Goal: Task Accomplishment & Management: Manage account settings

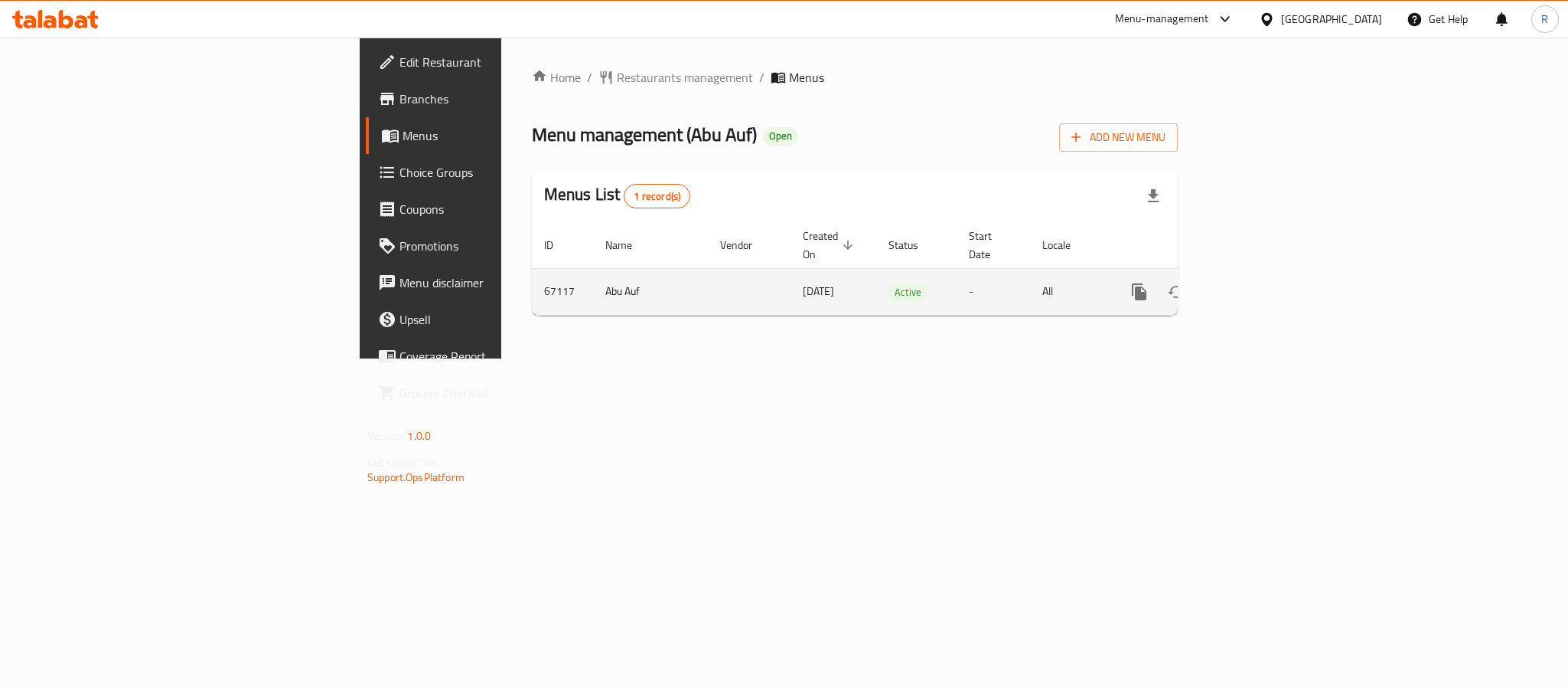
click at [1259, 283] on icon "enhanced table" at bounding box center [1250, 292] width 19 height 19
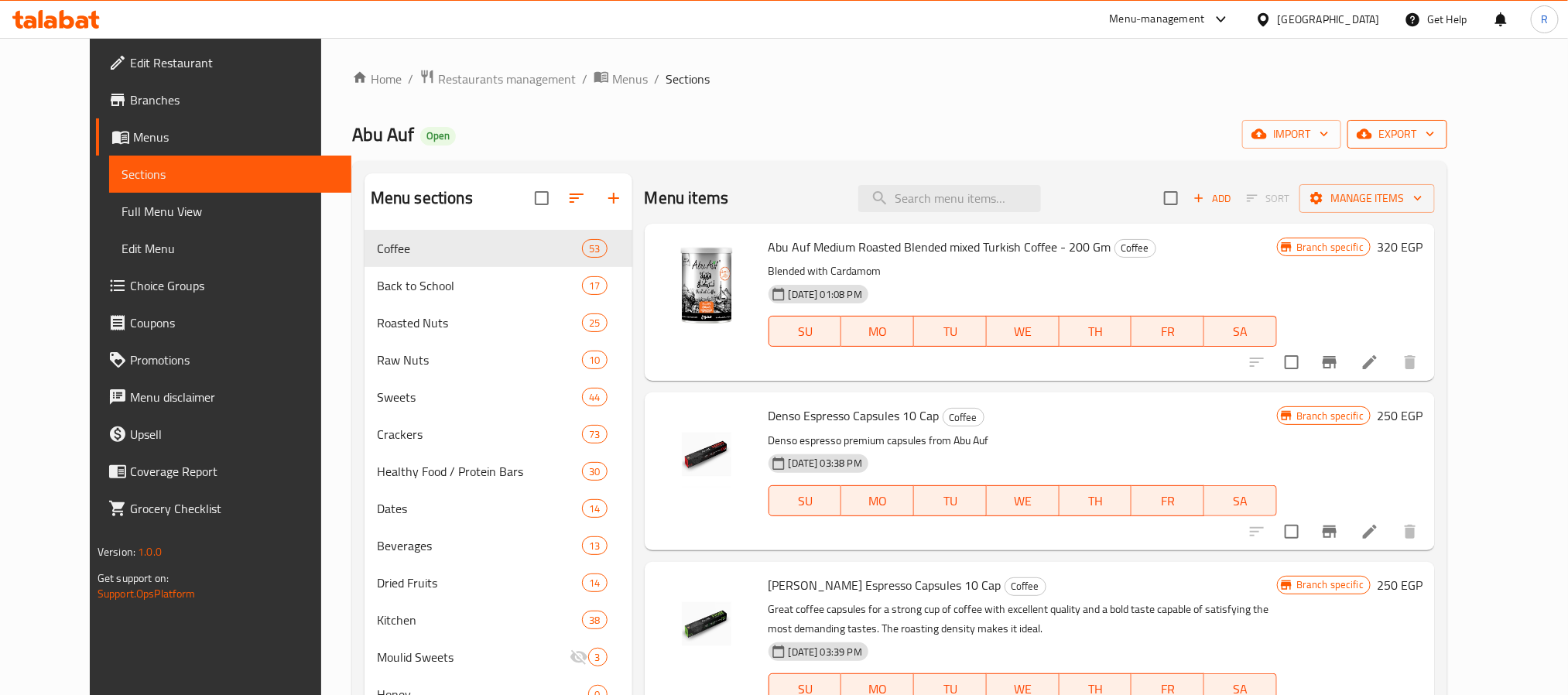
click at [1435, 130] on span "export" at bounding box center [1397, 134] width 75 height 20
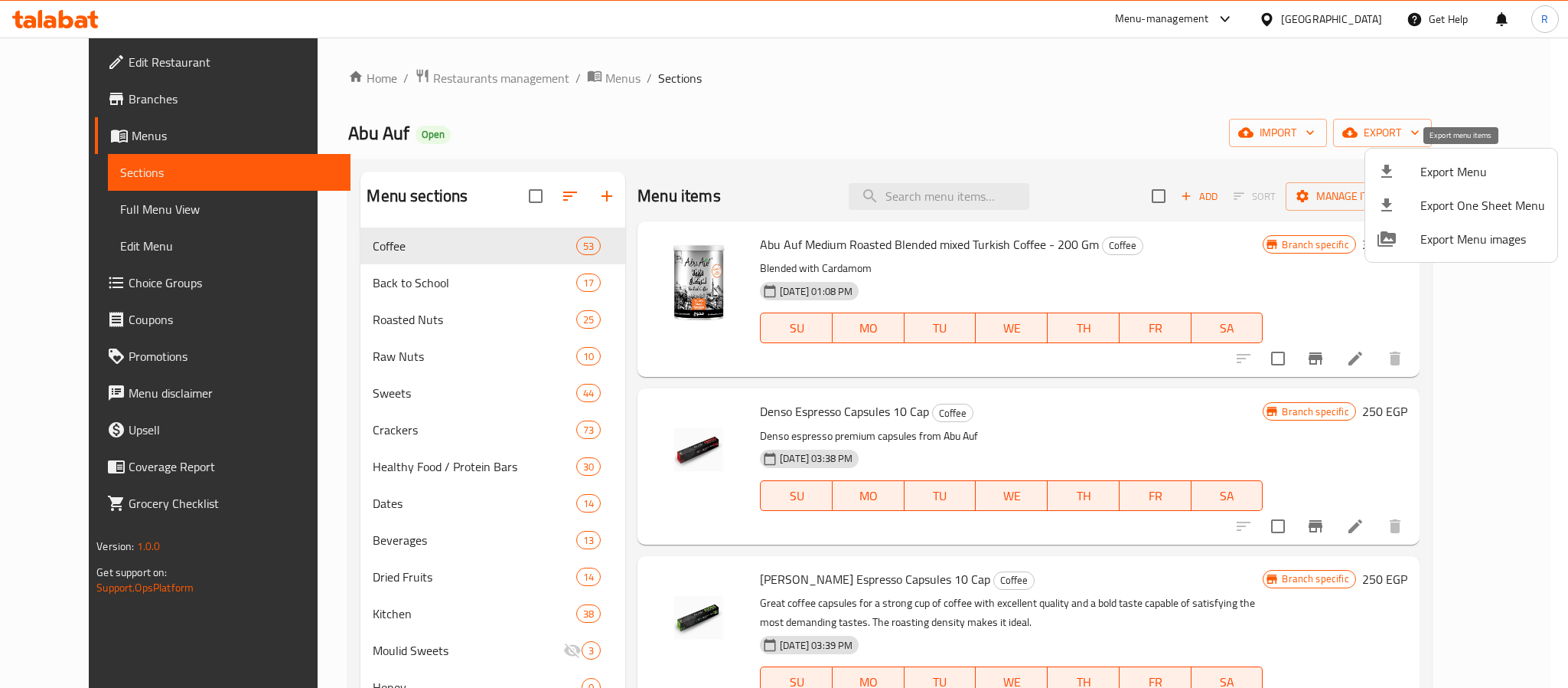
click at [1451, 166] on span "Export Menu" at bounding box center [1482, 172] width 124 height 19
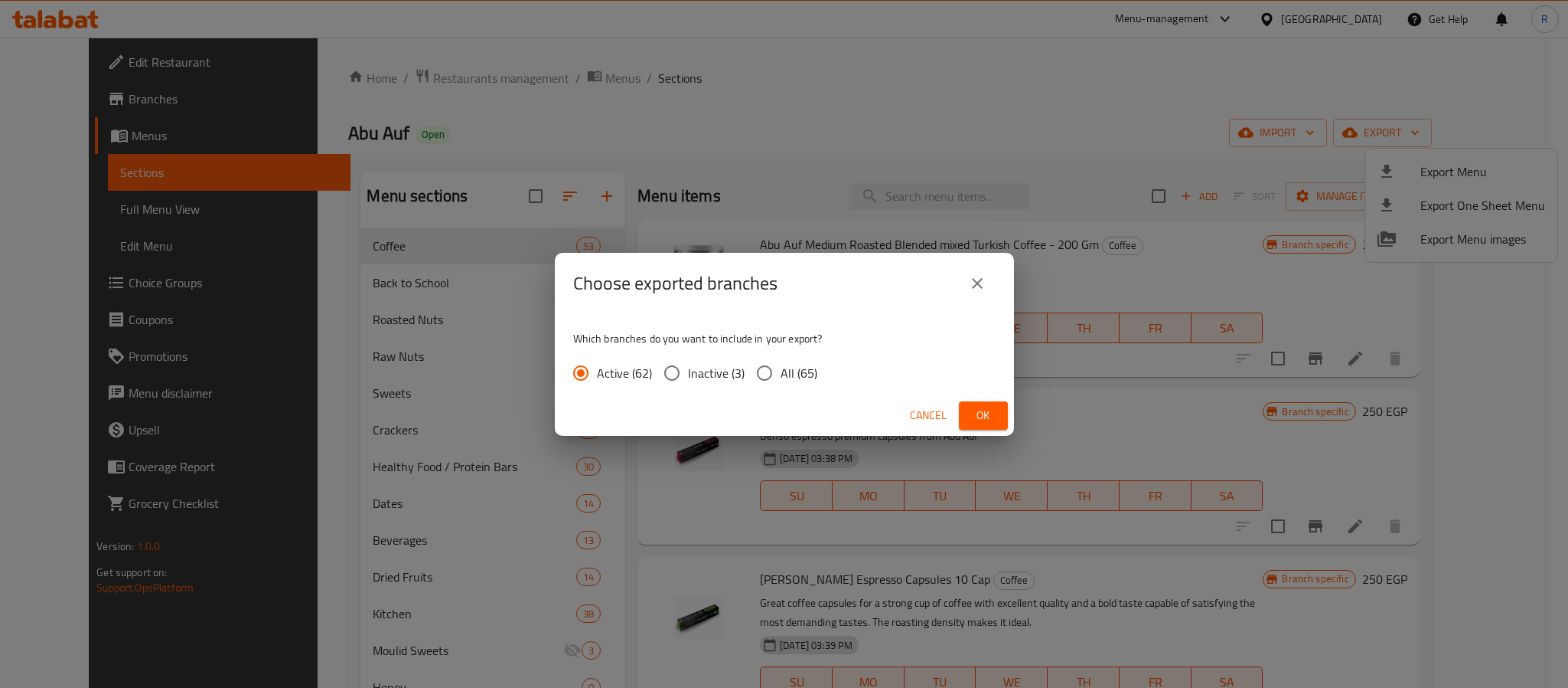
drag, startPoint x: 772, startPoint y: 379, endPoint x: 802, endPoint y: 382, distance: 30.1
click at [774, 379] on input "All (65)" at bounding box center [764, 373] width 32 height 32
radio input "true"
click at [972, 426] on button "Ok" at bounding box center [983, 416] width 49 height 28
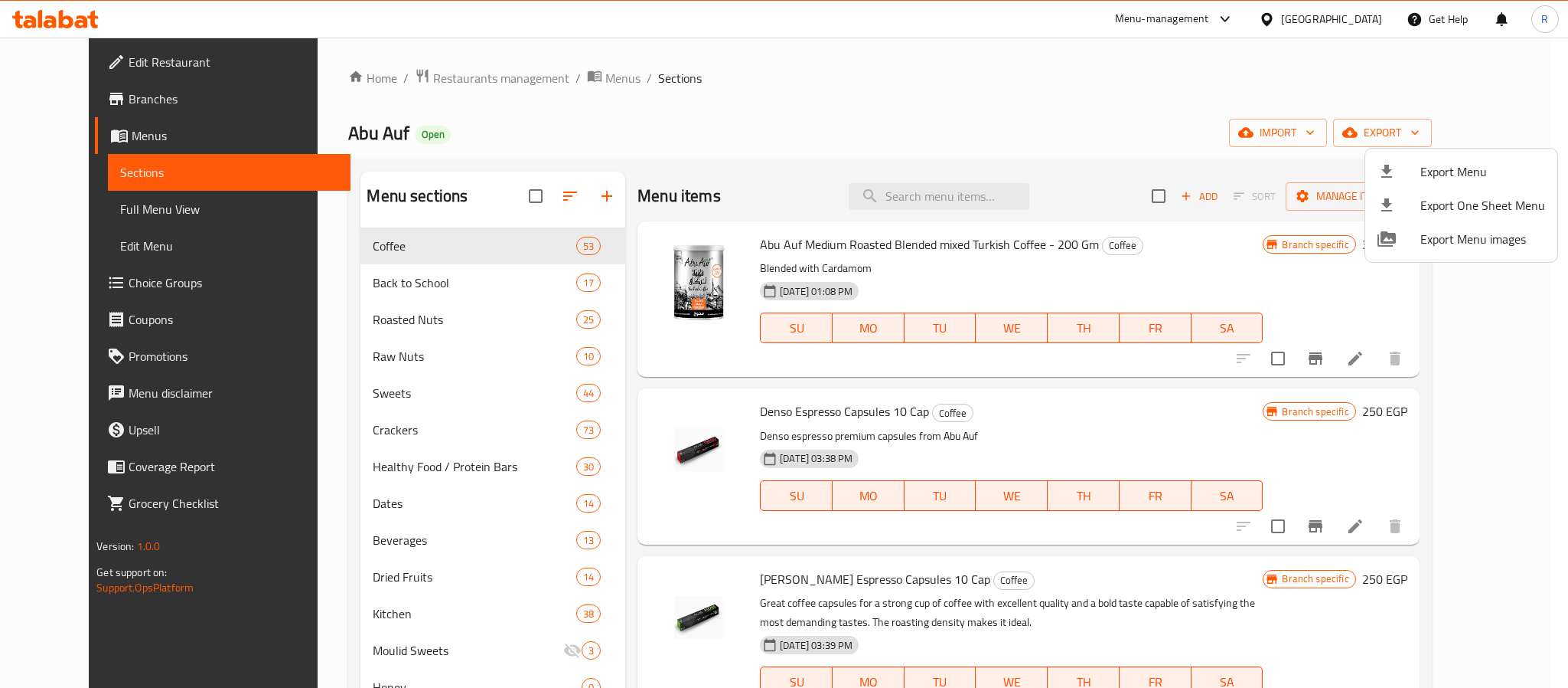
click at [1070, 127] on div at bounding box center [784, 344] width 1568 height 688
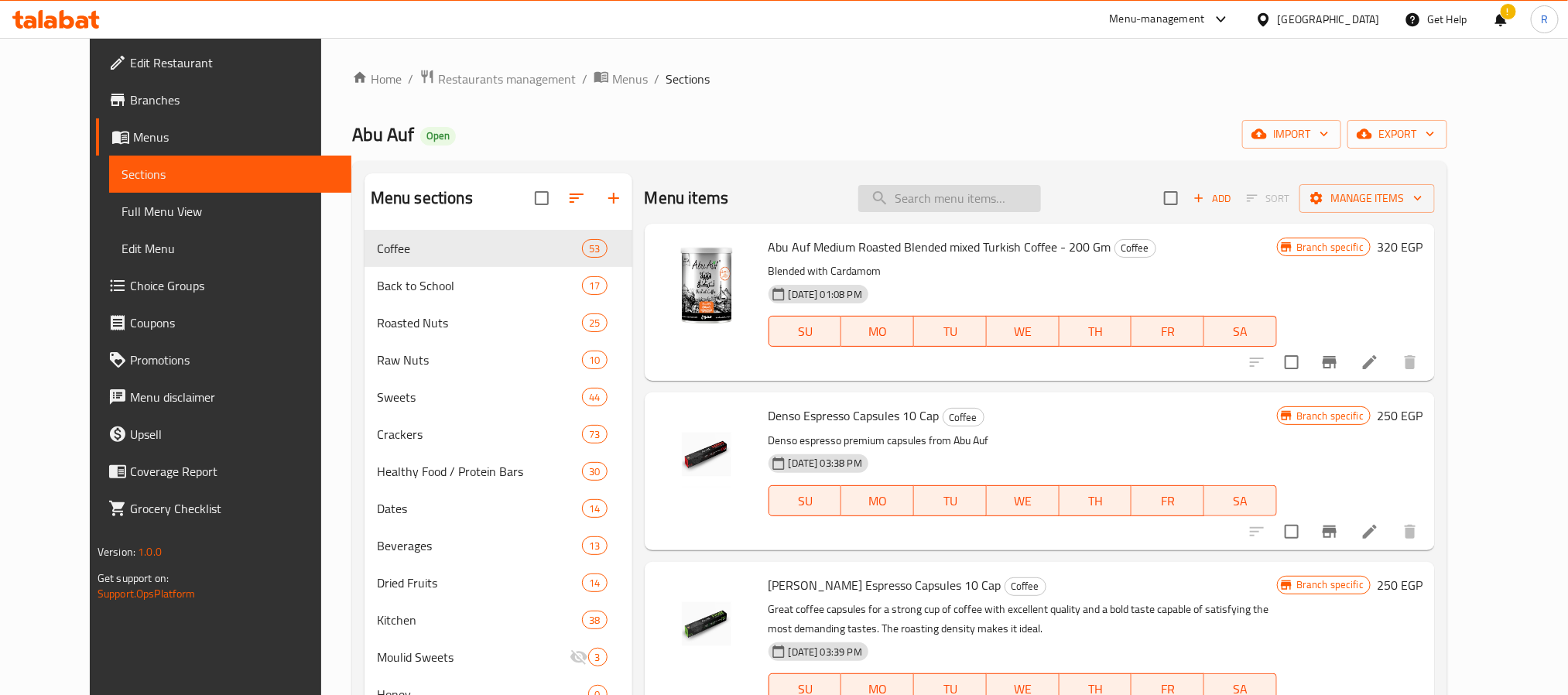
click at [976, 198] on input "search" at bounding box center [950, 198] width 183 height 27
paste input "Roasted Salted Almonds 275 Gm Offer"
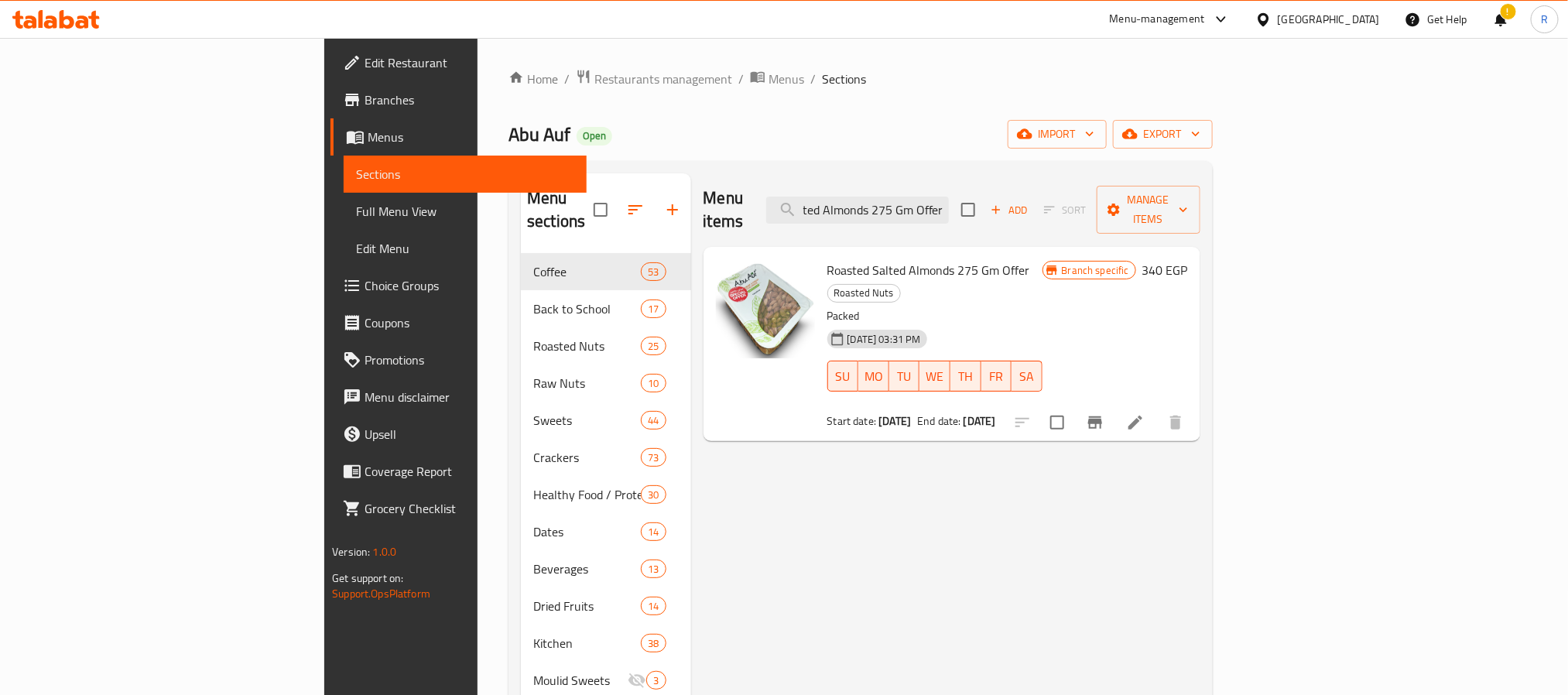
type input "Roasted Salted Almonds 275 Gm Offer"
click at [1157, 409] on li at bounding box center [1135, 422] width 43 height 28
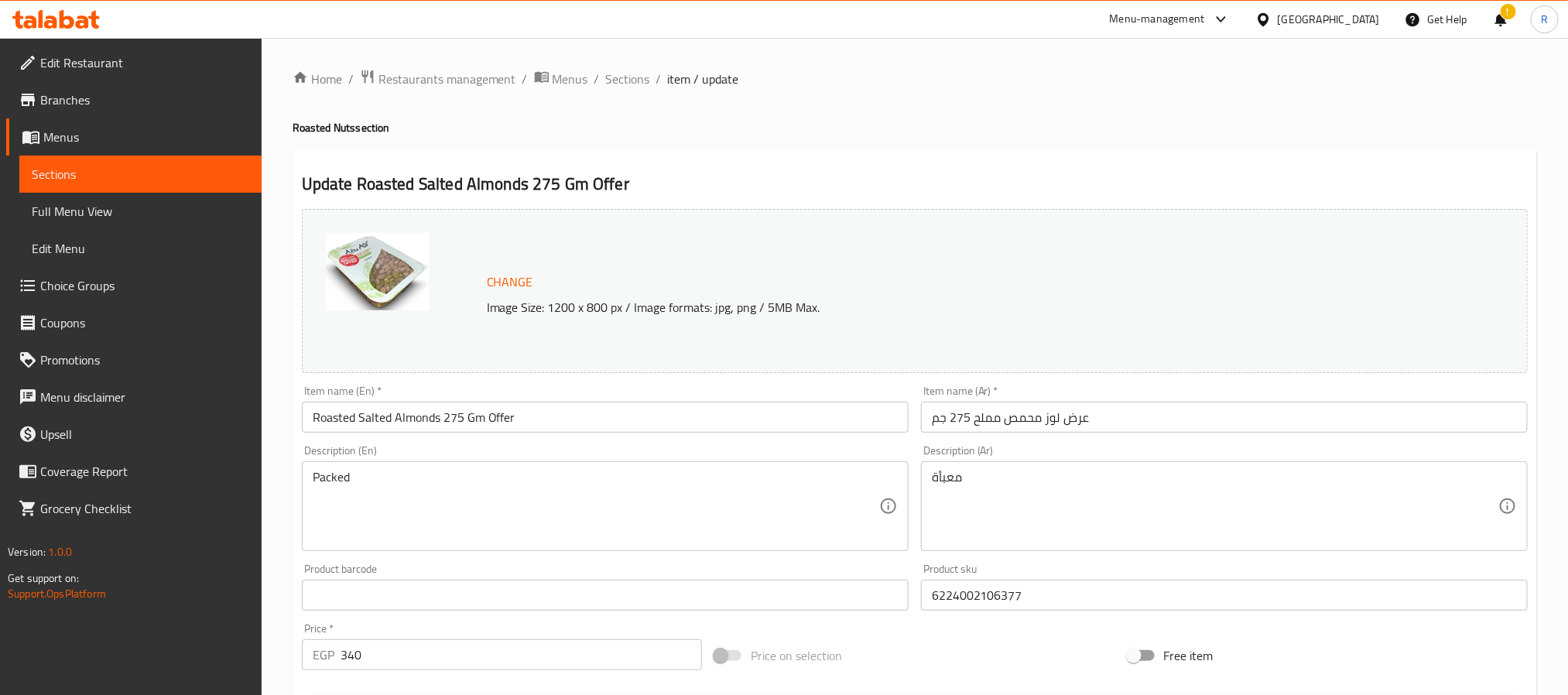
click at [509, 416] on input "Roasted Salted Almonds 275 Gm Offer" at bounding box center [605, 417] width 607 height 31
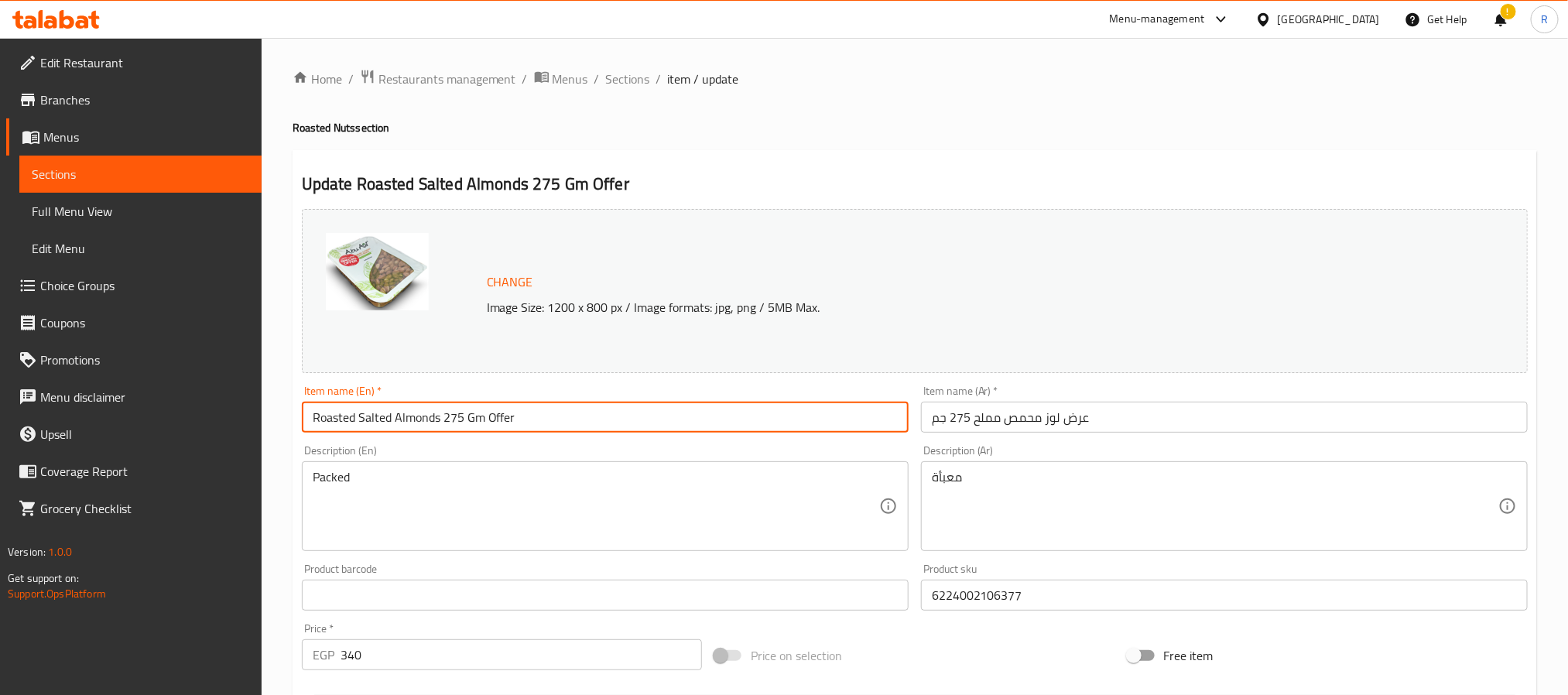
click at [509, 416] on input "Roasted Salted Almonds 275 Gm Offer" at bounding box center [605, 417] width 607 height 31
click at [615, 81] on span "Sections" at bounding box center [628, 79] width 44 height 19
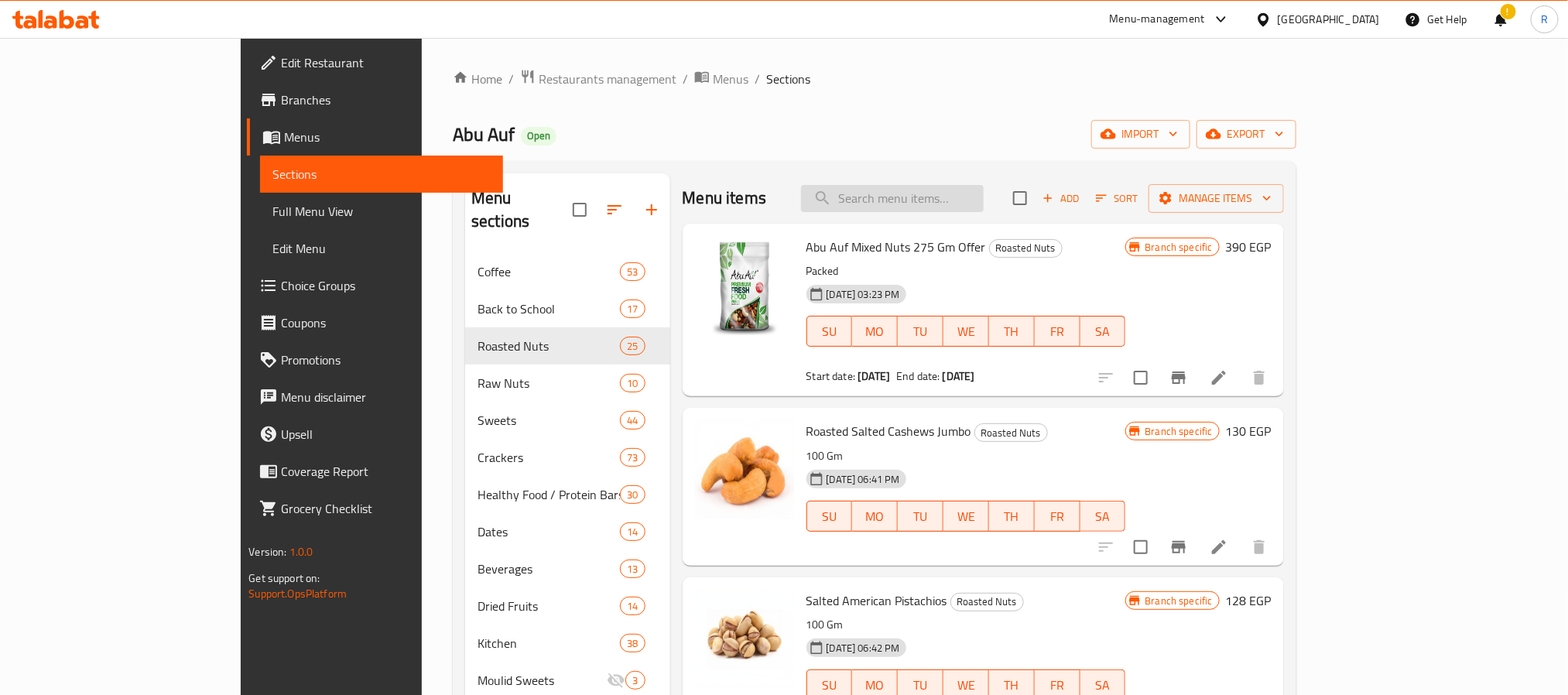
click at [950, 188] on input "search" at bounding box center [892, 198] width 183 height 27
paste input "Roasted Salted Almonds 275 Gm Offer"
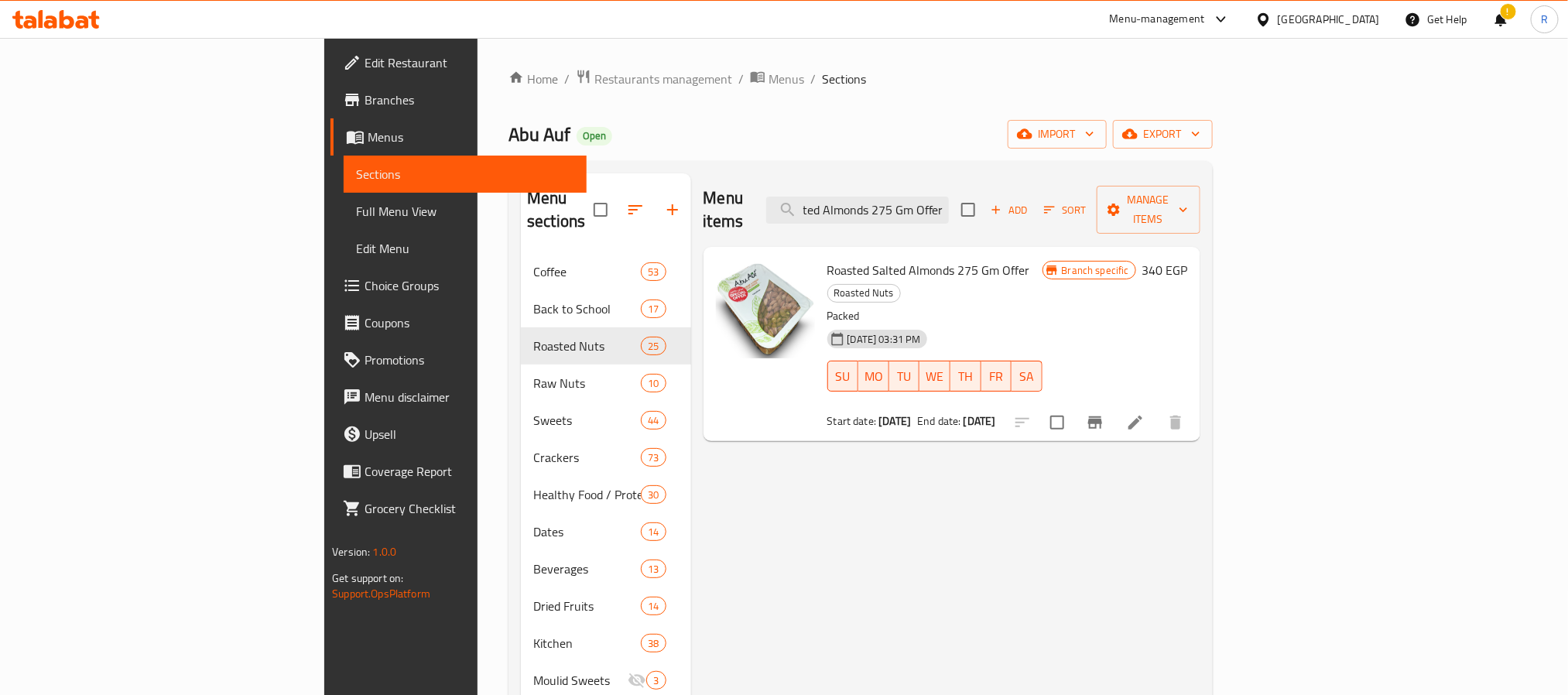
click at [1105, 413] on icon "Branch-specific-item" at bounding box center [1095, 422] width 19 height 19
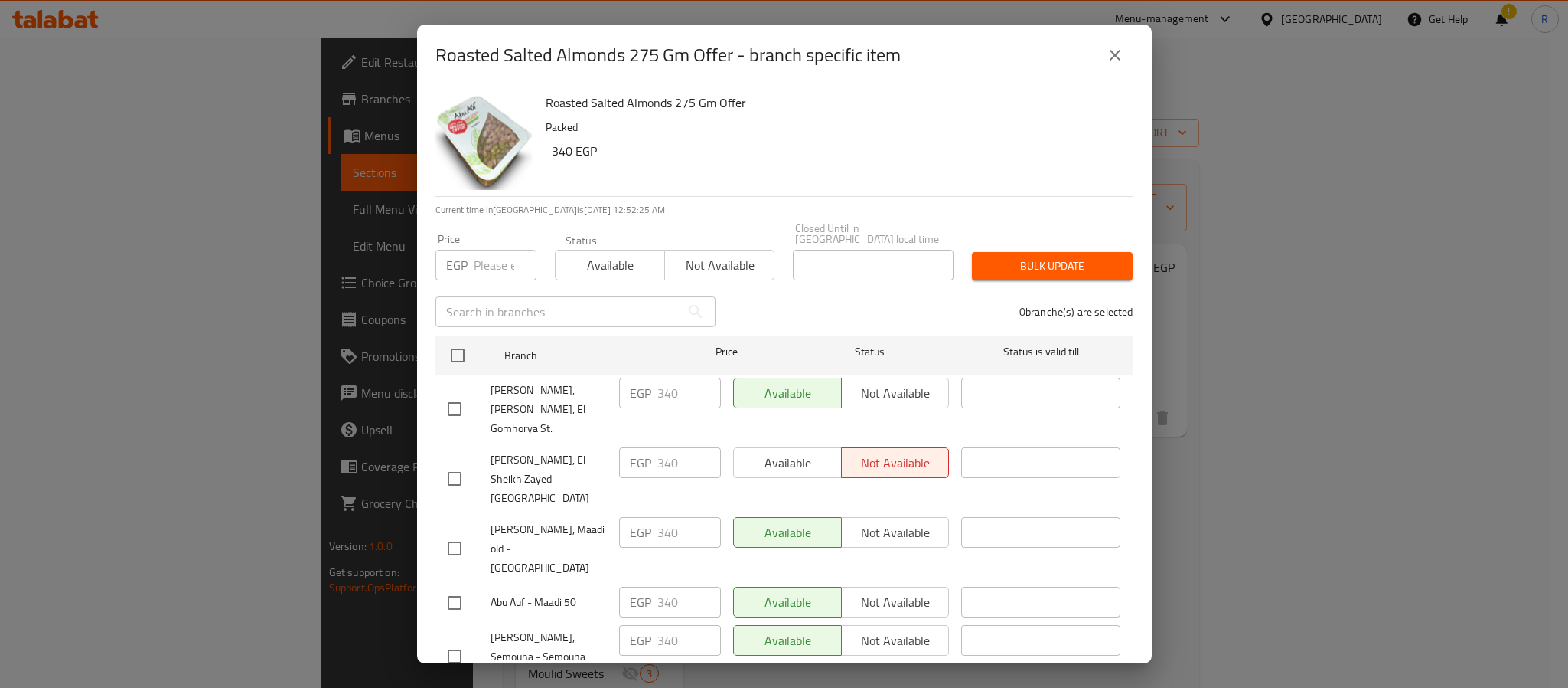
click at [501, 391] on span "[PERSON_NAME], [PERSON_NAME], El Gomhorya St." at bounding box center [549, 409] width 117 height 58
click at [538, 387] on span "[PERSON_NAME], [PERSON_NAME], El Gomhorya St." at bounding box center [549, 409] width 117 height 58
click at [535, 381] on span "[PERSON_NAME], [PERSON_NAME], El Gomhorya St." at bounding box center [549, 409] width 117 height 58
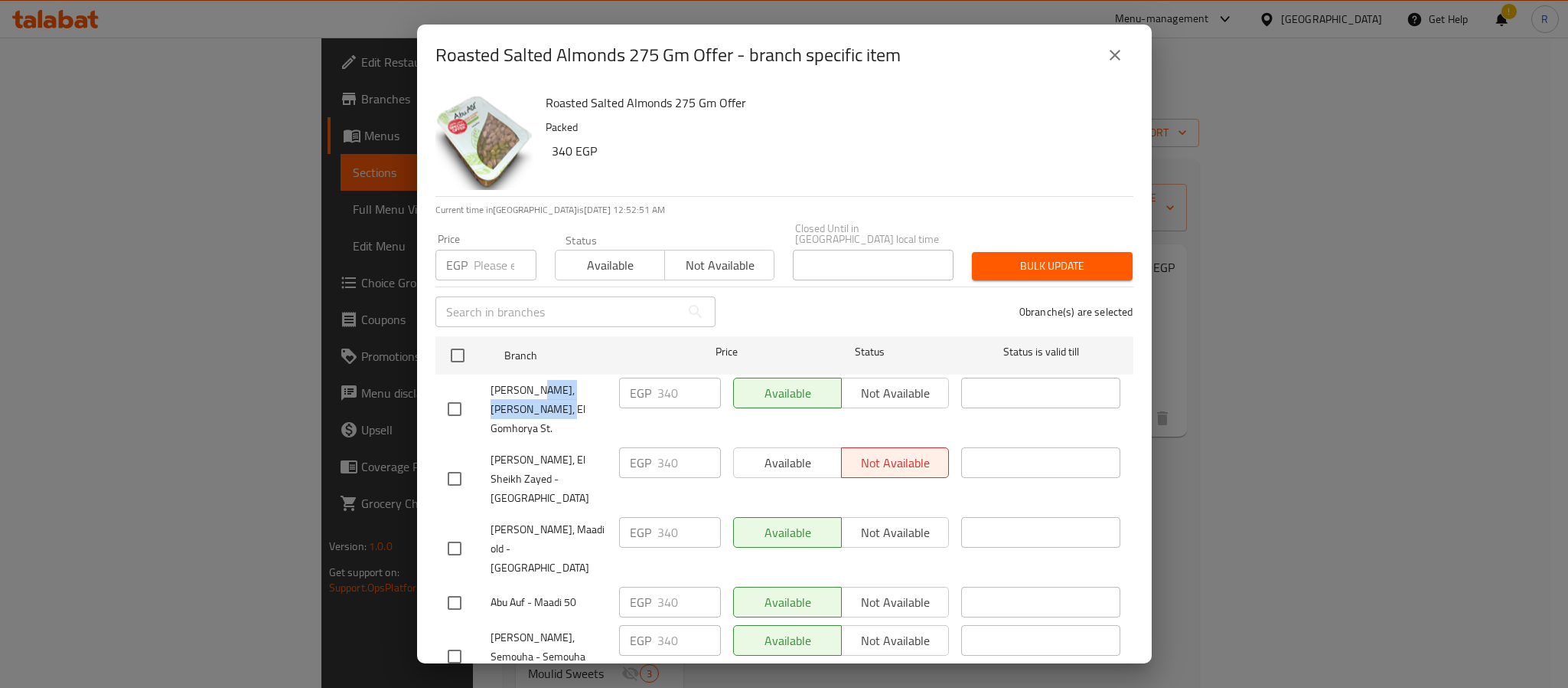
drag, startPoint x: 535, startPoint y: 377, endPoint x: 543, endPoint y: 394, distance: 18.8
click at [543, 394] on span "[PERSON_NAME], [PERSON_NAME], El Gomhorya St." at bounding box center [549, 409] width 117 height 58
copy span "Asiut, El Gomhorya St"
click at [1118, 58] on icon "close" at bounding box center [1115, 55] width 19 height 19
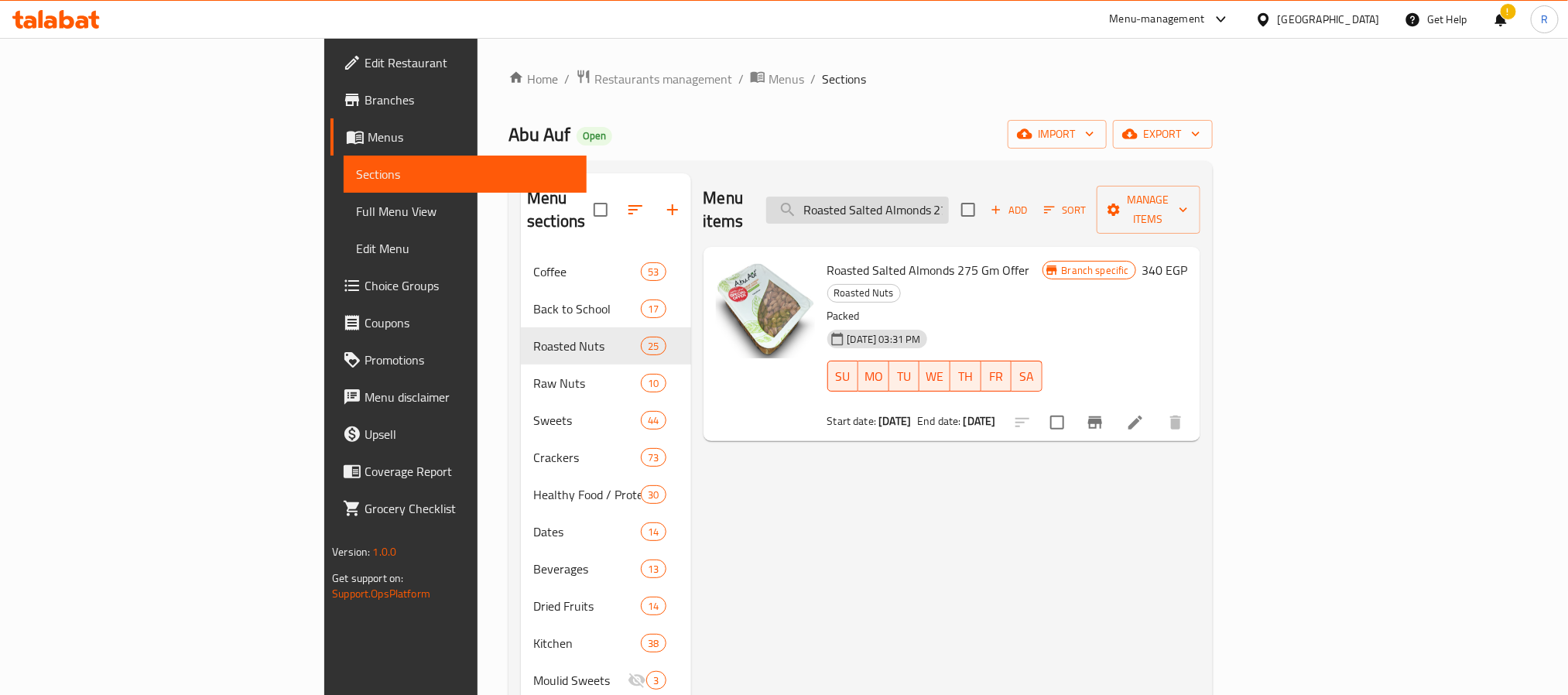
click at [949, 200] on input "Roasted Salted Almonds 275 Gm Offer" at bounding box center [858, 210] width 183 height 27
paste input "Cashew"
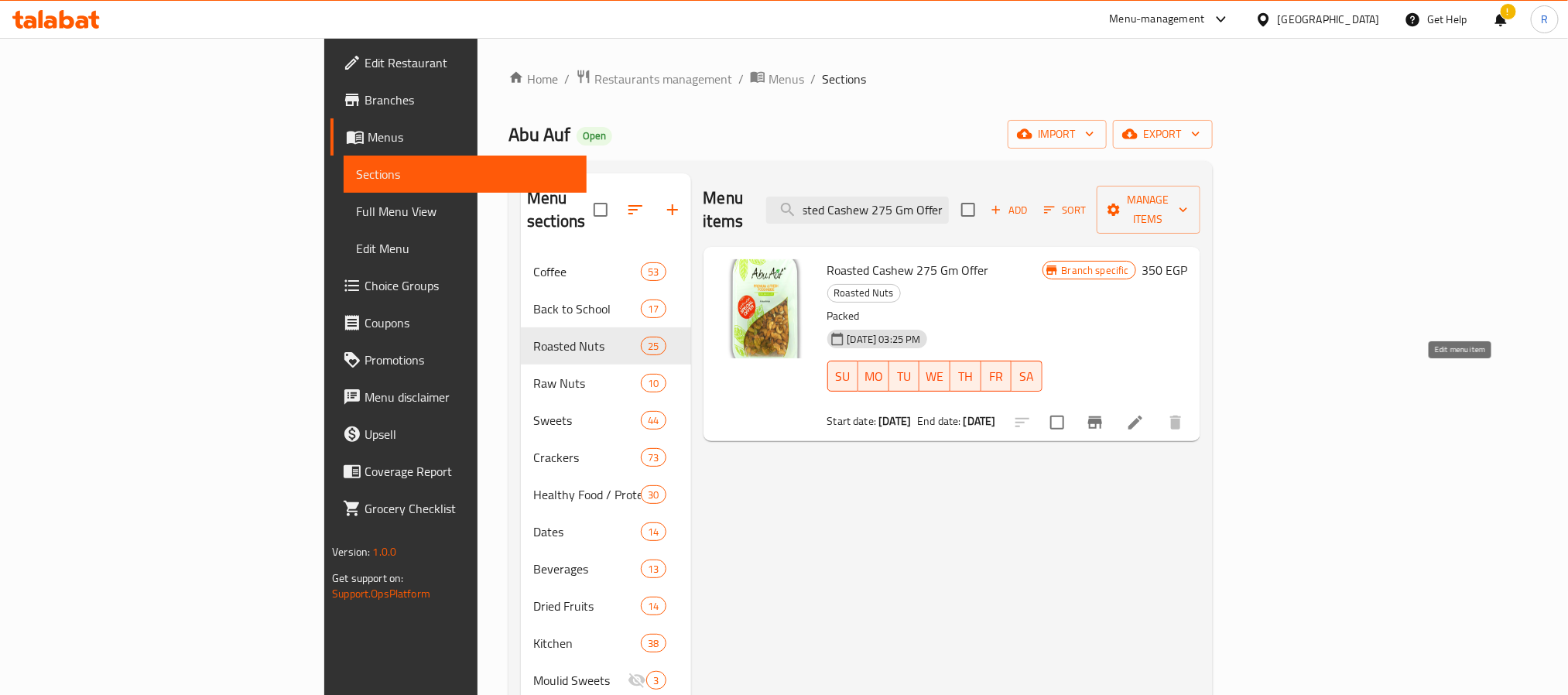
type input "Roasted Cashew 275 Gm Offer"
click at [1145, 413] on icon at bounding box center [1136, 422] width 19 height 19
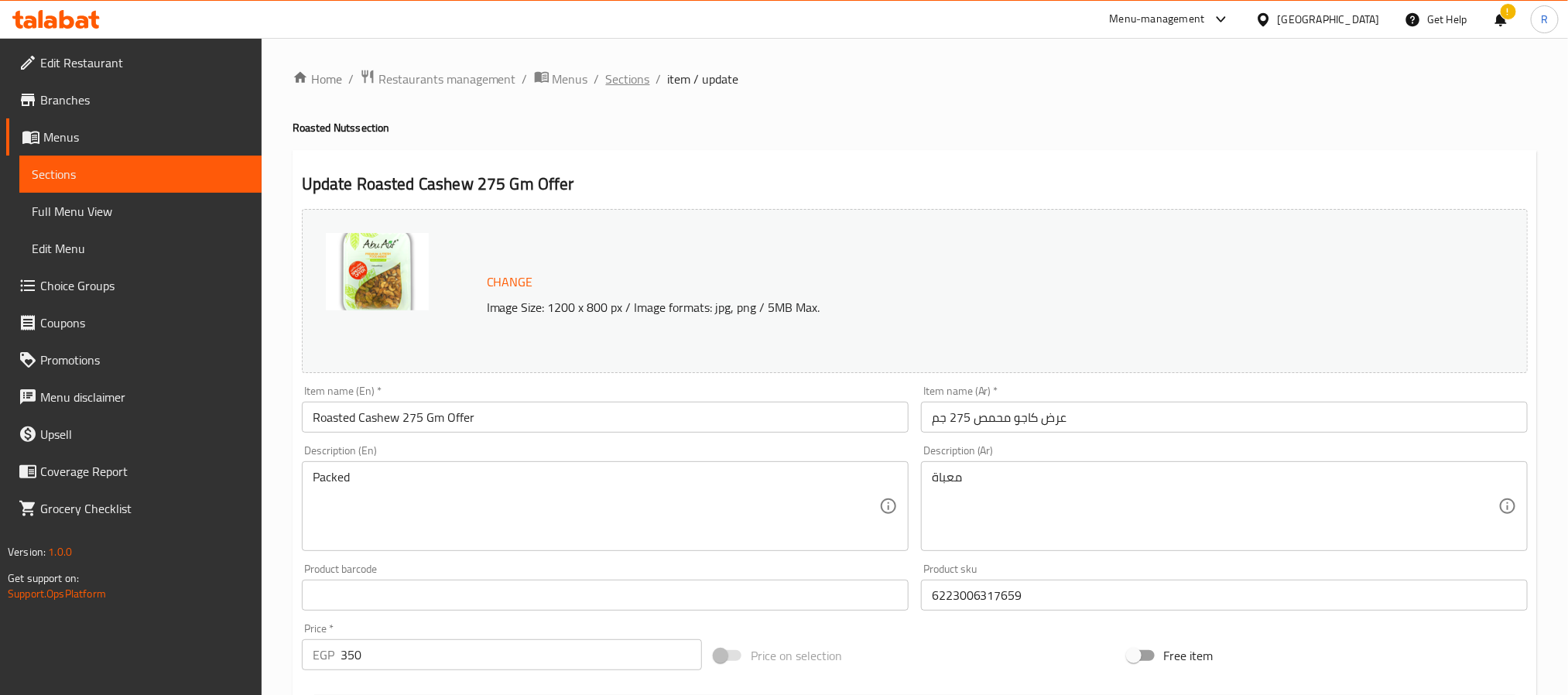
click at [640, 79] on span "Sections" at bounding box center [628, 79] width 44 height 19
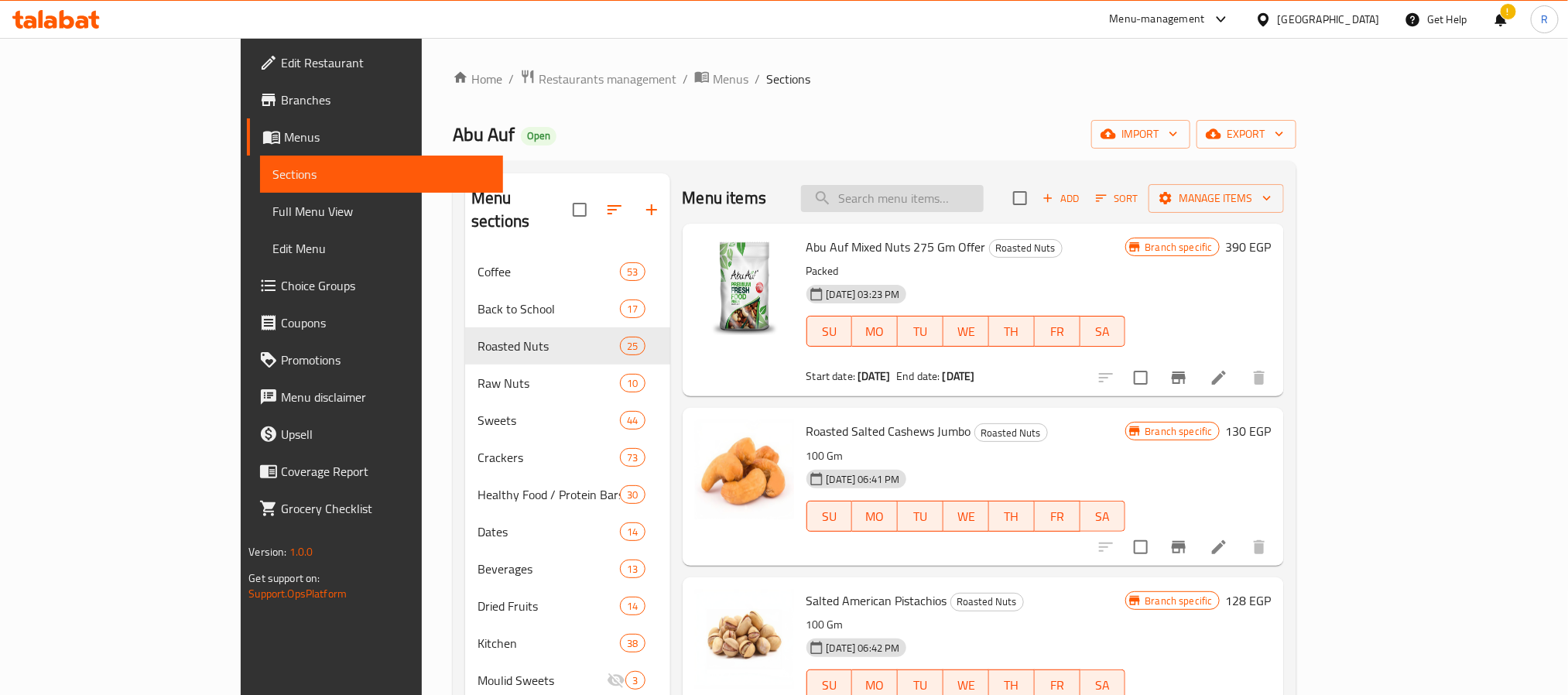
click at [971, 197] on input "search" at bounding box center [892, 198] width 183 height 27
paste input "Roasted Pistachio 275 Gm Offer"
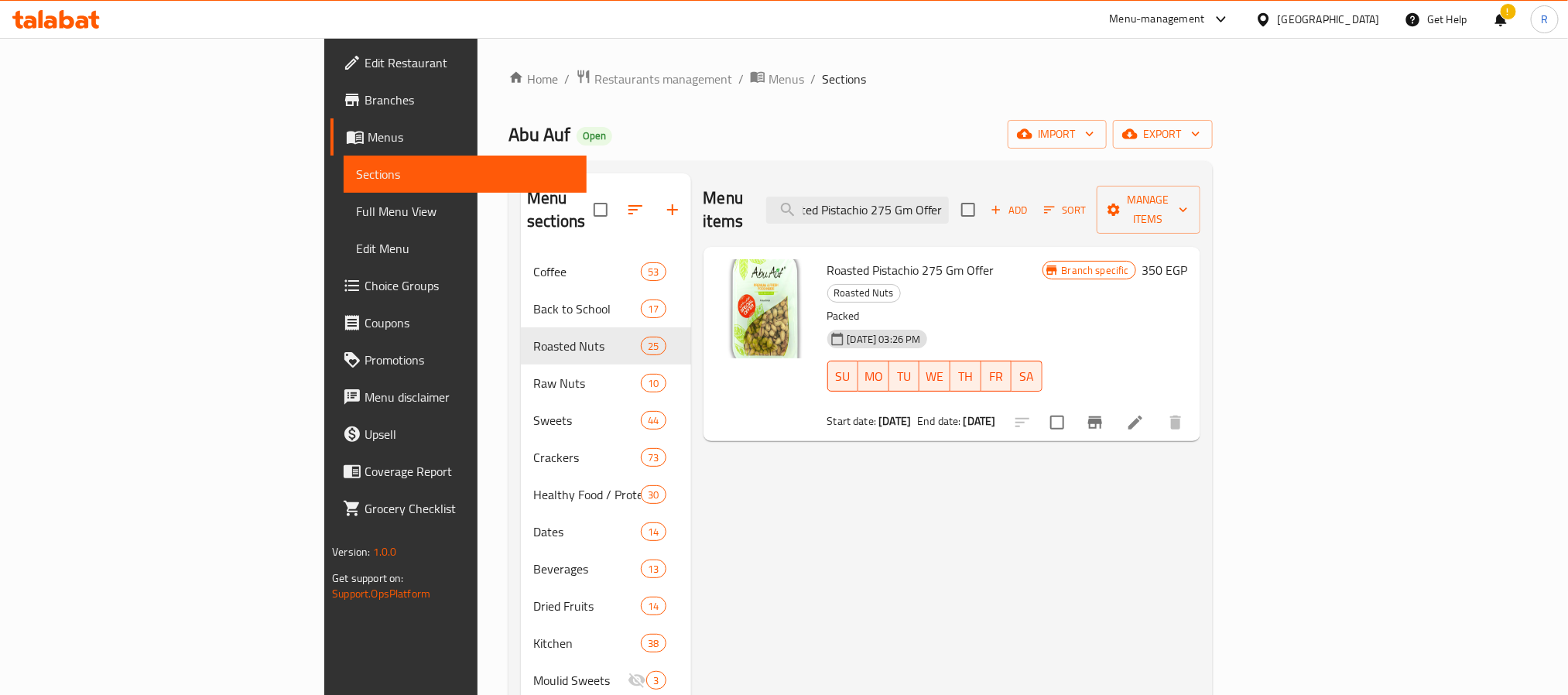
type input "Roasted Pistachio 275 Gm Offer"
click at [1145, 413] on icon at bounding box center [1136, 422] width 19 height 19
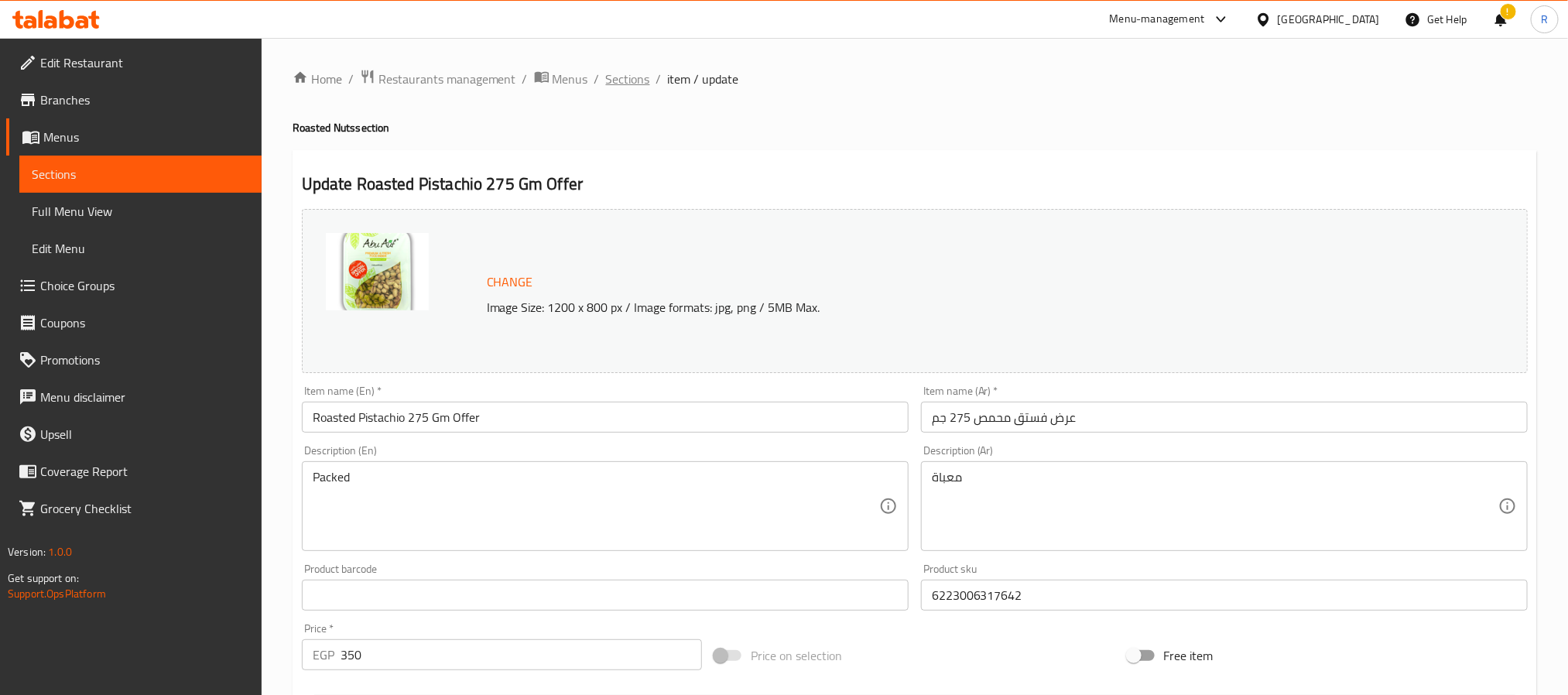
click at [623, 84] on span "Sections" at bounding box center [628, 79] width 44 height 19
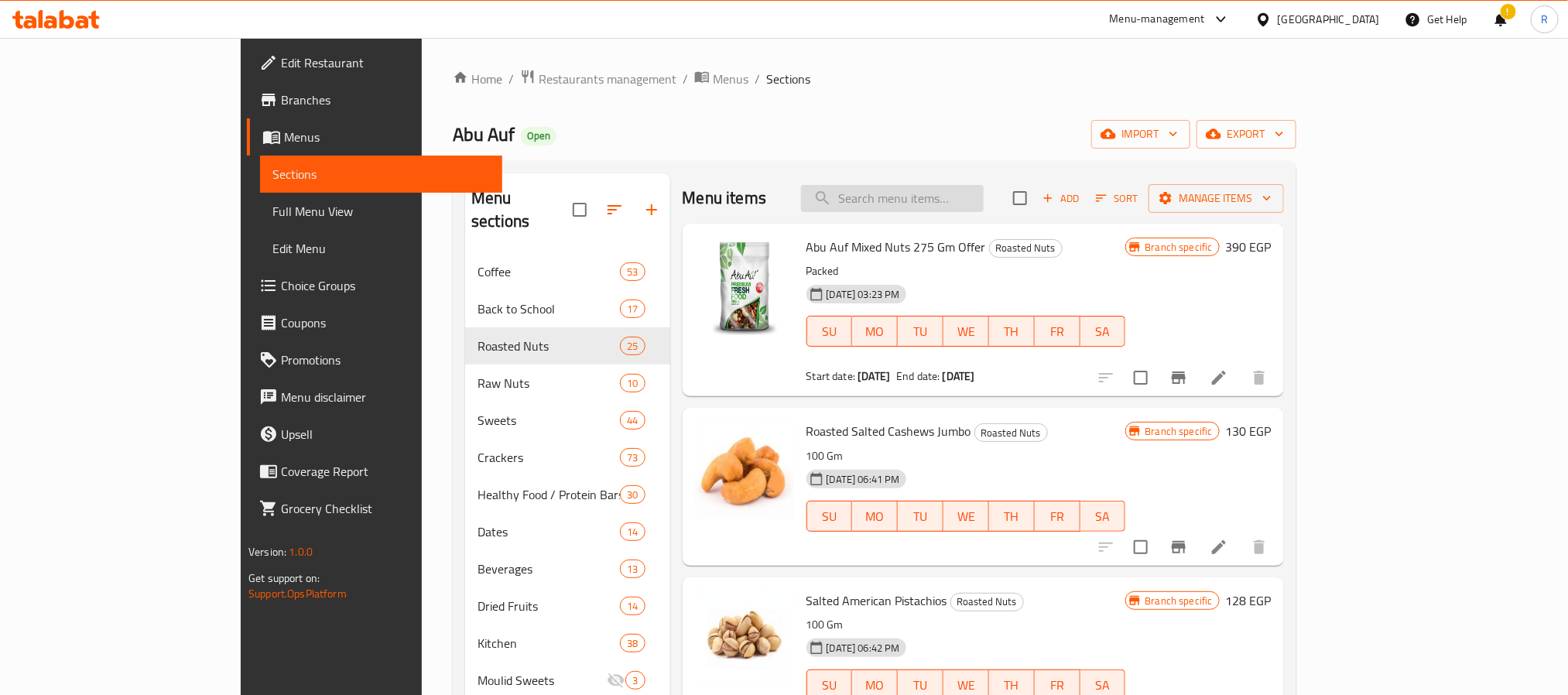
click at [984, 209] on input "search" at bounding box center [892, 198] width 183 height 27
paste input "Raw Almonds 275 Gm Offer"
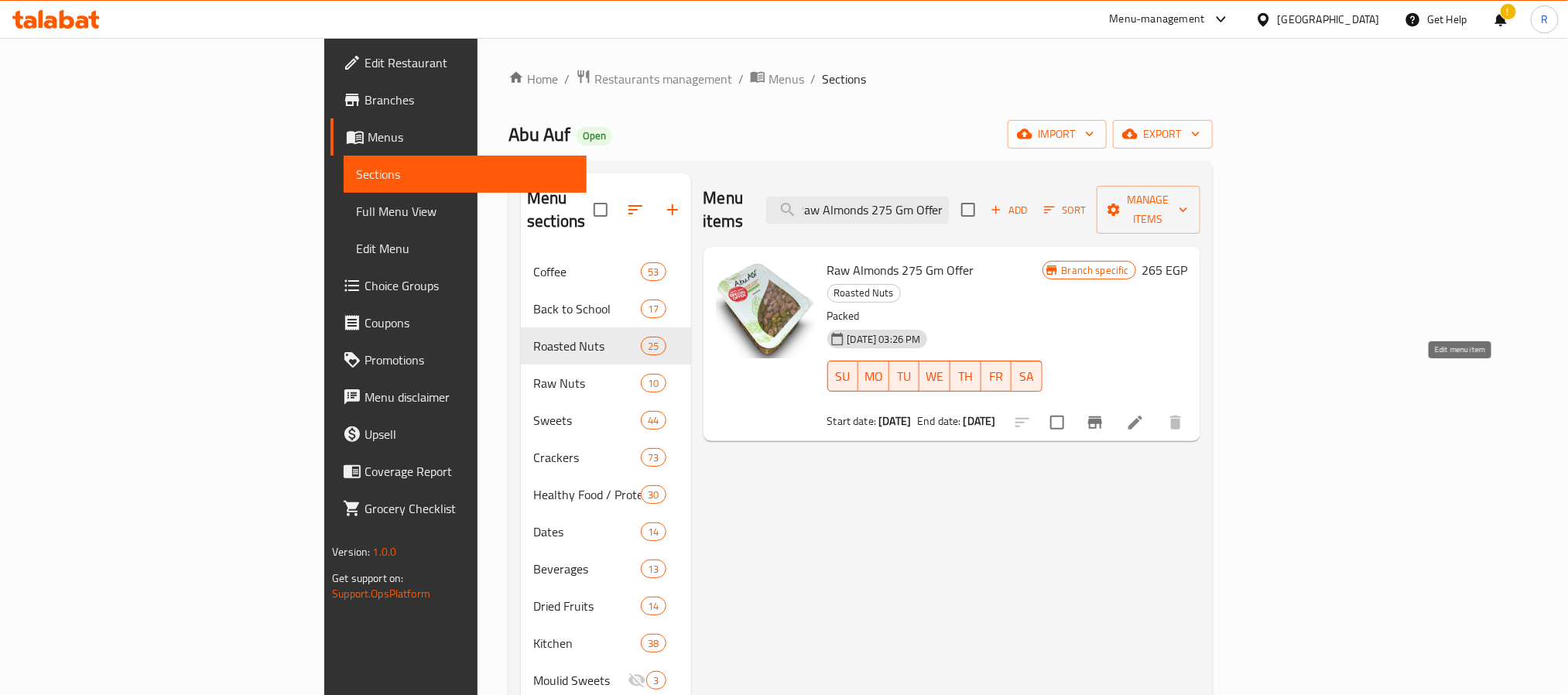
type input "Raw Almonds 275 Gm Offer"
click at [1145, 413] on icon at bounding box center [1136, 422] width 19 height 19
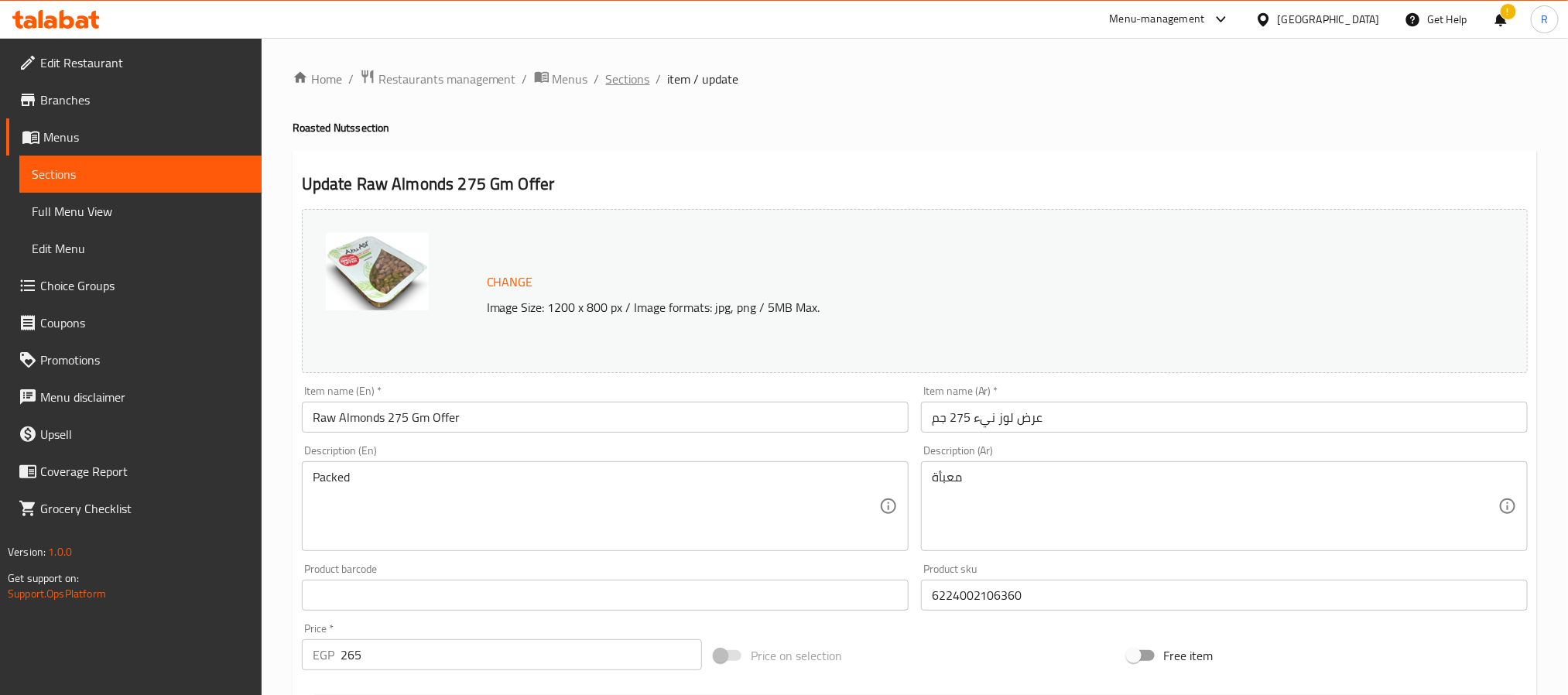
click at [627, 81] on span "Sections" at bounding box center [628, 79] width 44 height 19
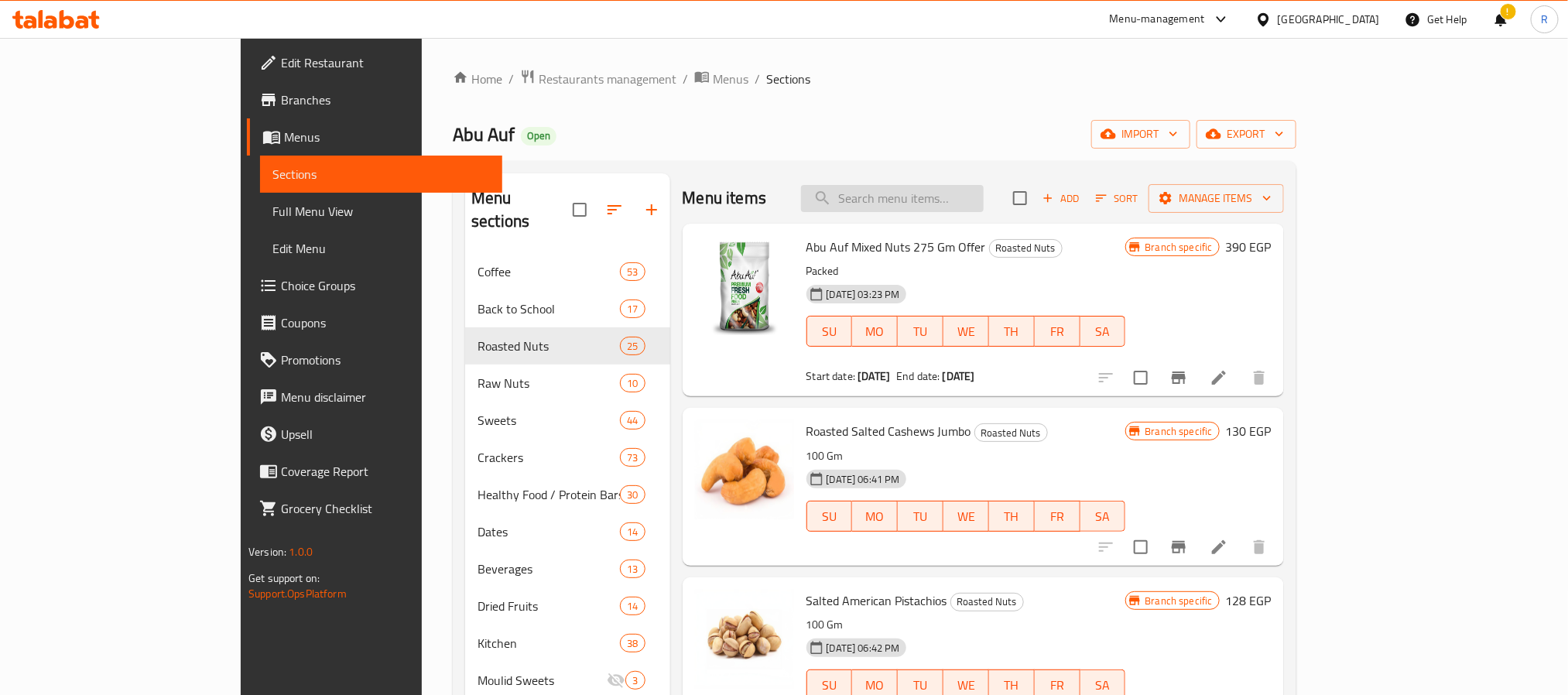
click at [955, 203] on input "search" at bounding box center [892, 198] width 183 height 27
paste input "Walnut Quarters 275 Gm Offer"
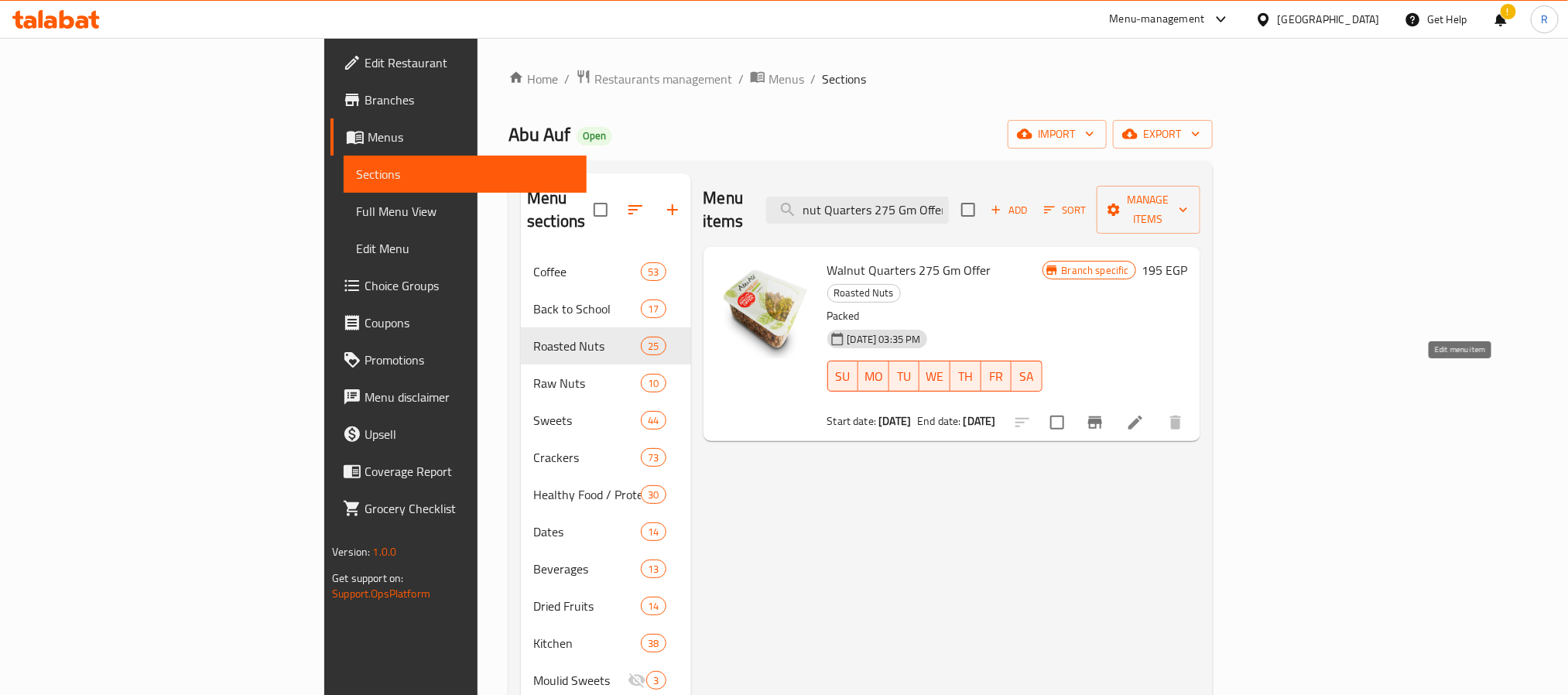
type input "Walnut Quarters 275 Gm Offer"
click at [1142, 415] on icon at bounding box center [1136, 422] width 14 height 14
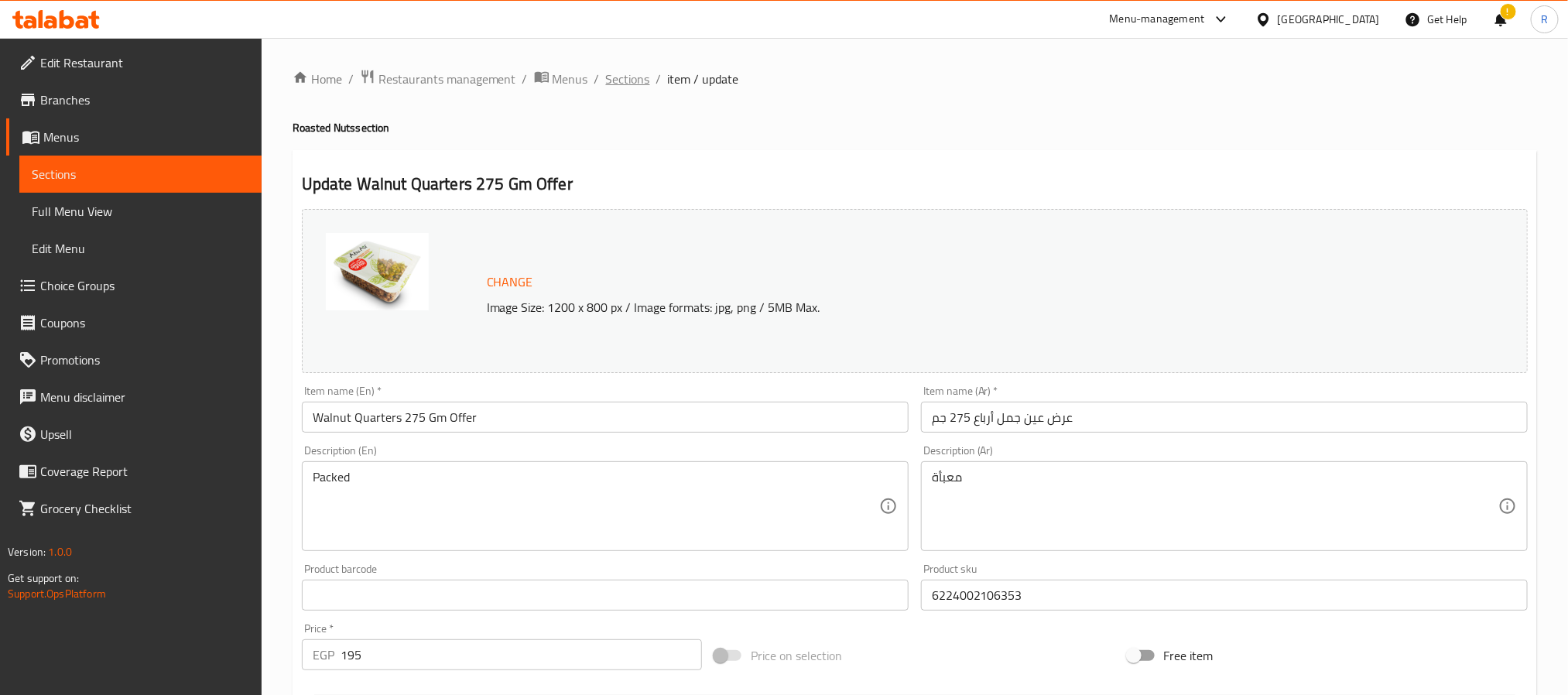
click at [627, 83] on span "Sections" at bounding box center [628, 79] width 44 height 19
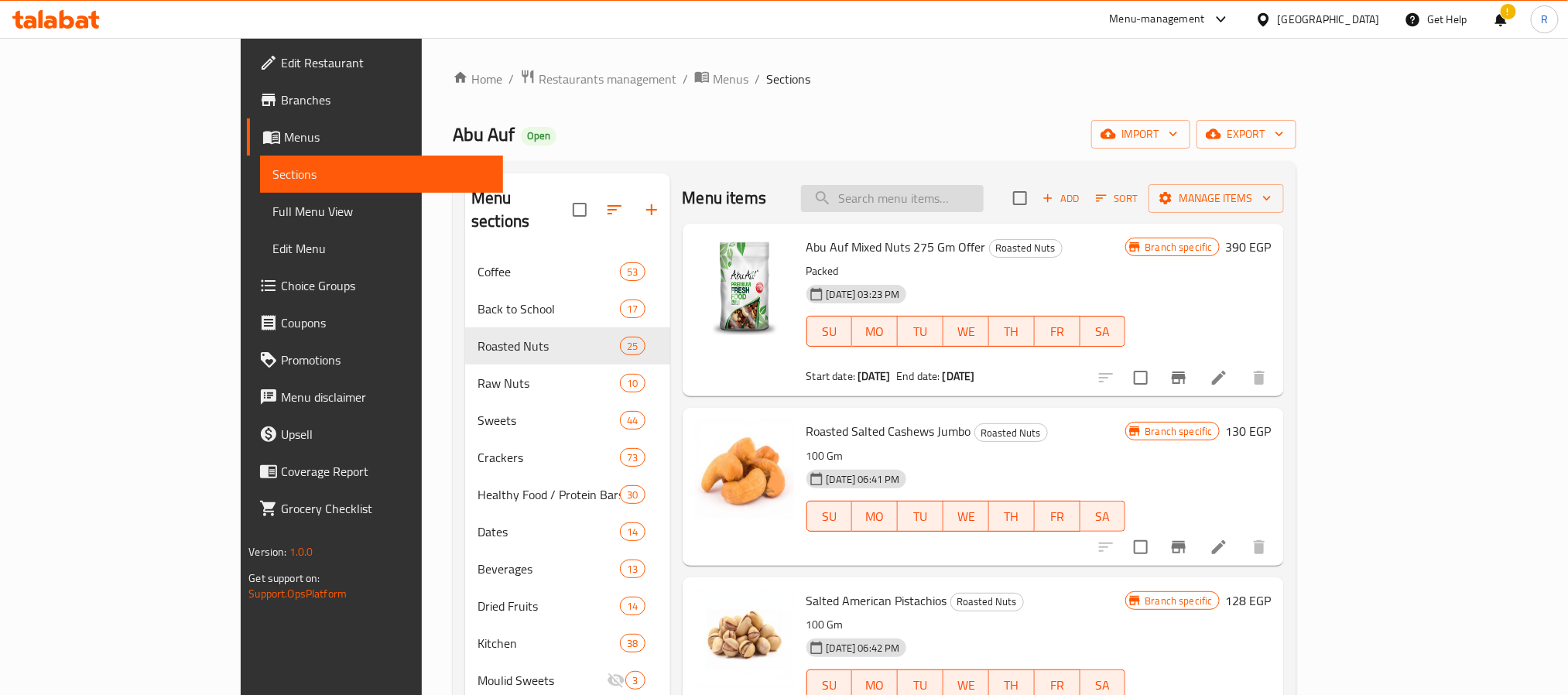
click at [952, 200] on input "search" at bounding box center [892, 198] width 183 height 27
paste input "Roasted Salted Almonds 275 Gm Offer"
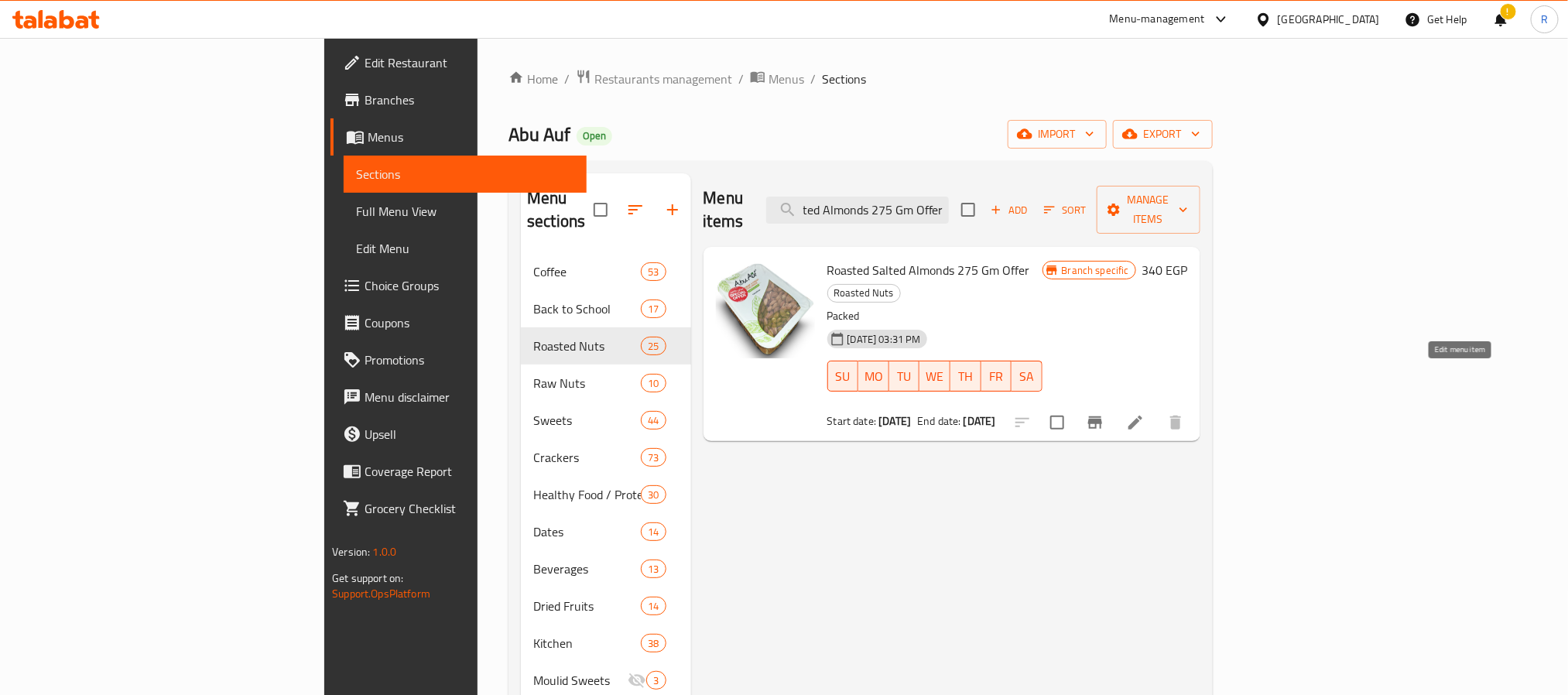
type input "Roasted Salted Almonds 275 Gm Offer"
click at [1142, 415] on icon at bounding box center [1136, 422] width 14 height 14
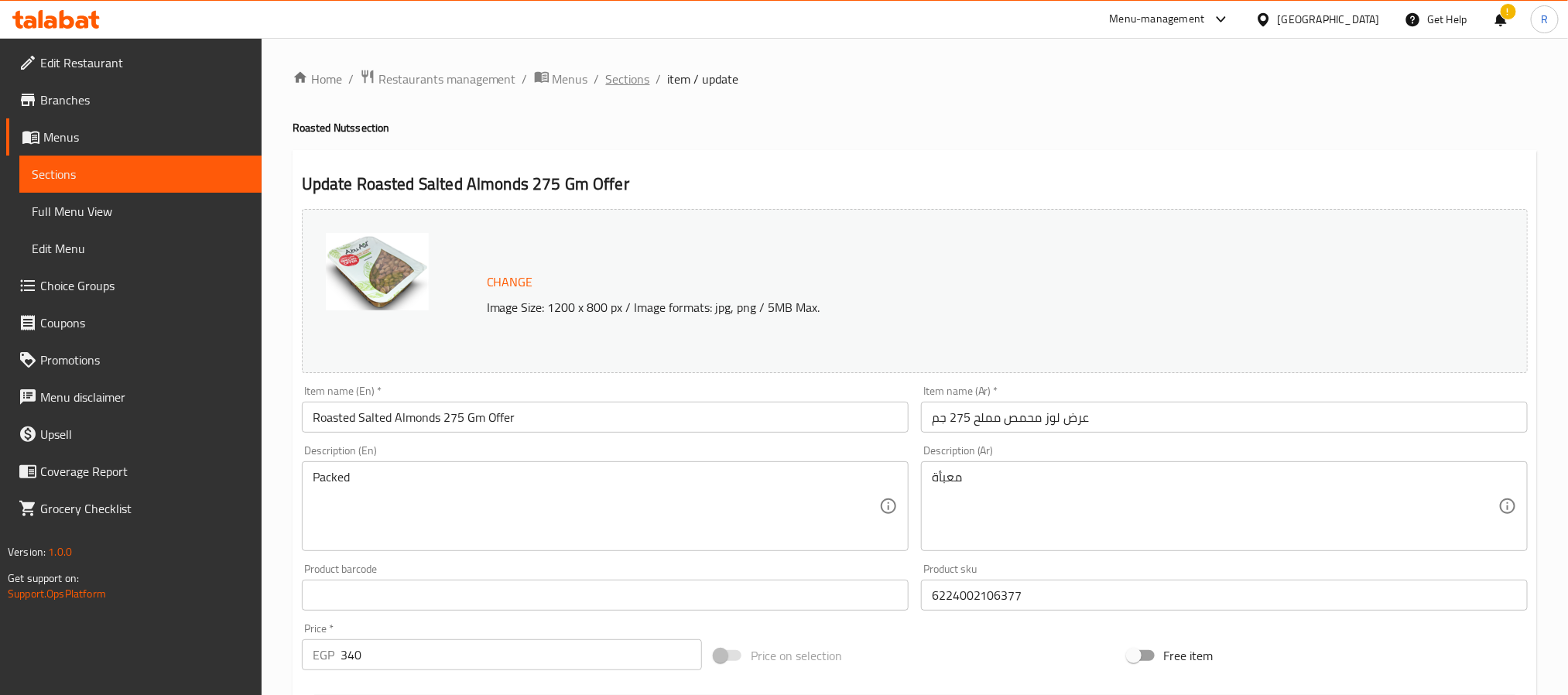
click at [629, 77] on span "Sections" at bounding box center [628, 79] width 44 height 19
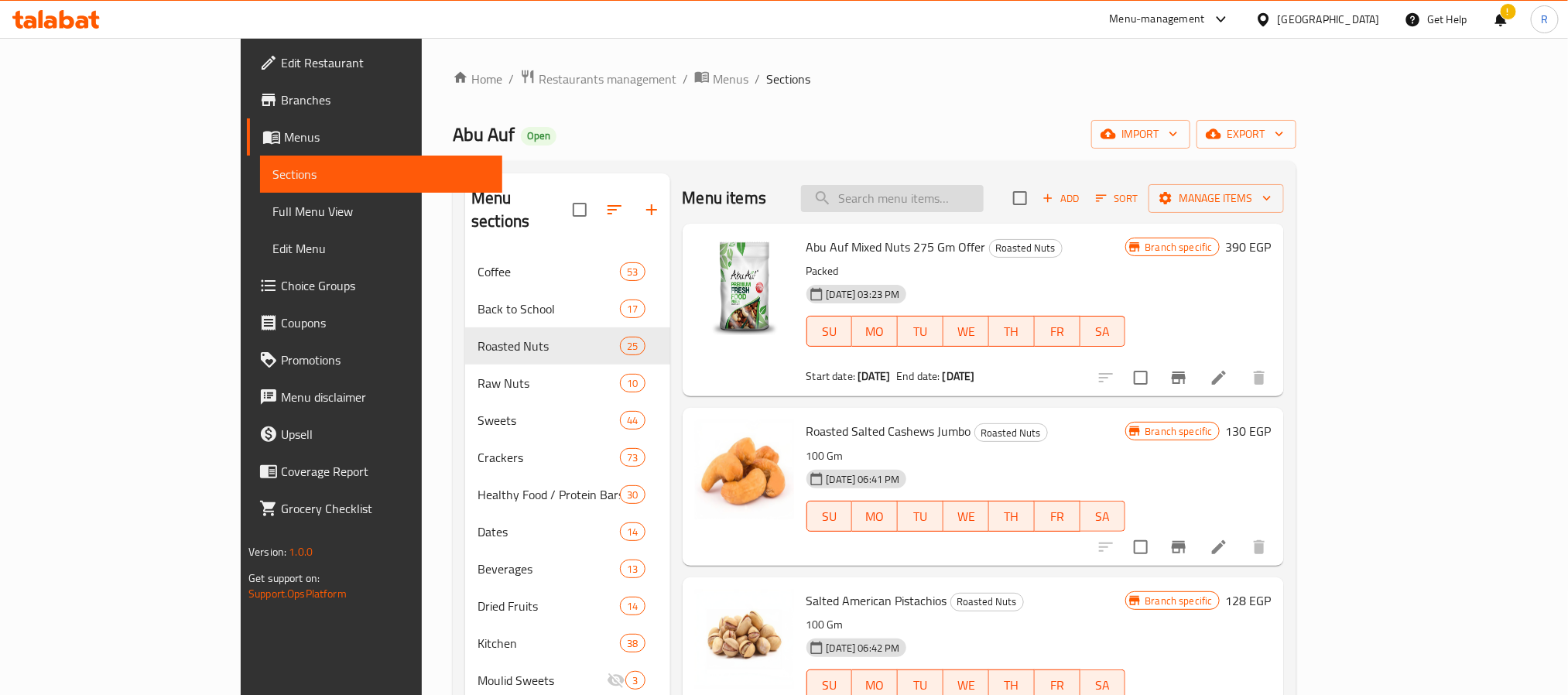
click at [946, 208] on input "search" at bounding box center [892, 198] width 183 height 27
paste input "Abu Auf Mixed Nuts 275 Gm Offer"
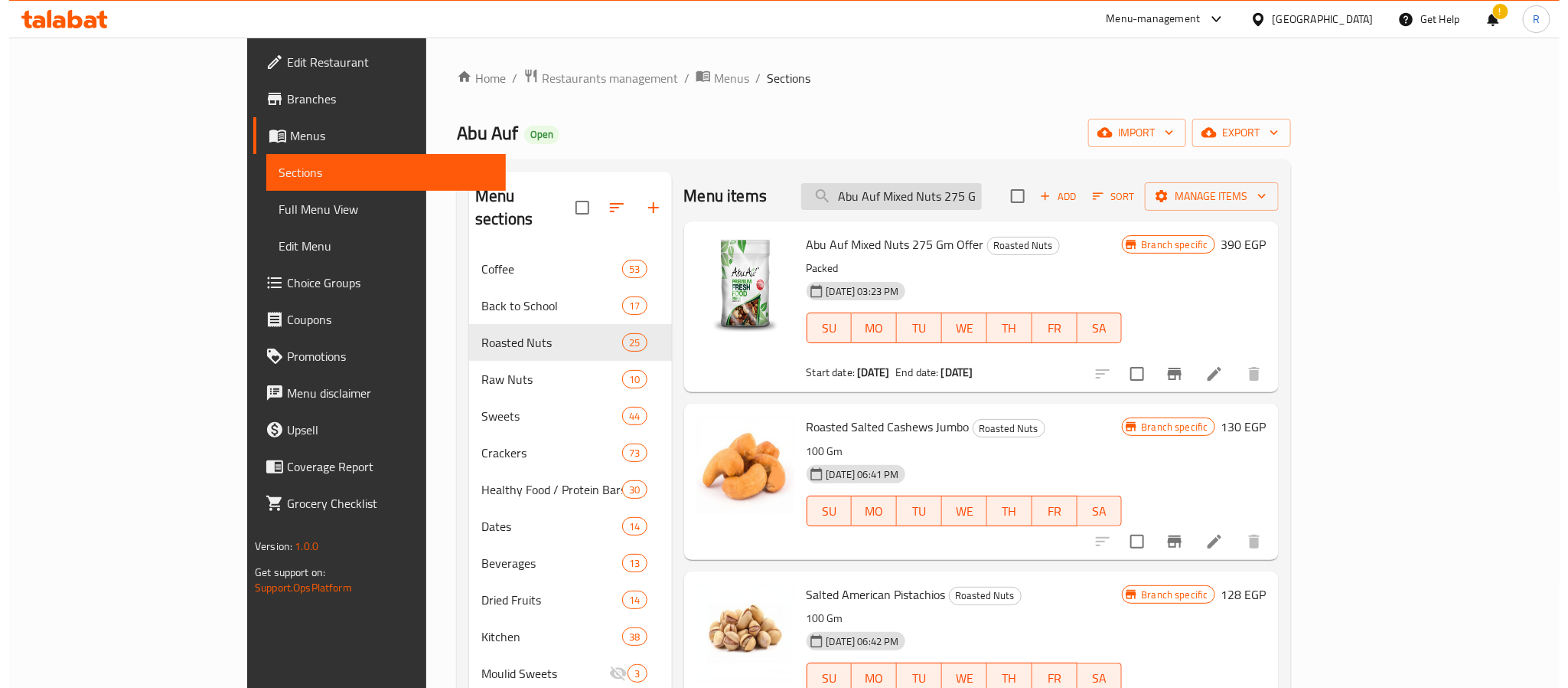
scroll to position [0, 37]
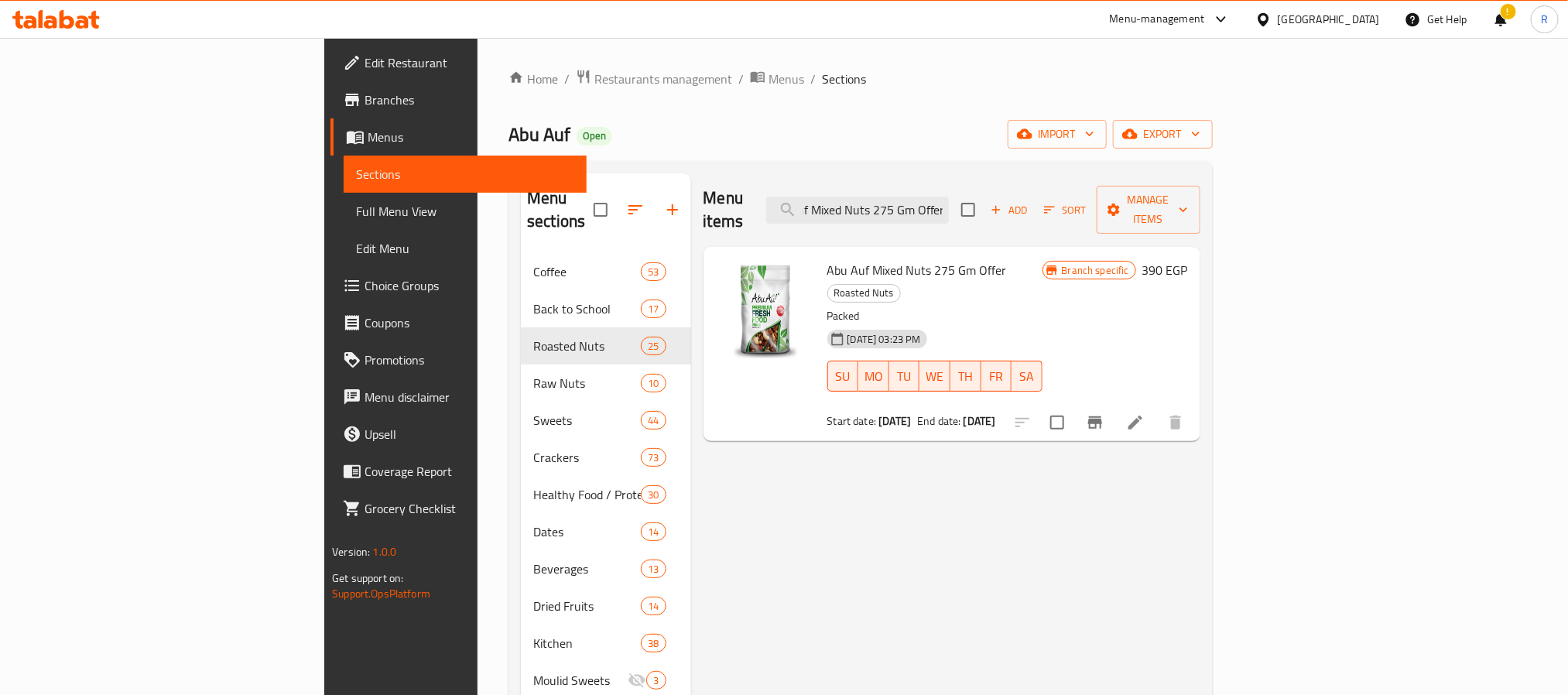
type input "Abu Auf Mixed Nuts 275 Gm Offer"
click at [1145, 413] on icon at bounding box center [1136, 422] width 19 height 19
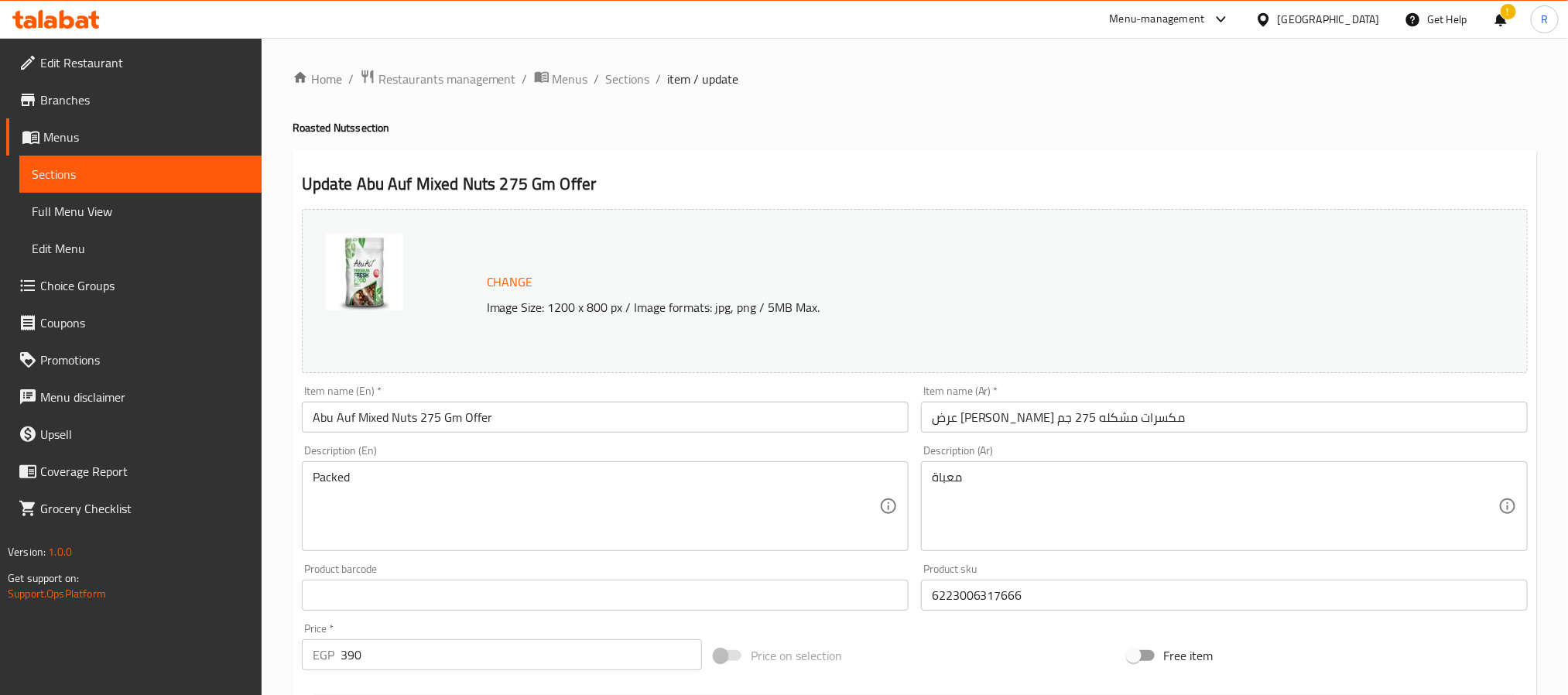
drag, startPoint x: 628, startPoint y: 88, endPoint x: 890, endPoint y: 5, distance: 274.8
click at [628, 88] on span "Sections" at bounding box center [628, 79] width 44 height 19
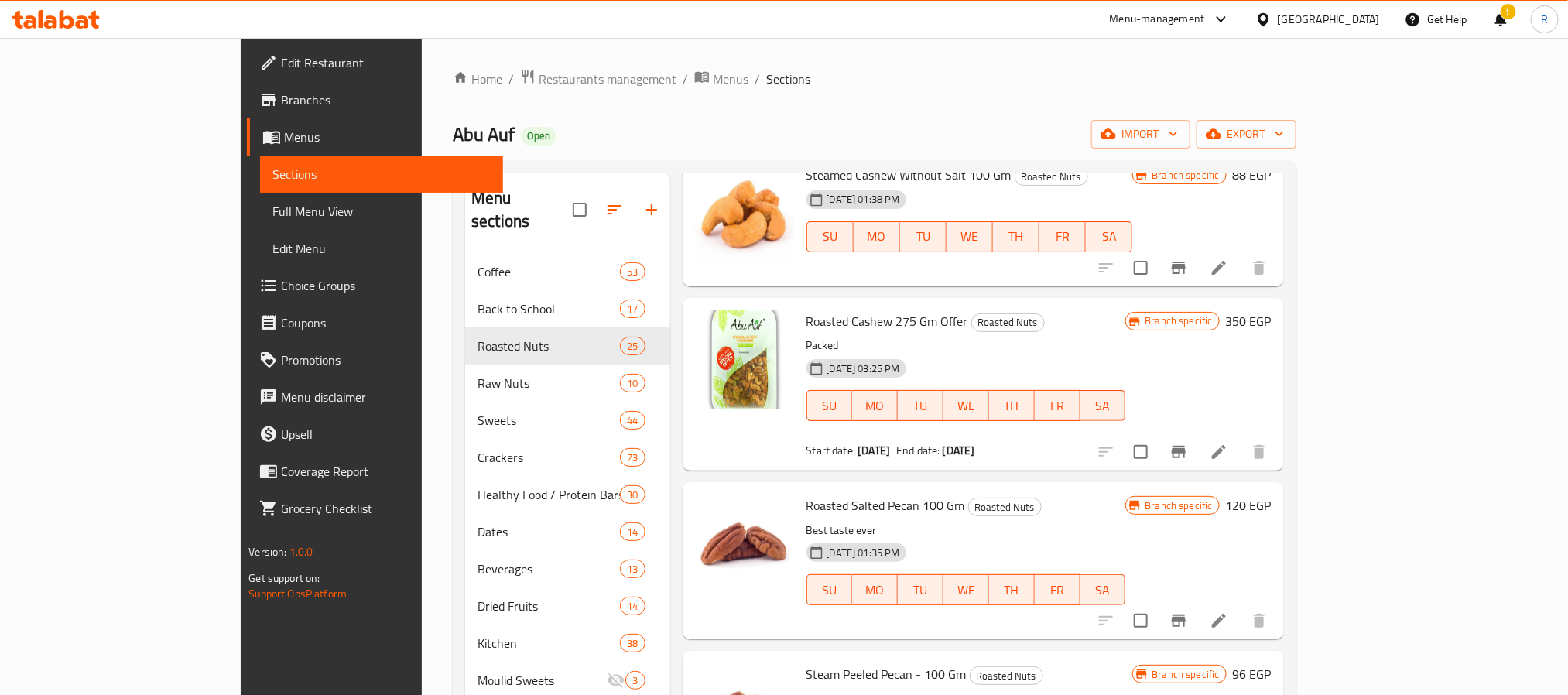
scroll to position [1086, 0]
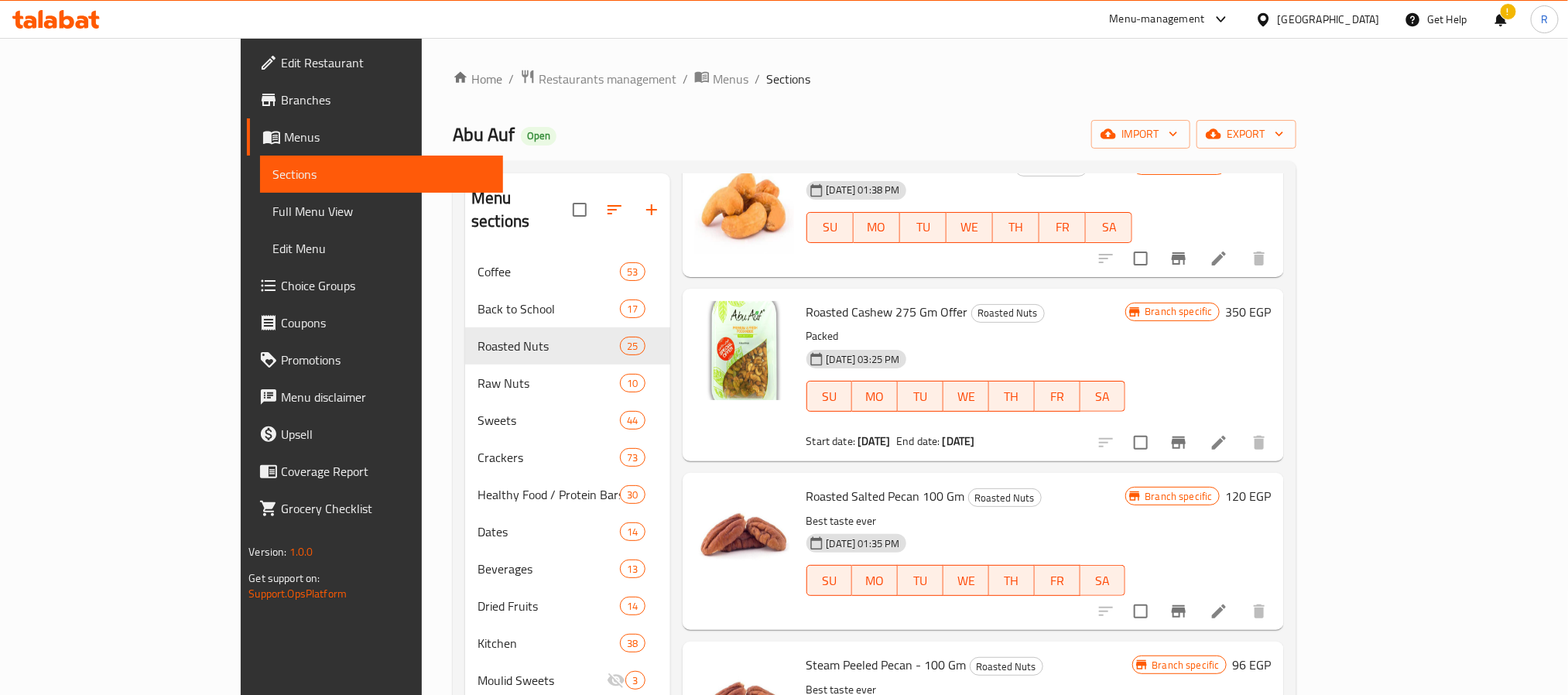
click at [1157, 428] on input "checkbox" at bounding box center [1141, 442] width 32 height 32
checkbox input "true"
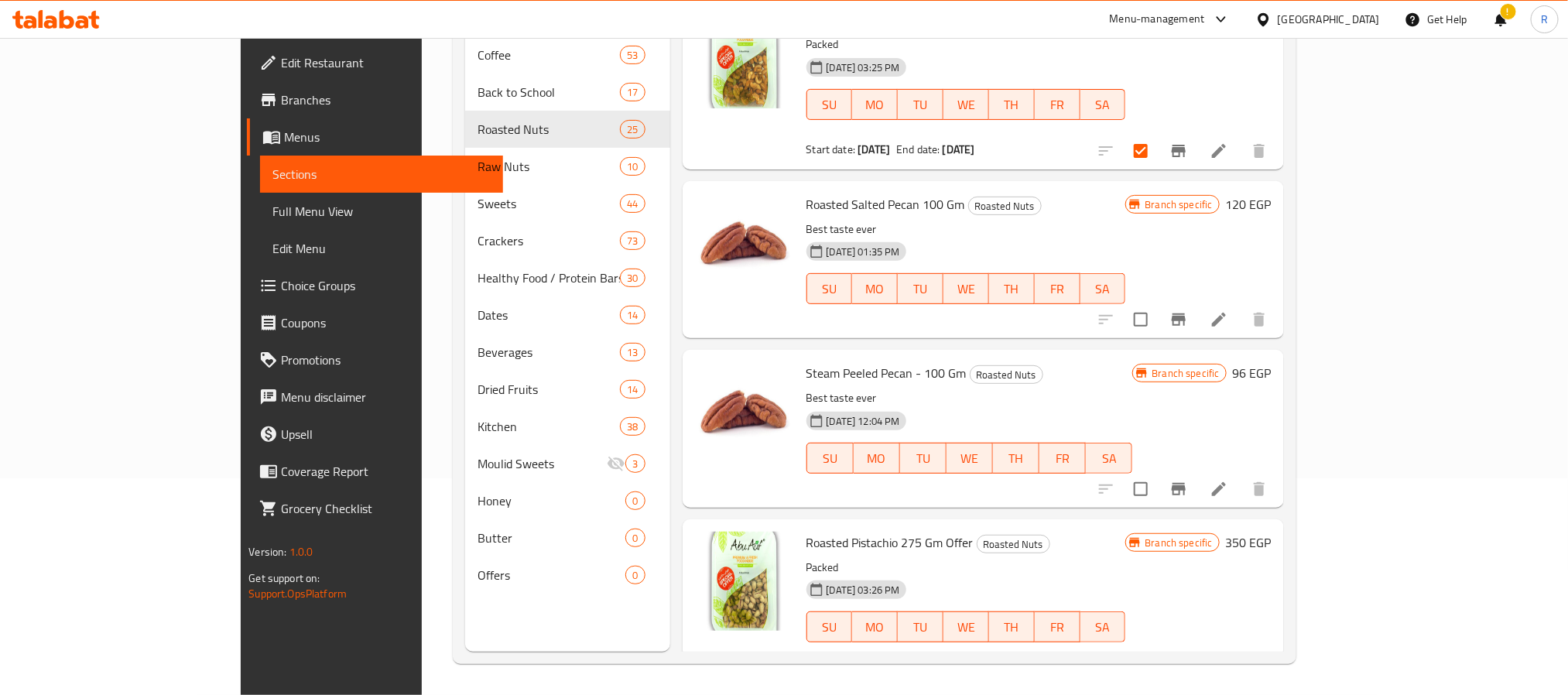
scroll to position [1202, 0]
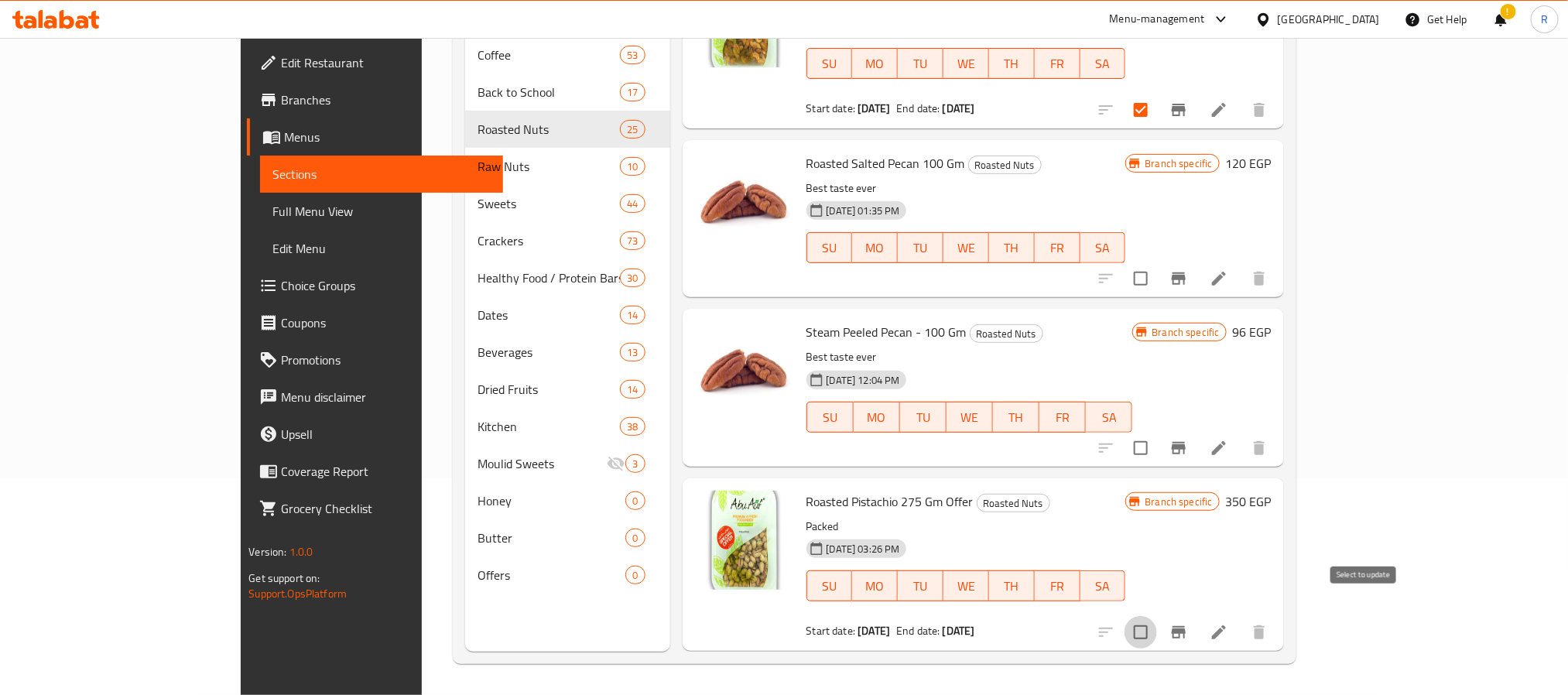
click at [1157, 616] on input "checkbox" at bounding box center [1141, 631] width 32 height 32
checkbox input "true"
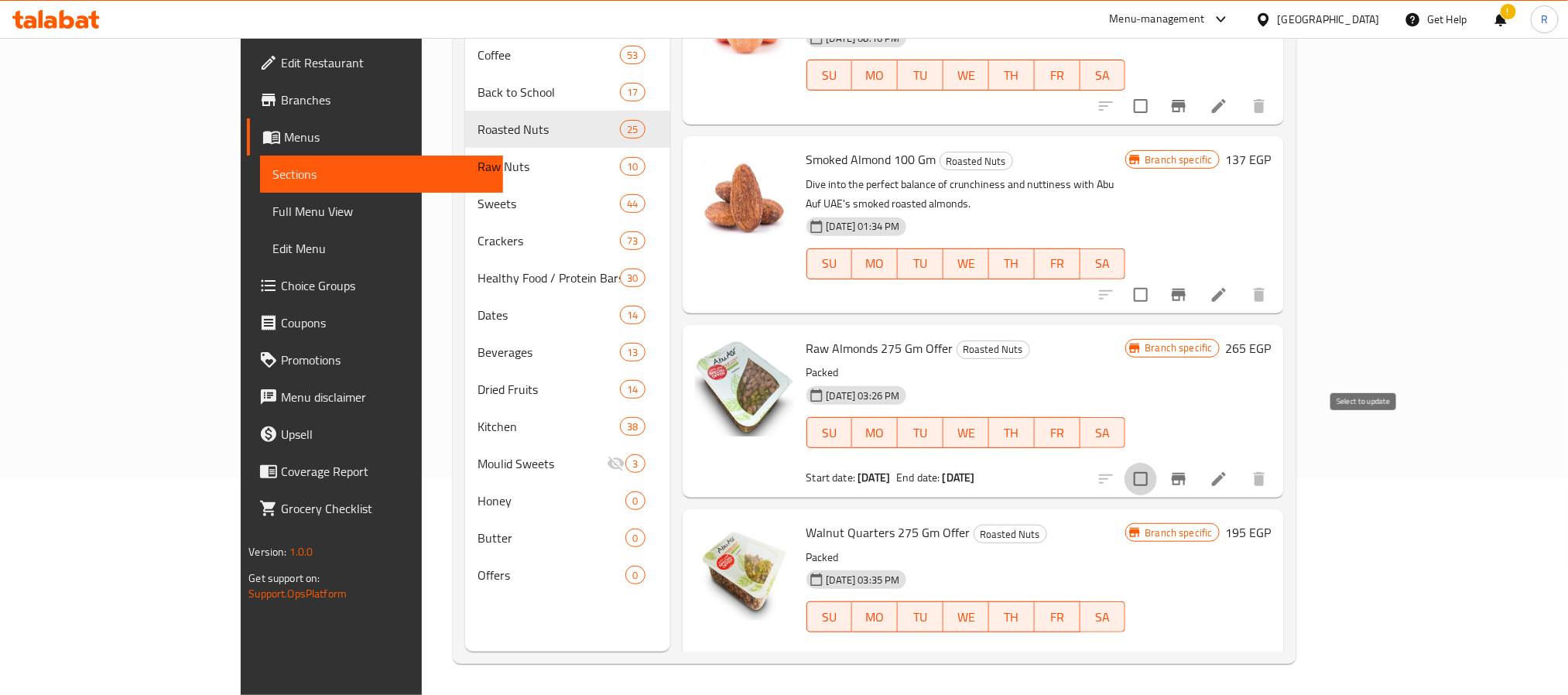
click at [1157, 462] on input "checkbox" at bounding box center [1141, 478] width 32 height 32
checkbox input "true"
drag, startPoint x: 1375, startPoint y: 624, endPoint x: 1350, endPoint y: 498, distance: 128.5
click at [1157, 648] on input "checkbox" at bounding box center [1141, 664] width 32 height 32
checkbox input "true"
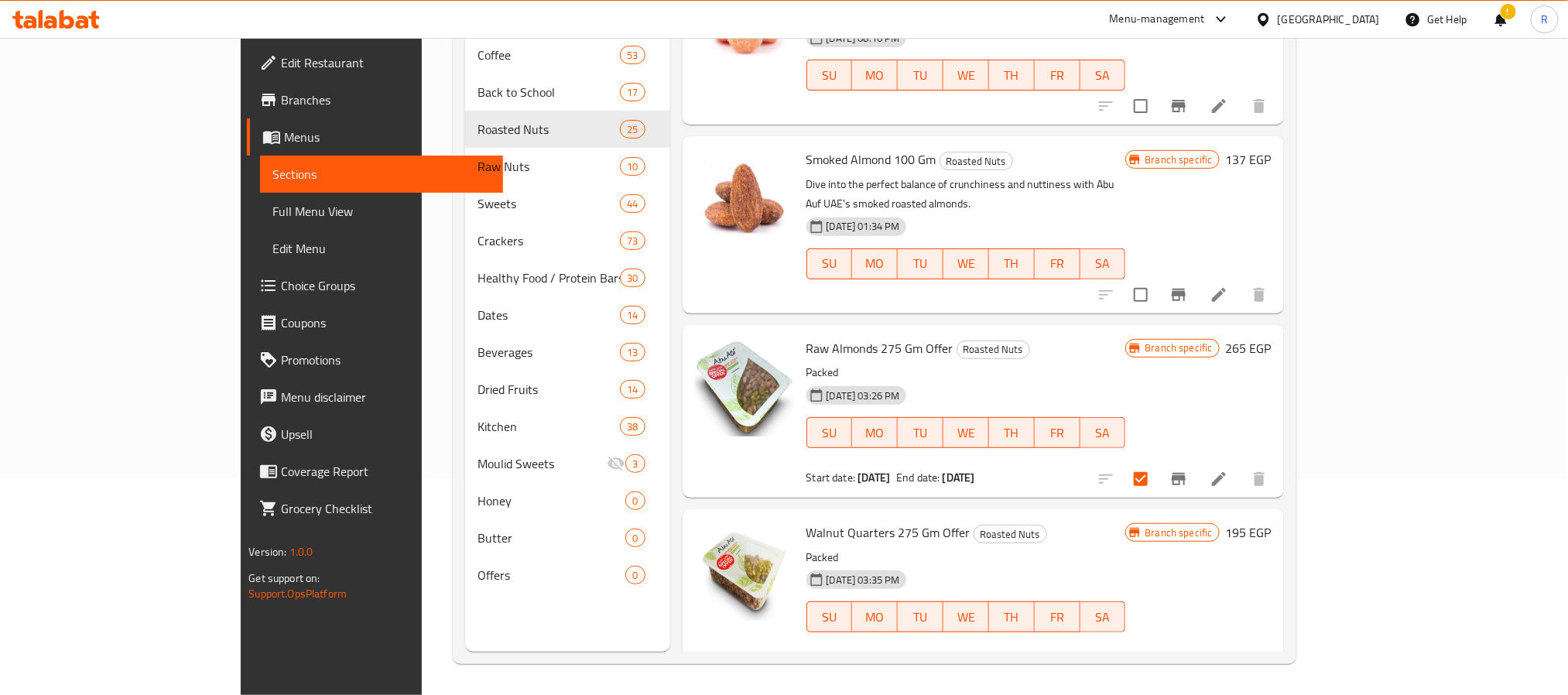
scroll to position [2851, 0]
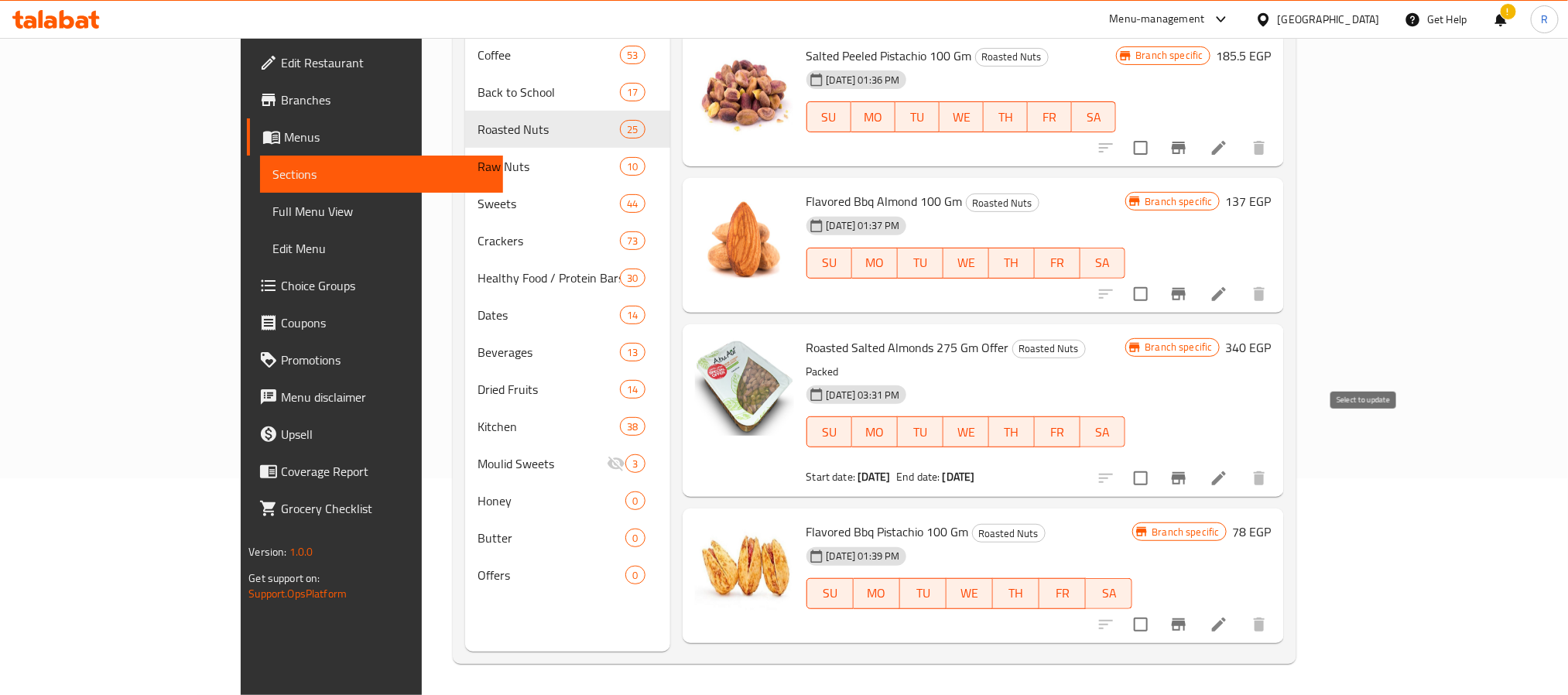
click at [1157, 461] on input "checkbox" at bounding box center [1141, 477] width 32 height 32
checkbox input "true"
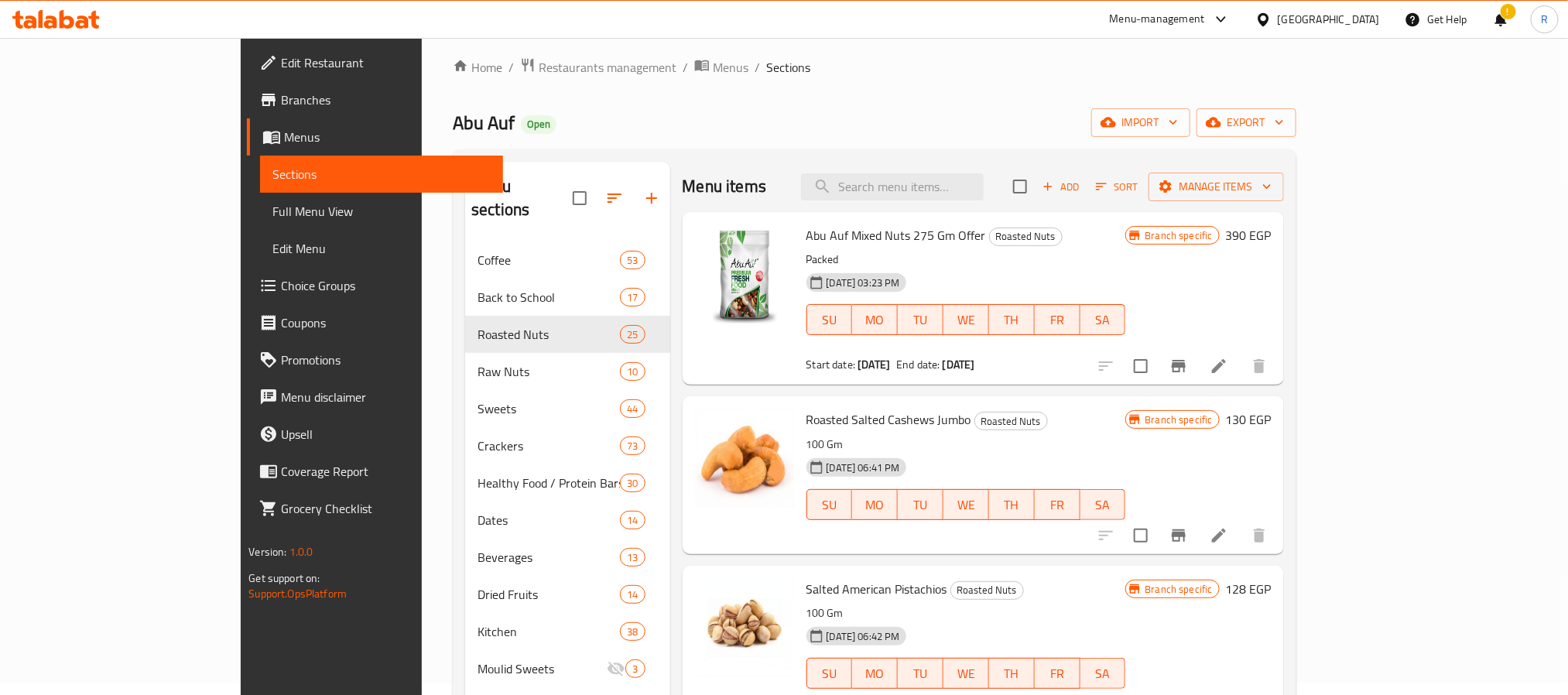
scroll to position [0, 0]
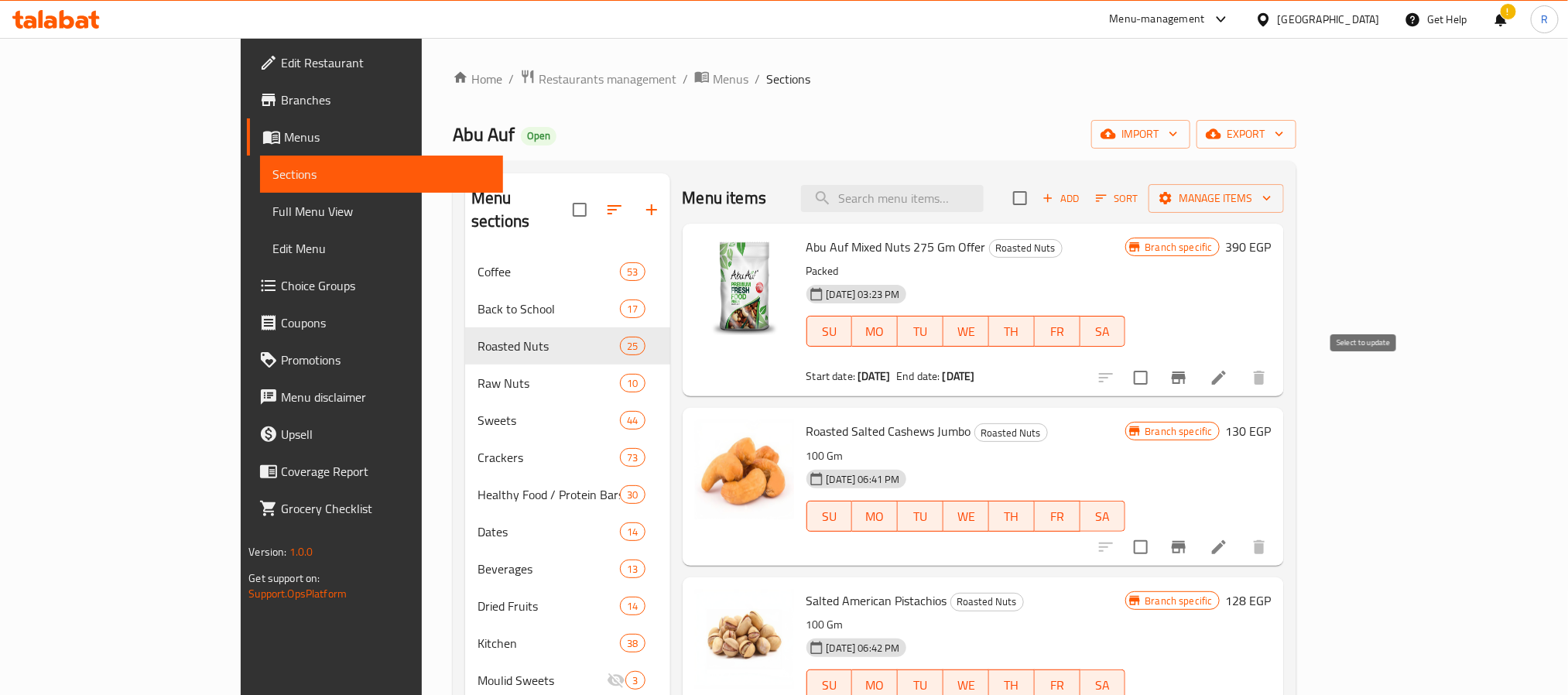
click at [1157, 376] on input "checkbox" at bounding box center [1141, 377] width 32 height 32
checkbox input "true"
click at [1284, 186] on button "Manage items" at bounding box center [1216, 198] width 135 height 28
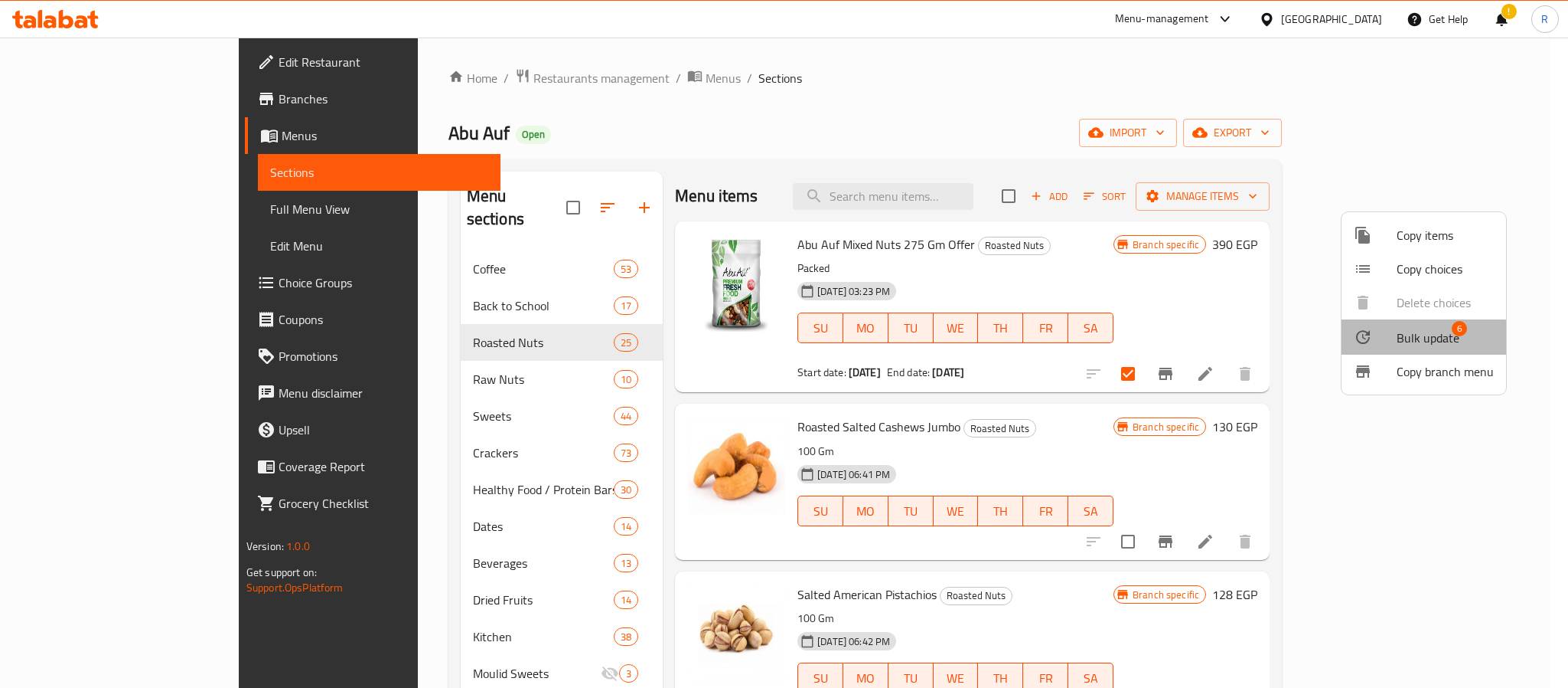
click at [1398, 343] on span "Bulk update" at bounding box center [1428, 338] width 63 height 19
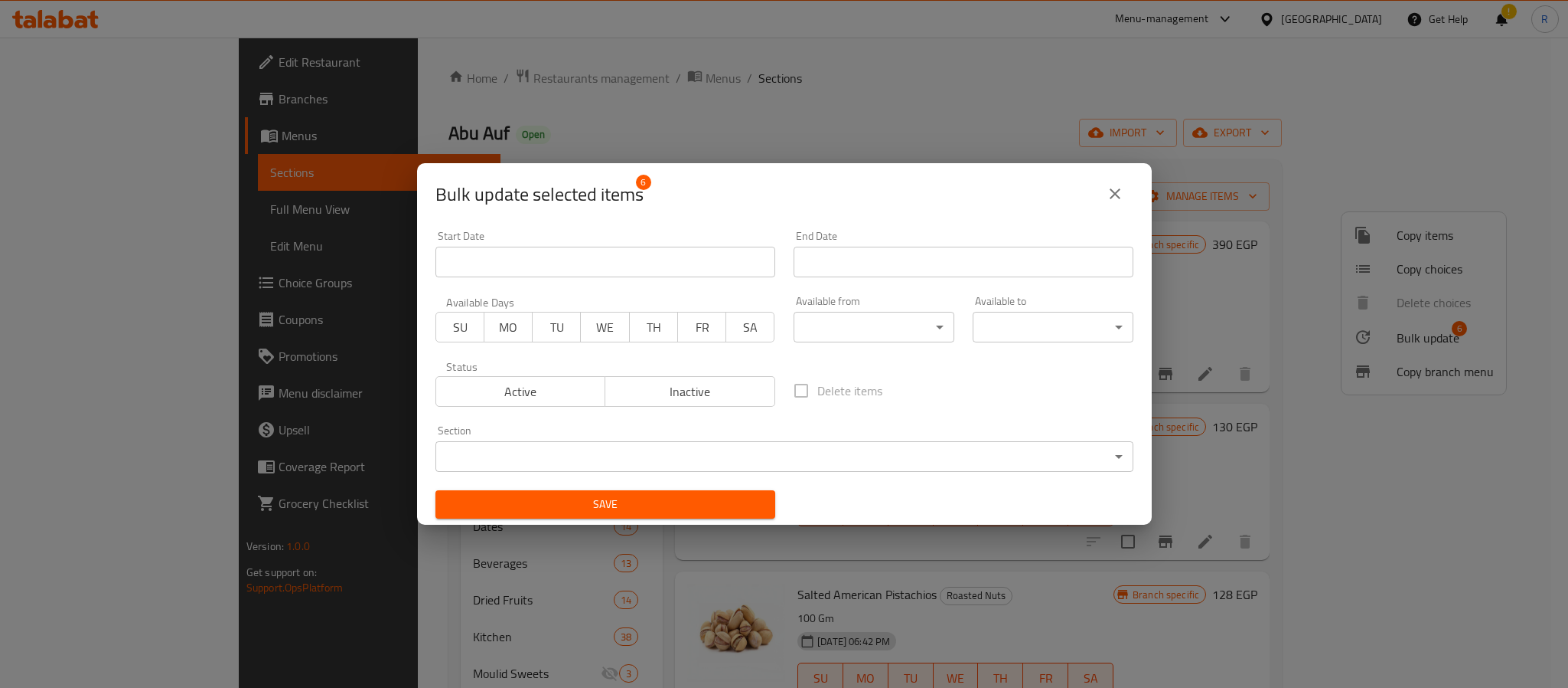
click at [701, 269] on input "Start Date" at bounding box center [605, 262] width 340 height 30
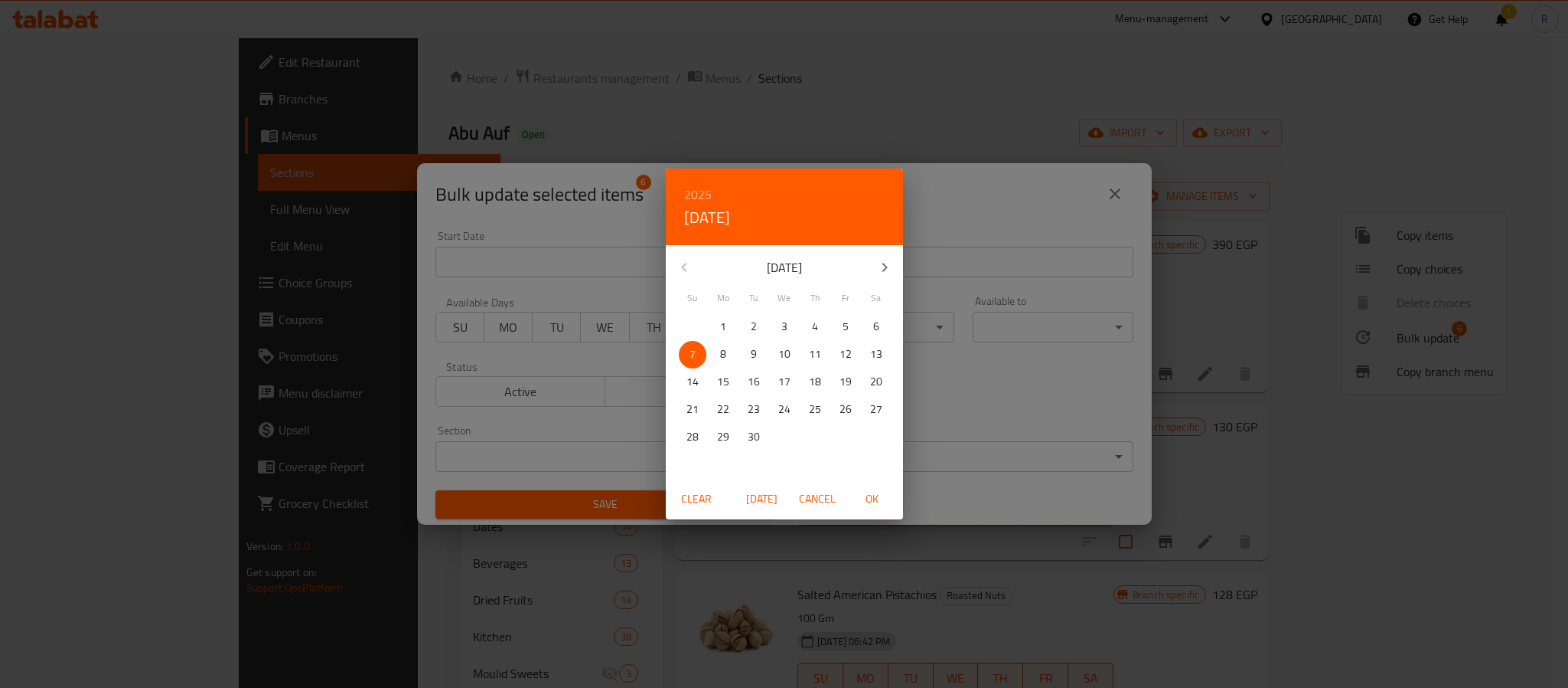
click at [873, 500] on span "OK" at bounding box center [872, 499] width 37 height 19
type input "[DATE]"
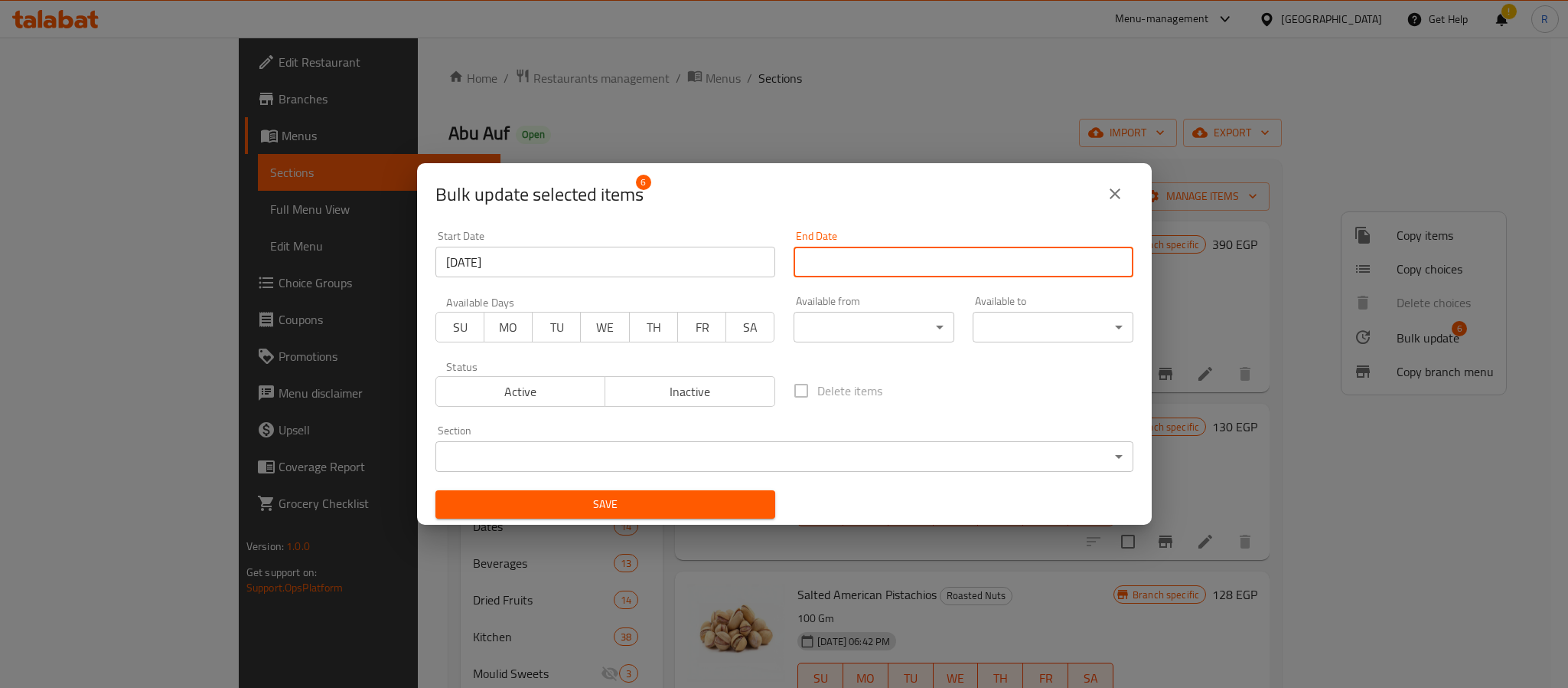
click at [905, 269] on input "Start Date" at bounding box center [963, 262] width 340 height 30
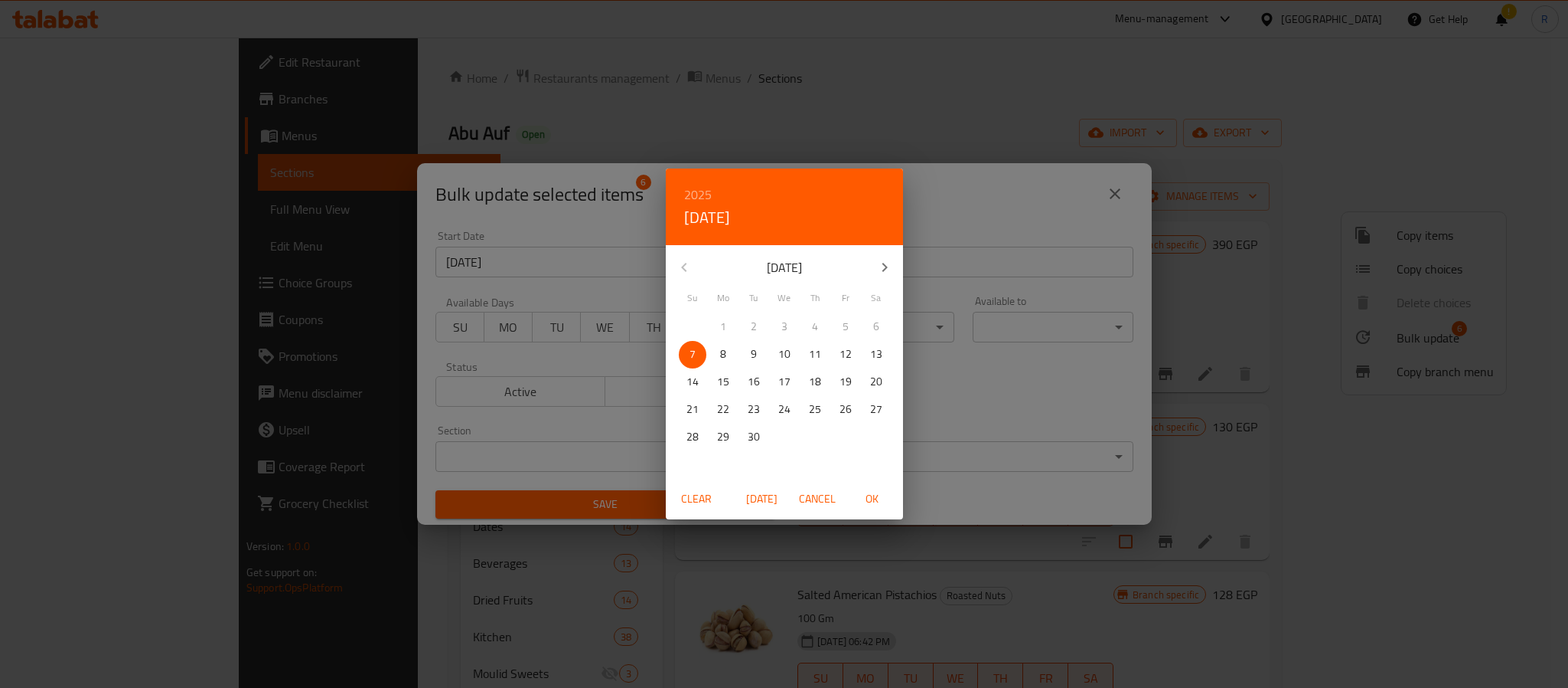
click at [707, 202] on h6 "2025" at bounding box center [698, 195] width 27 height 22
click at [783, 426] on div "2030" at bounding box center [784, 430] width 237 height 30
click at [878, 266] on icon "button" at bounding box center [885, 268] width 19 height 19
click at [880, 269] on icon "button" at bounding box center [885, 268] width 19 height 19
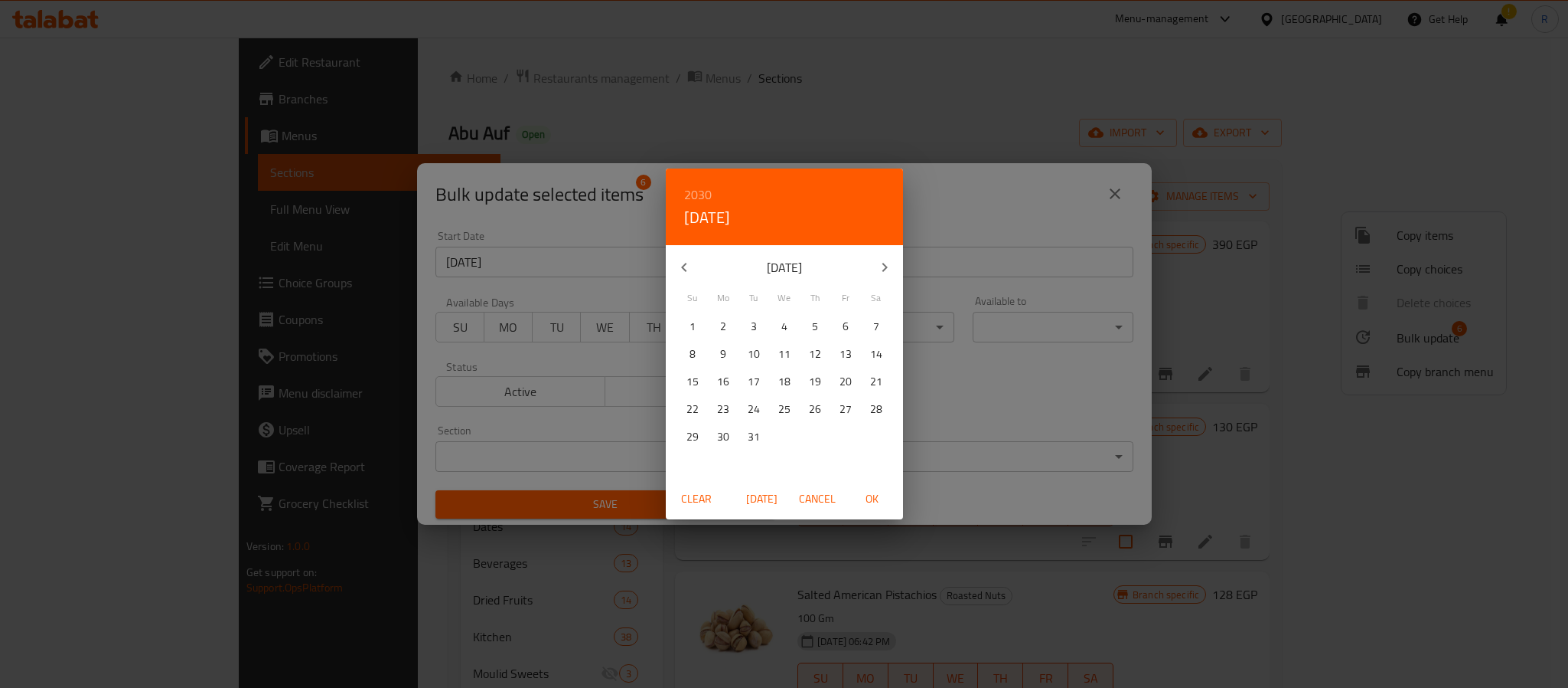
click at [694, 331] on p "1" at bounding box center [693, 326] width 6 height 19
click at [871, 494] on span "OK" at bounding box center [872, 499] width 37 height 19
type input "[DATE]"
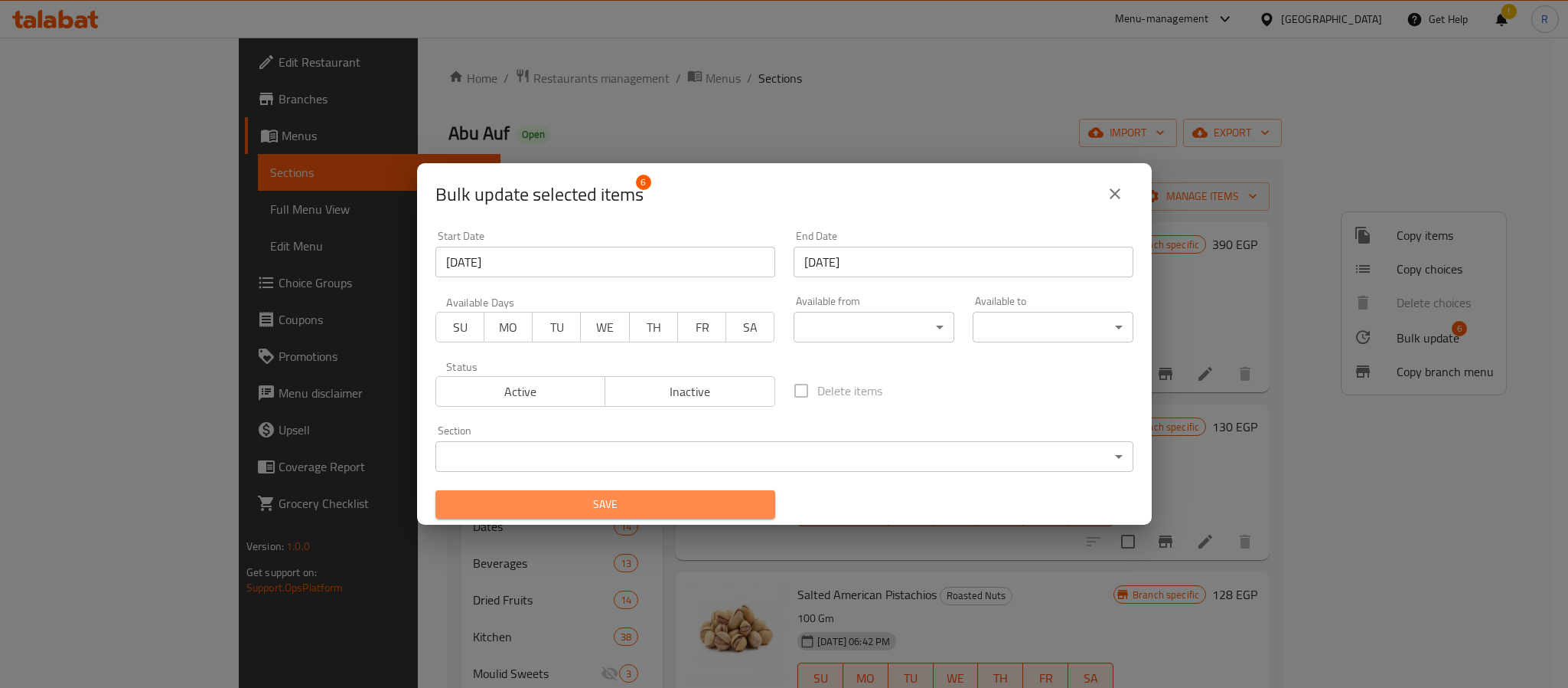
click at [639, 493] on button "Save" at bounding box center [605, 504] width 340 height 28
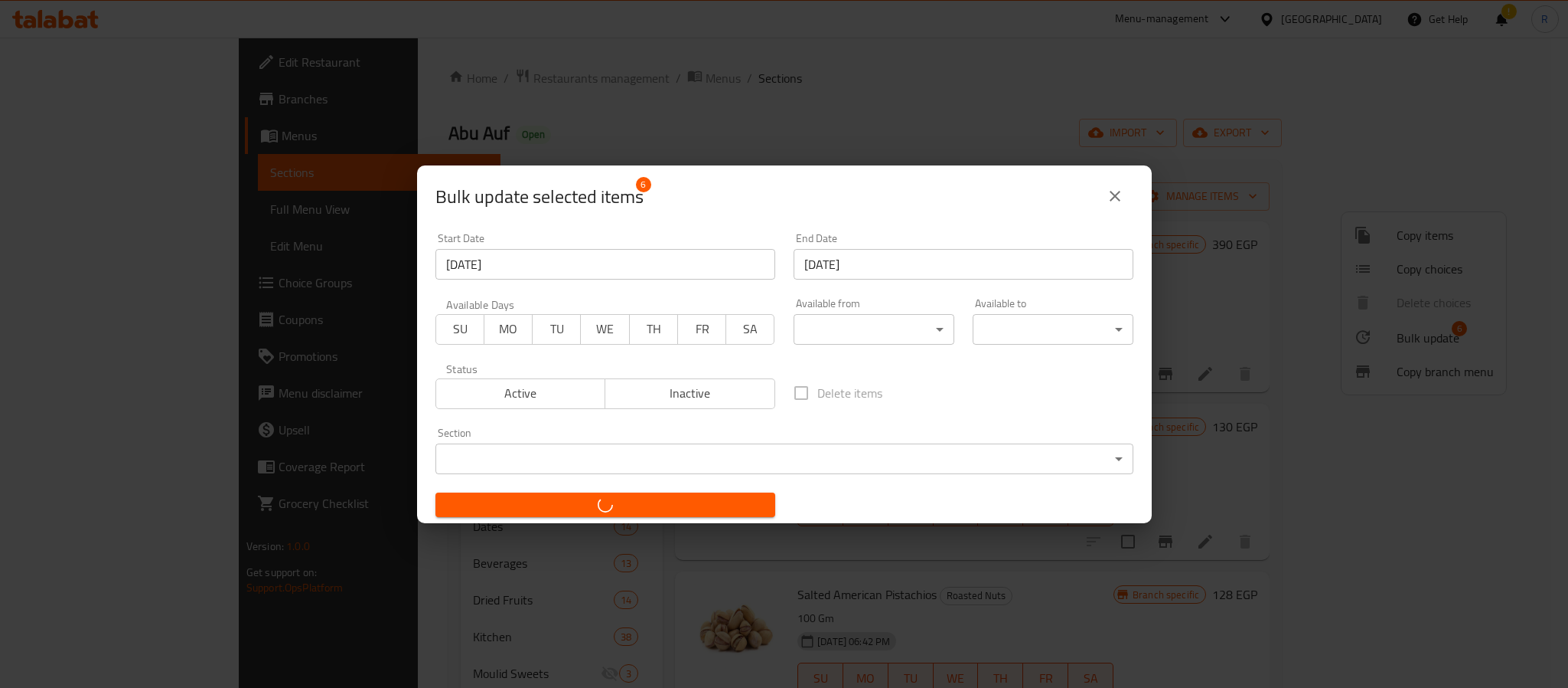
checkbox input "false"
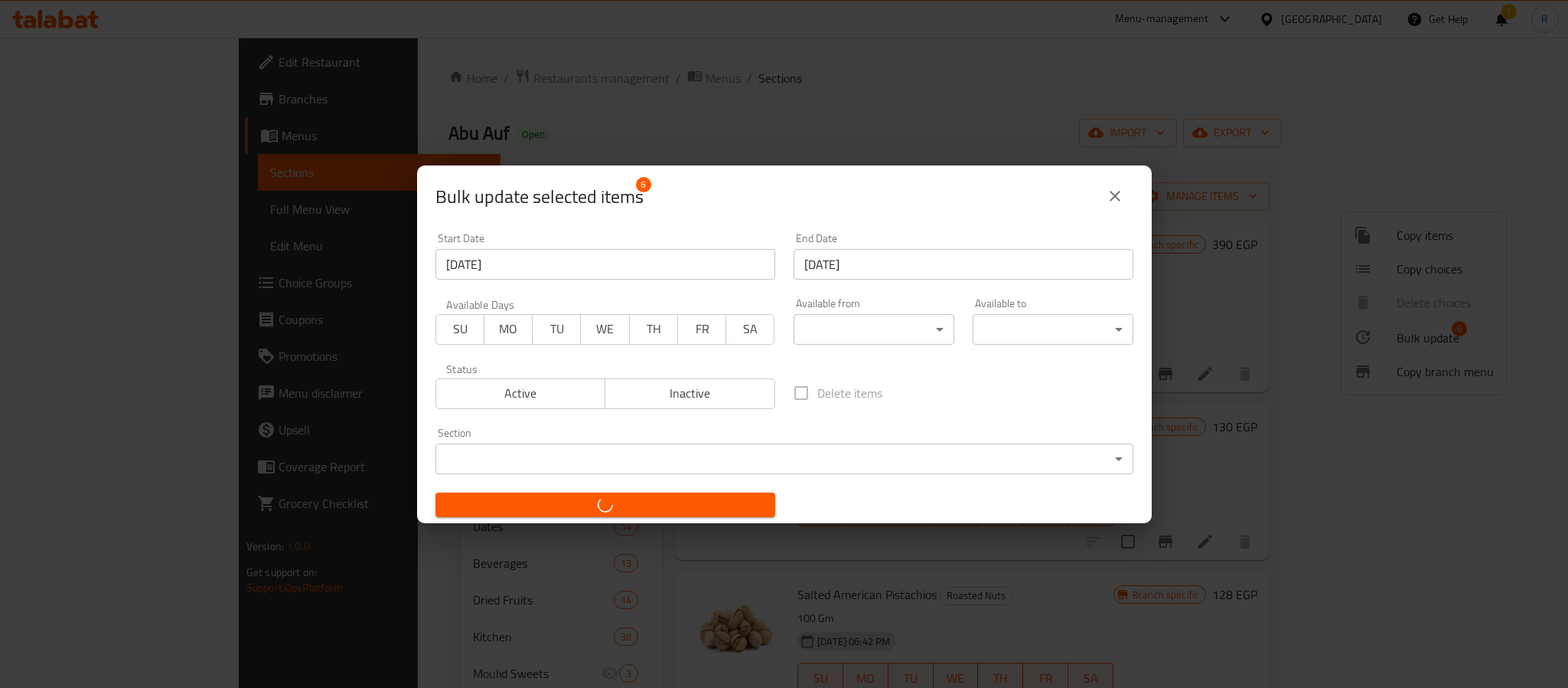
checkbox input "false"
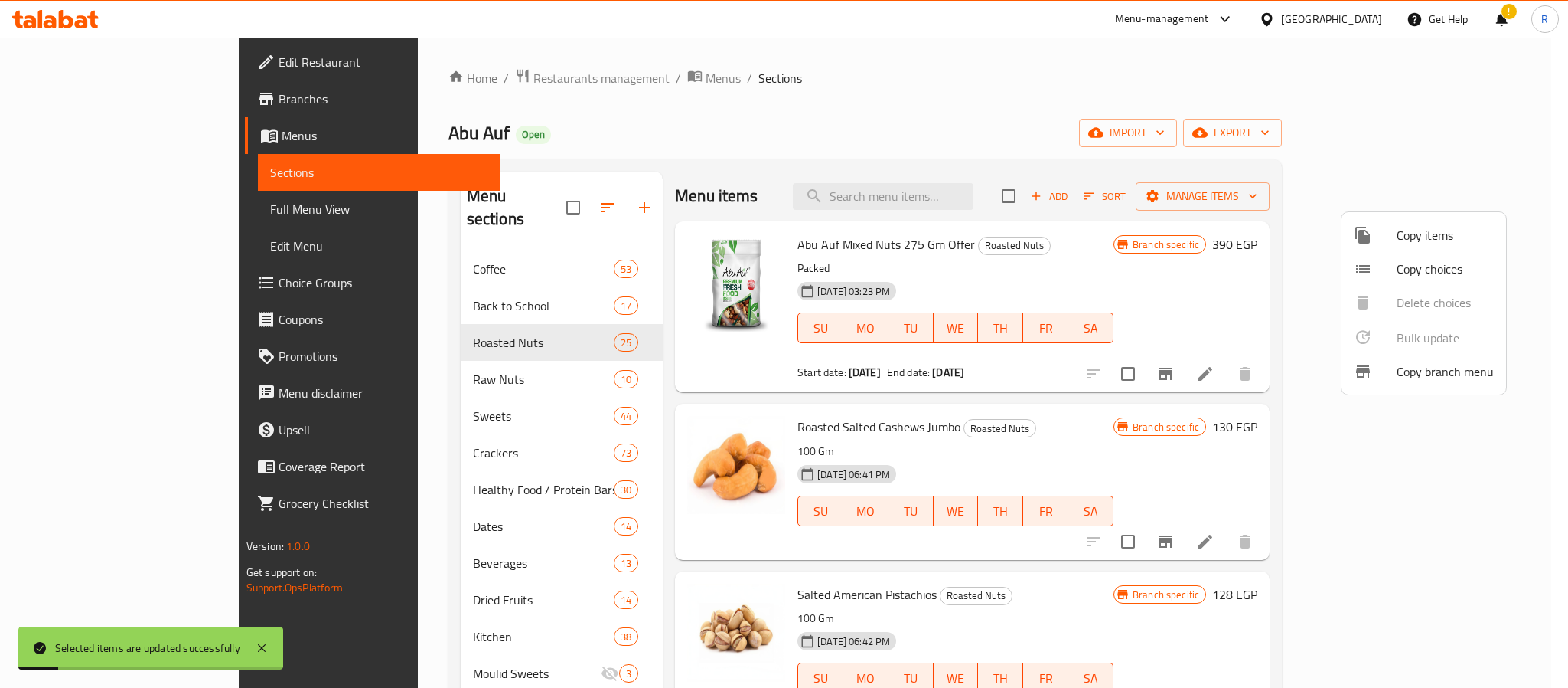
click at [814, 133] on div at bounding box center [784, 344] width 1568 height 688
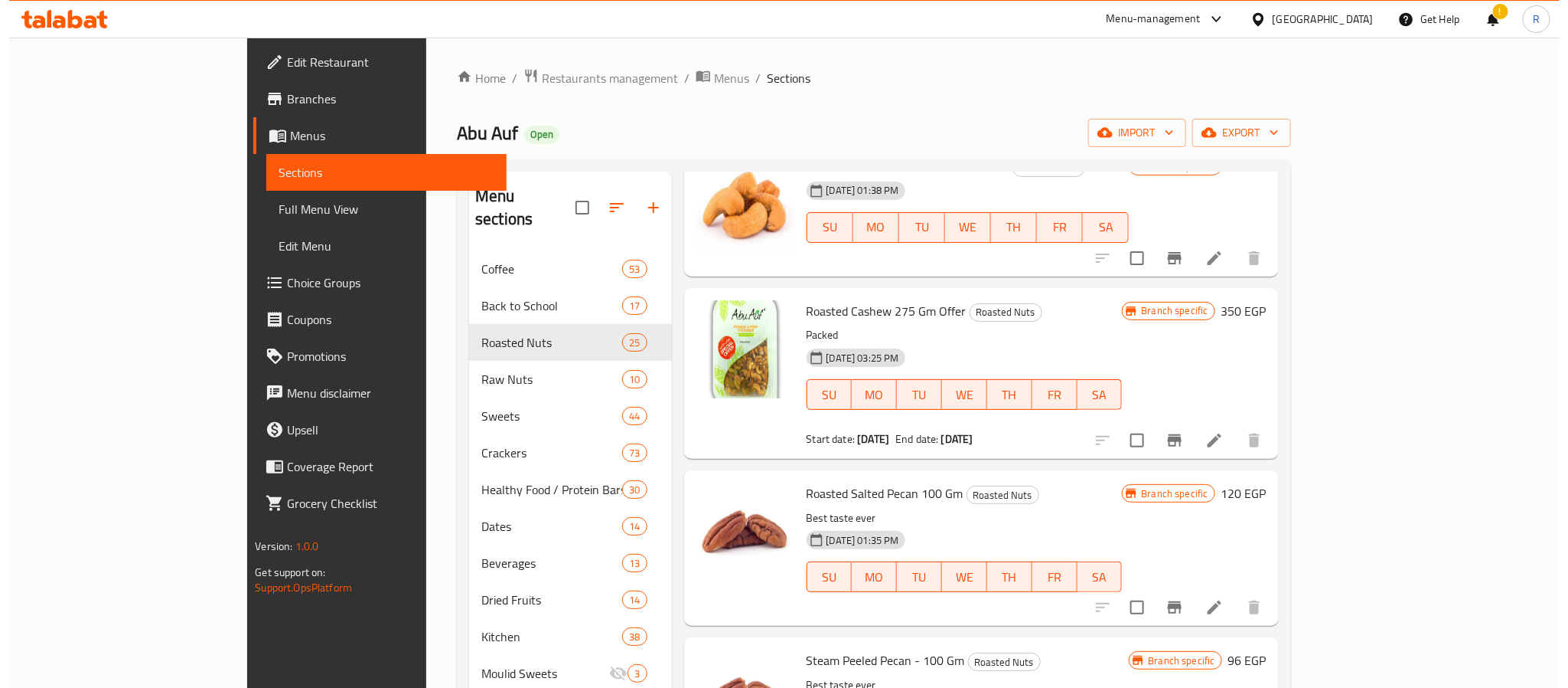
scroll to position [1075, 0]
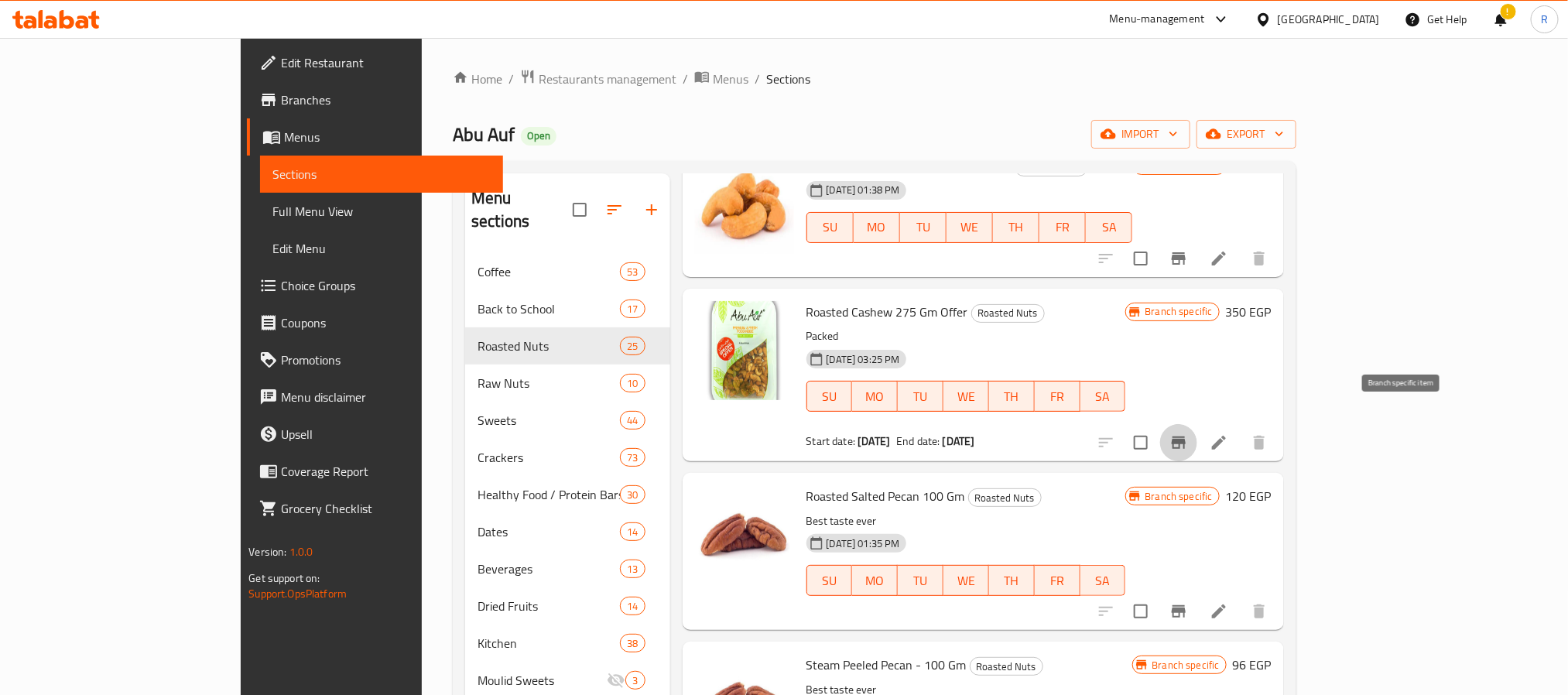
click at [1186, 436] on icon "Branch-specific-item" at bounding box center [1179, 443] width 14 height 13
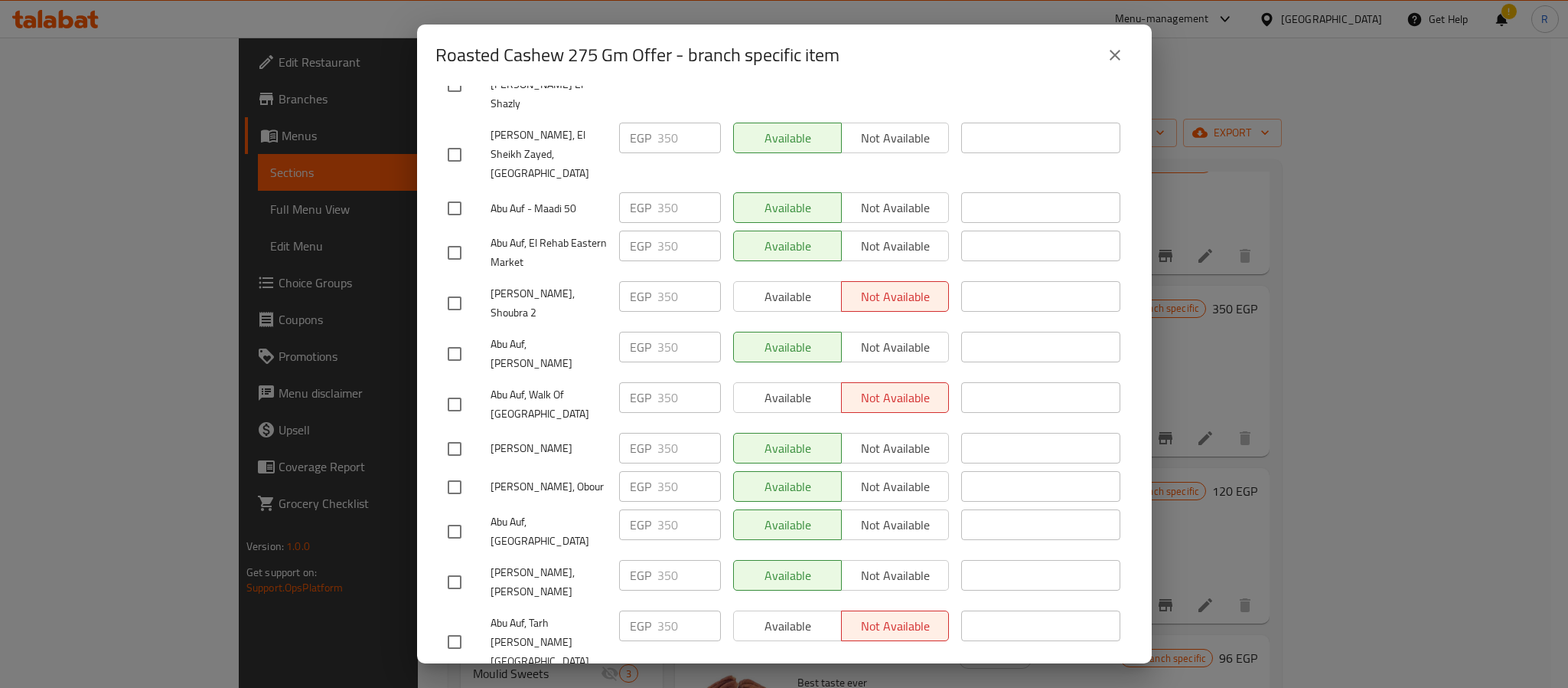
scroll to position [209, 0]
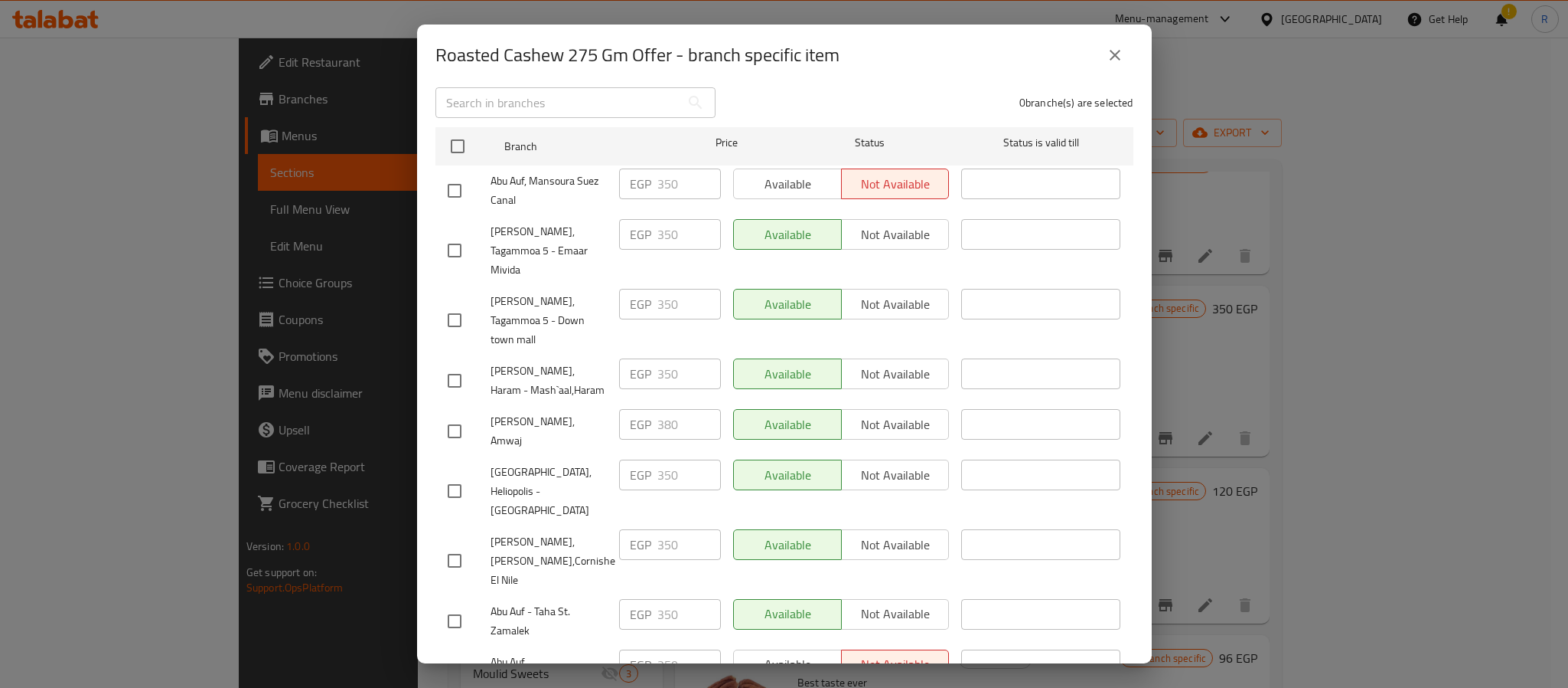
click at [450, 415] on input "checkbox" at bounding box center [454, 430] width 32 height 32
checkbox input "true"
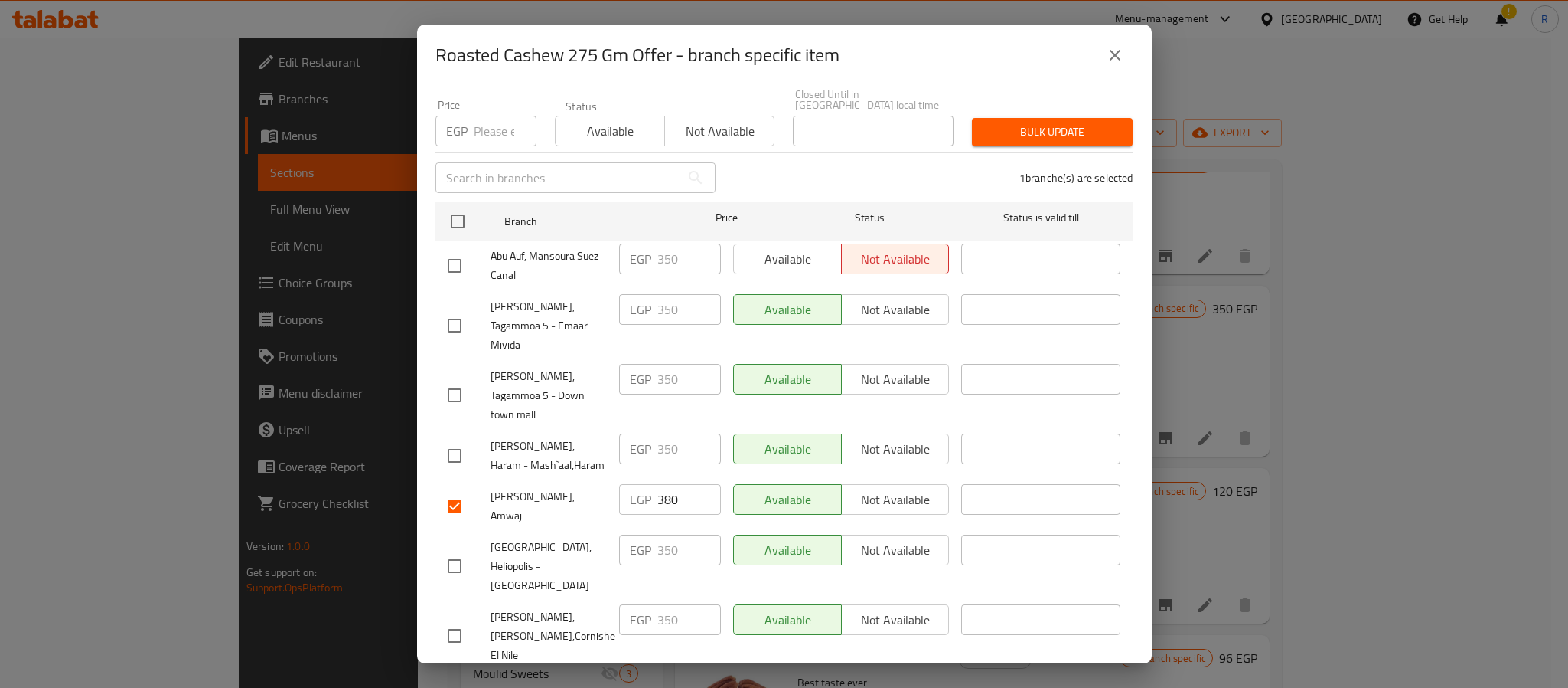
scroll to position [0, 0]
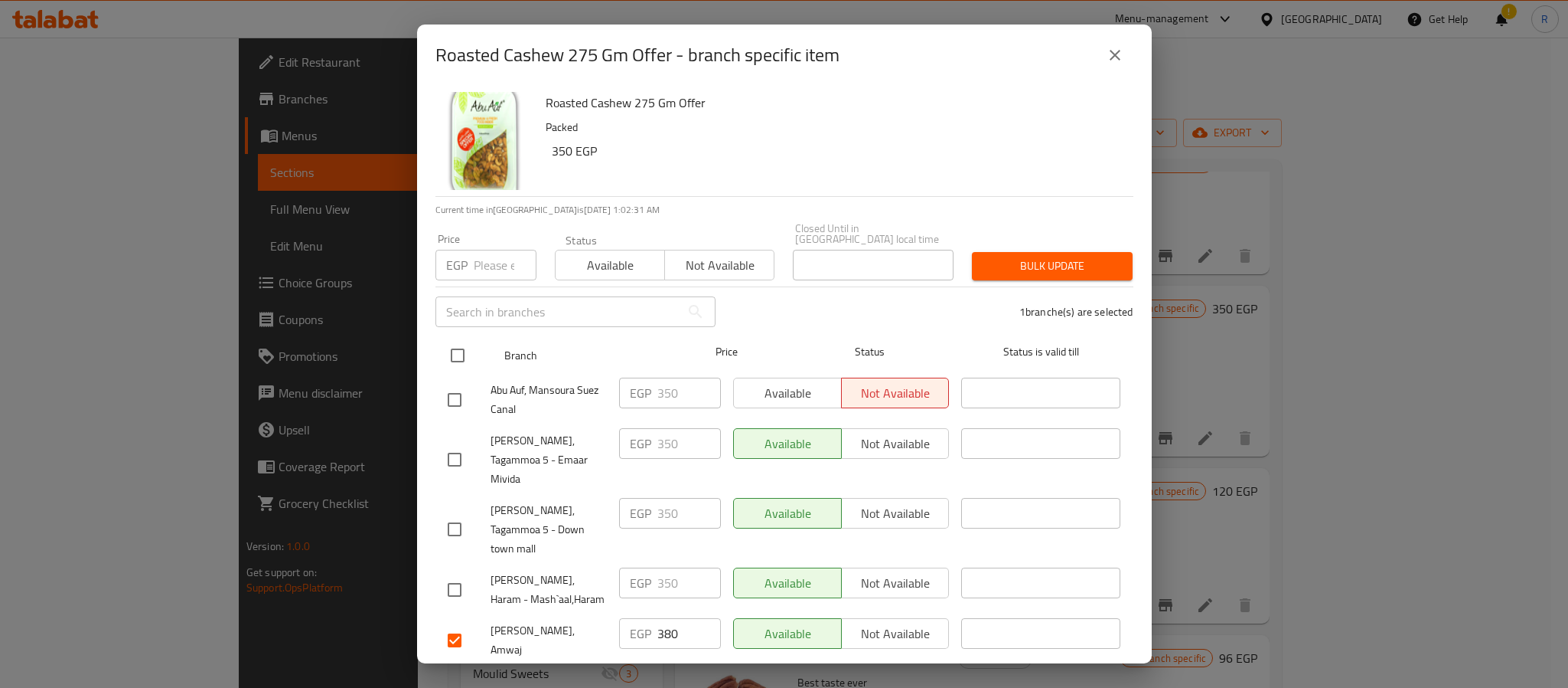
click at [454, 347] on input "checkbox" at bounding box center [457, 355] width 32 height 32
checkbox input "true"
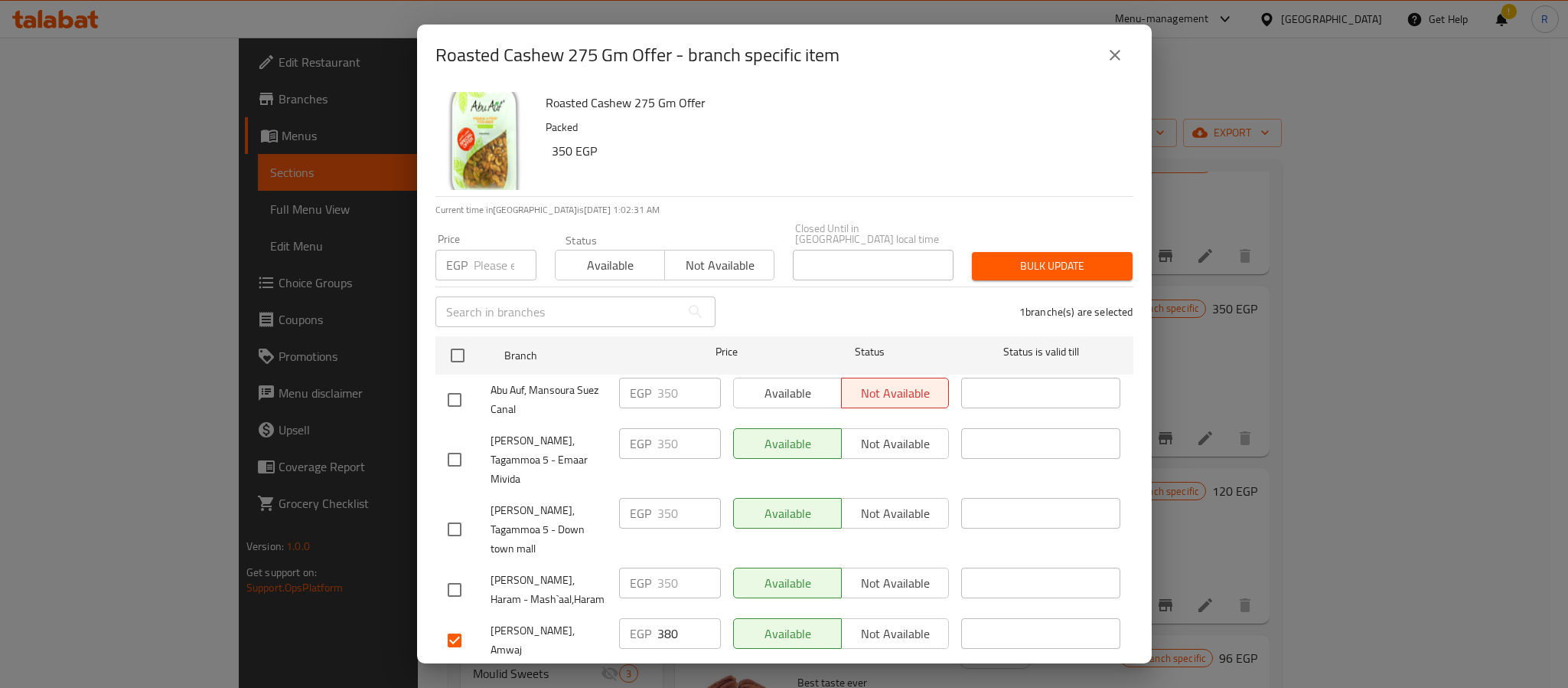
checkbox input "true"
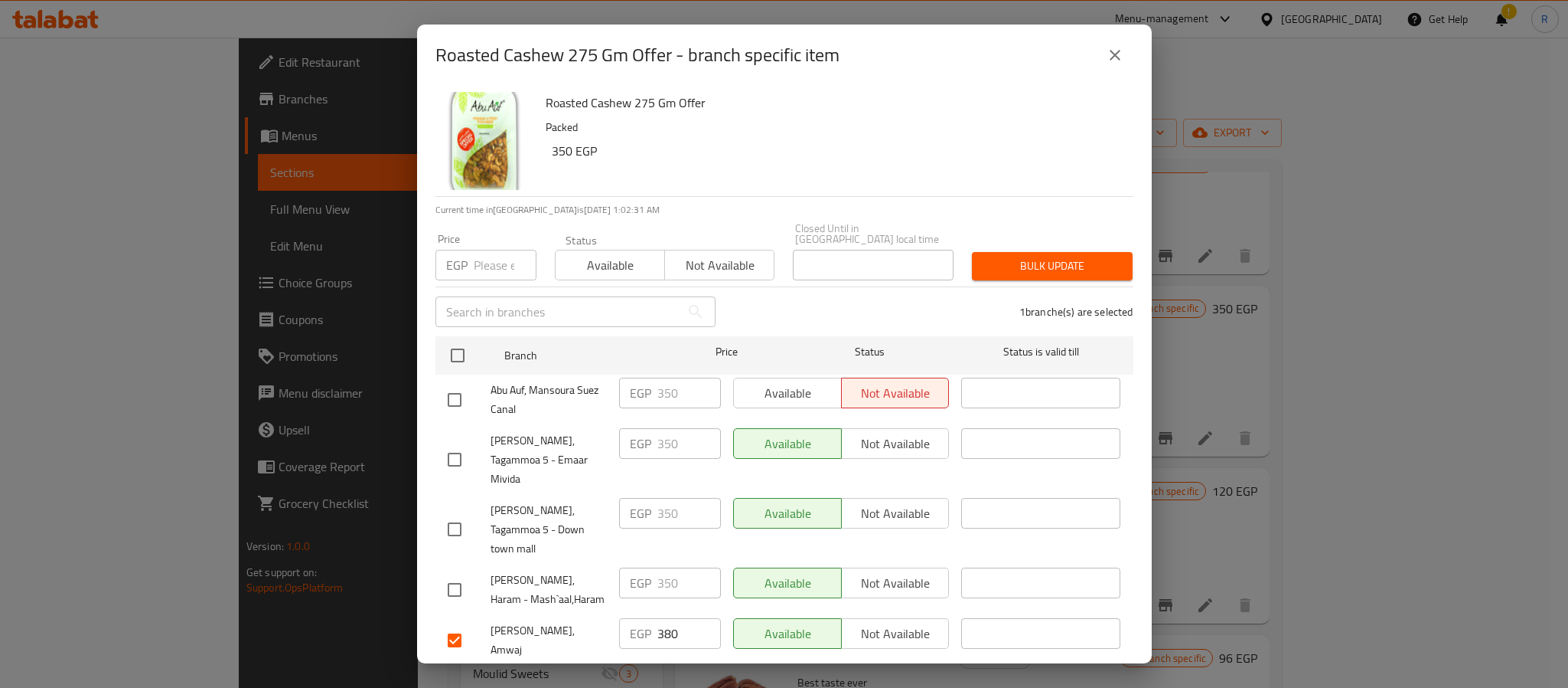
checkbox input "true"
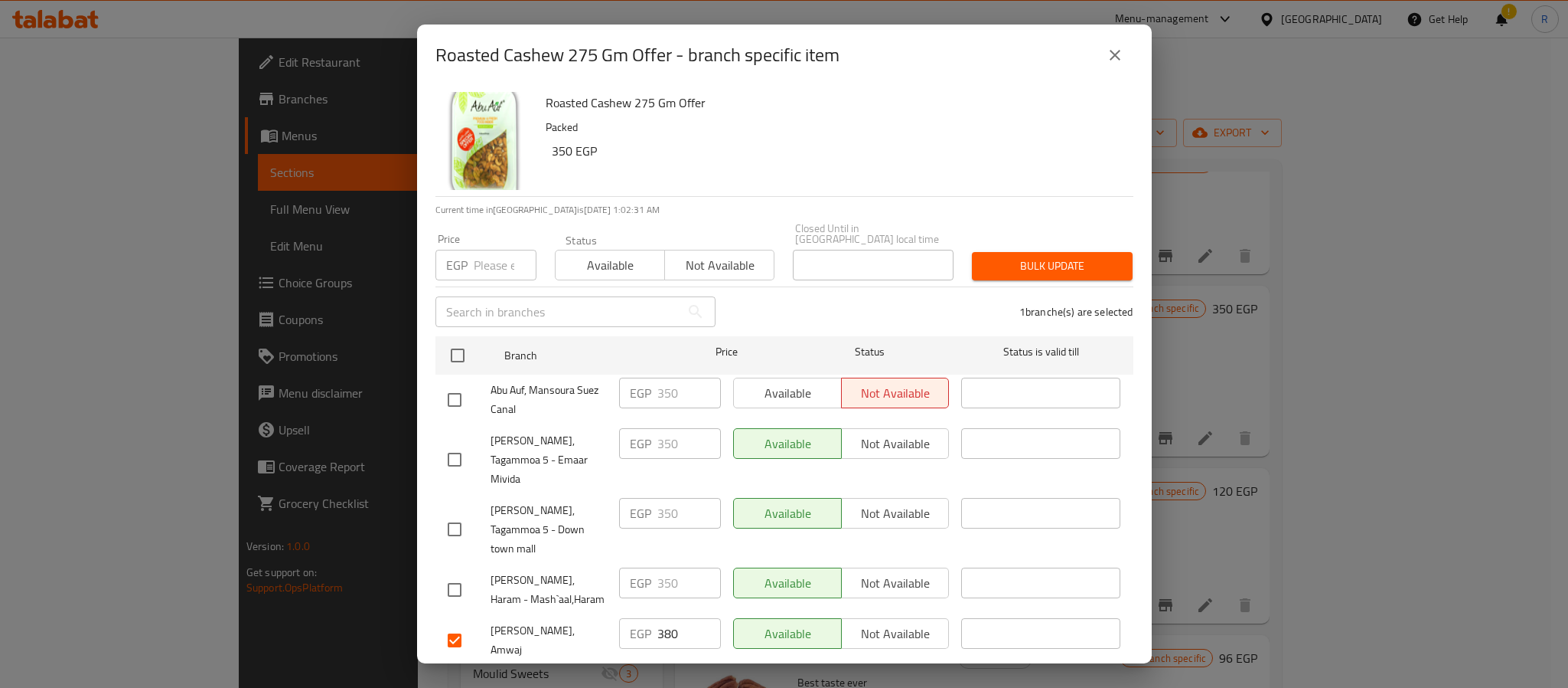
checkbox input "true"
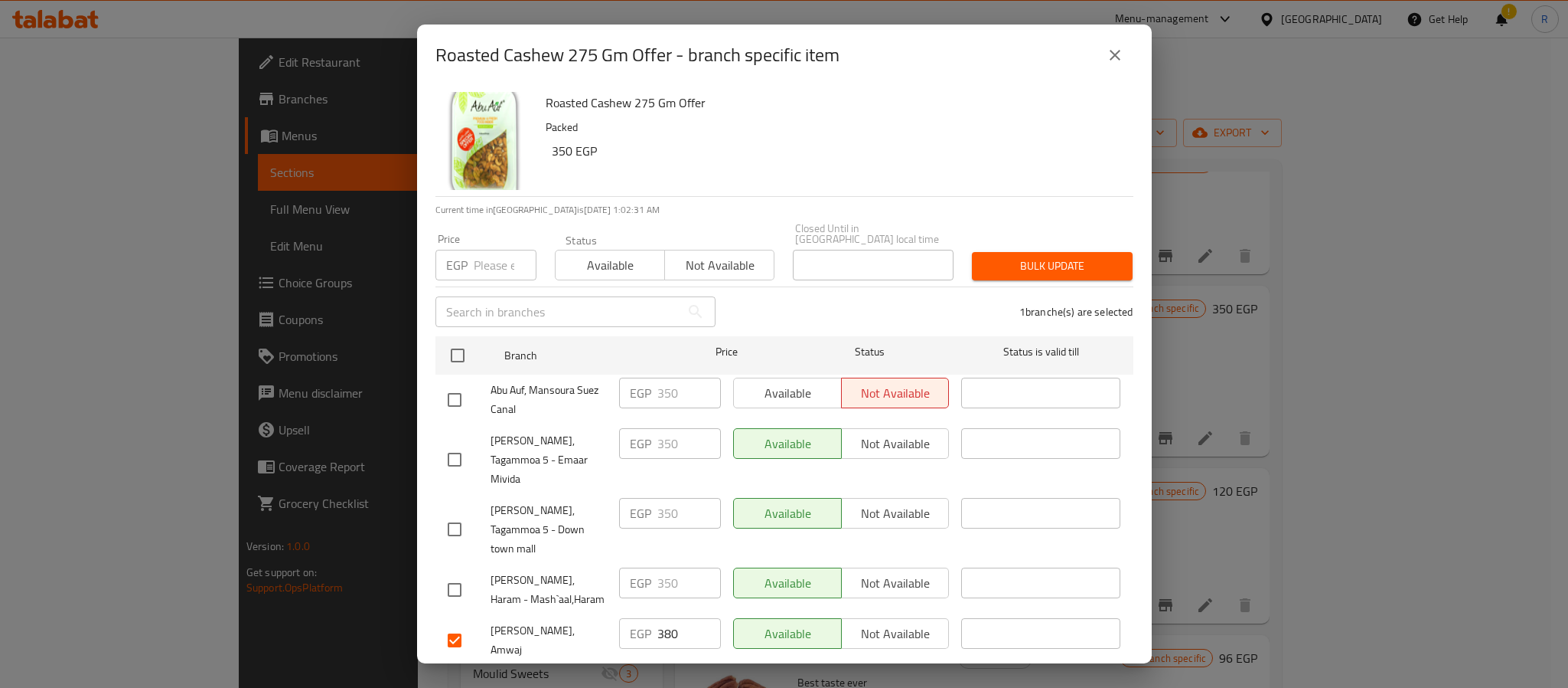
checkbox input "true"
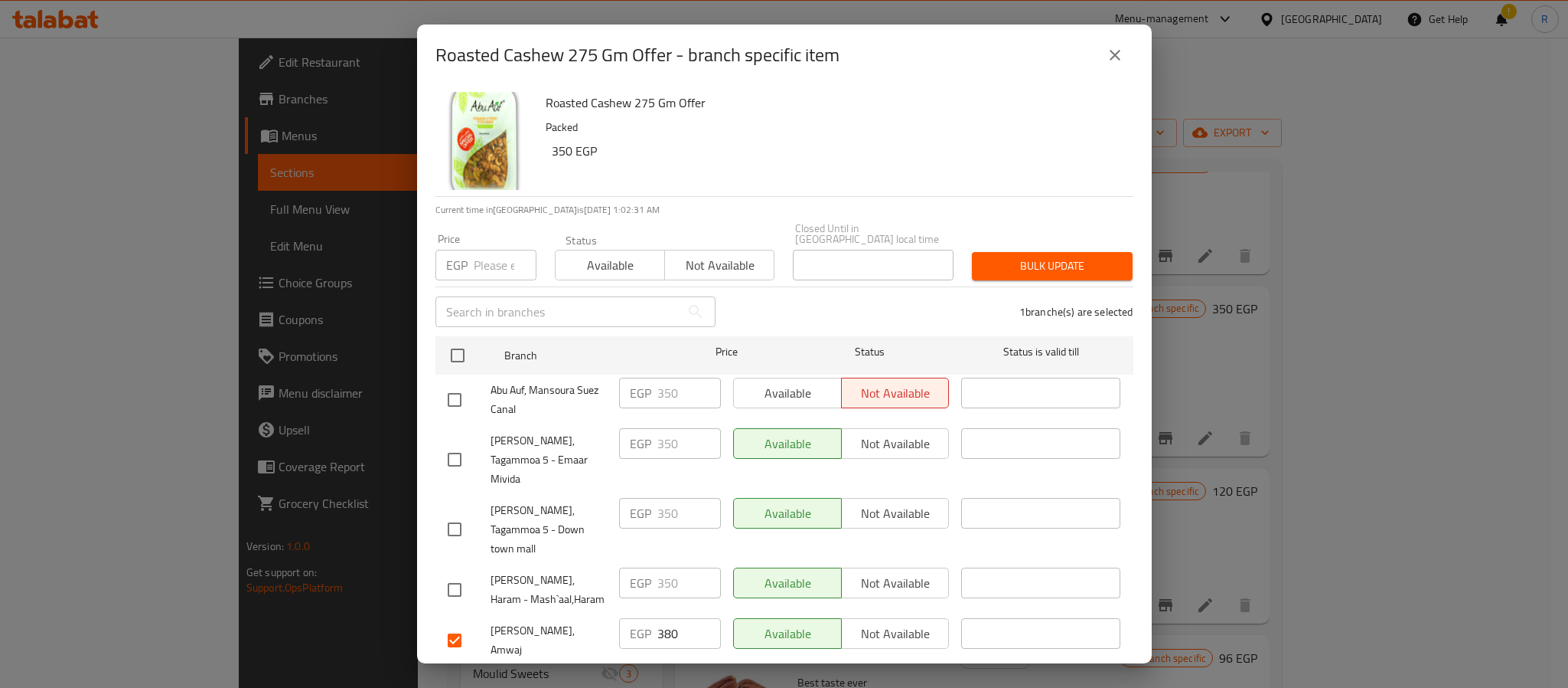
checkbox input "true"
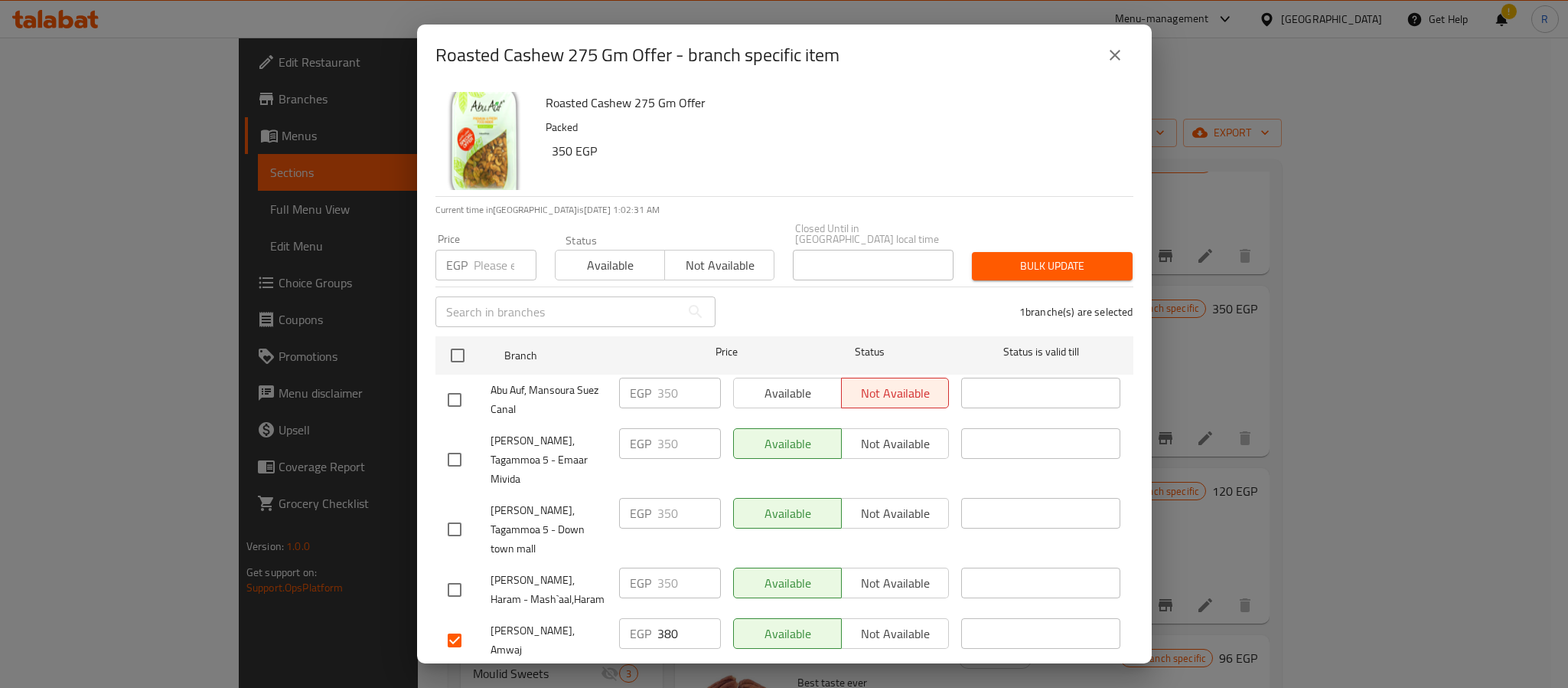
checkbox input "true"
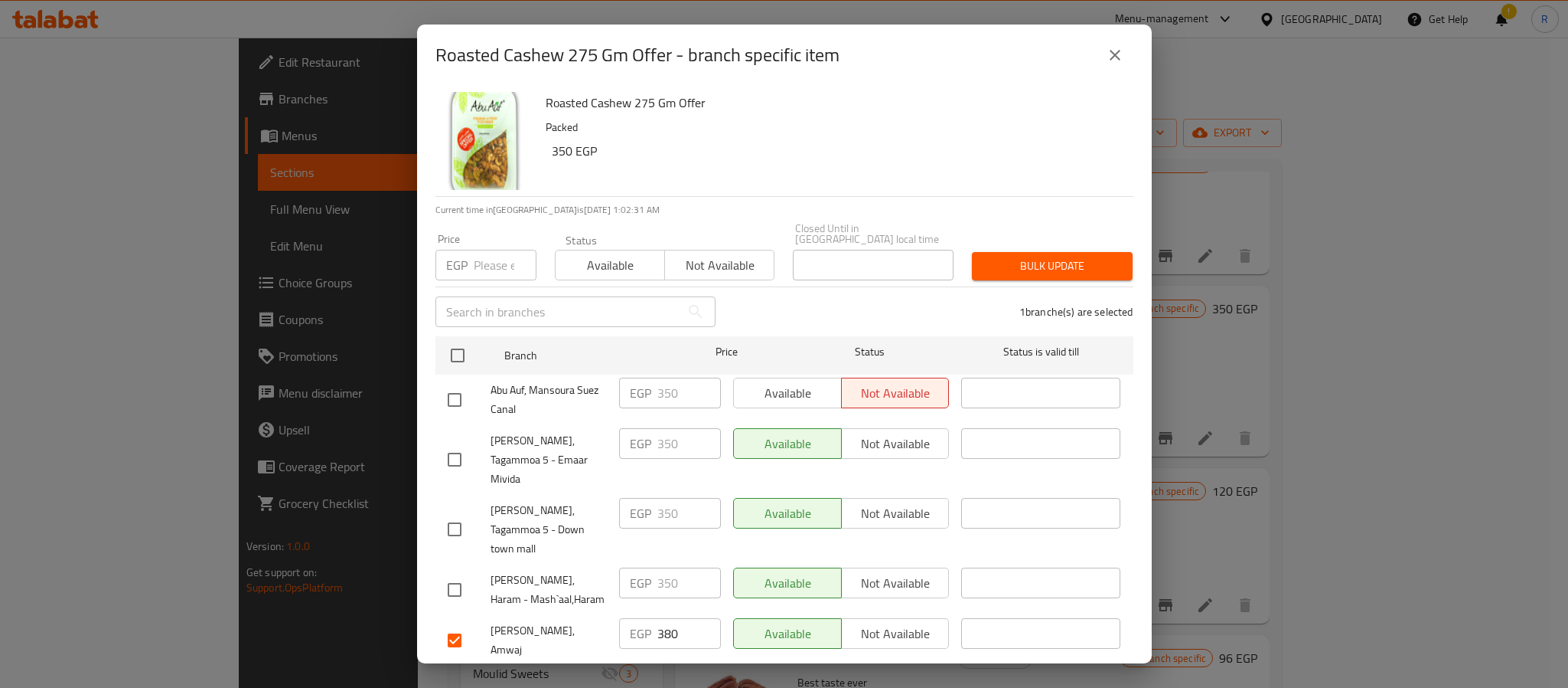
checkbox input "true"
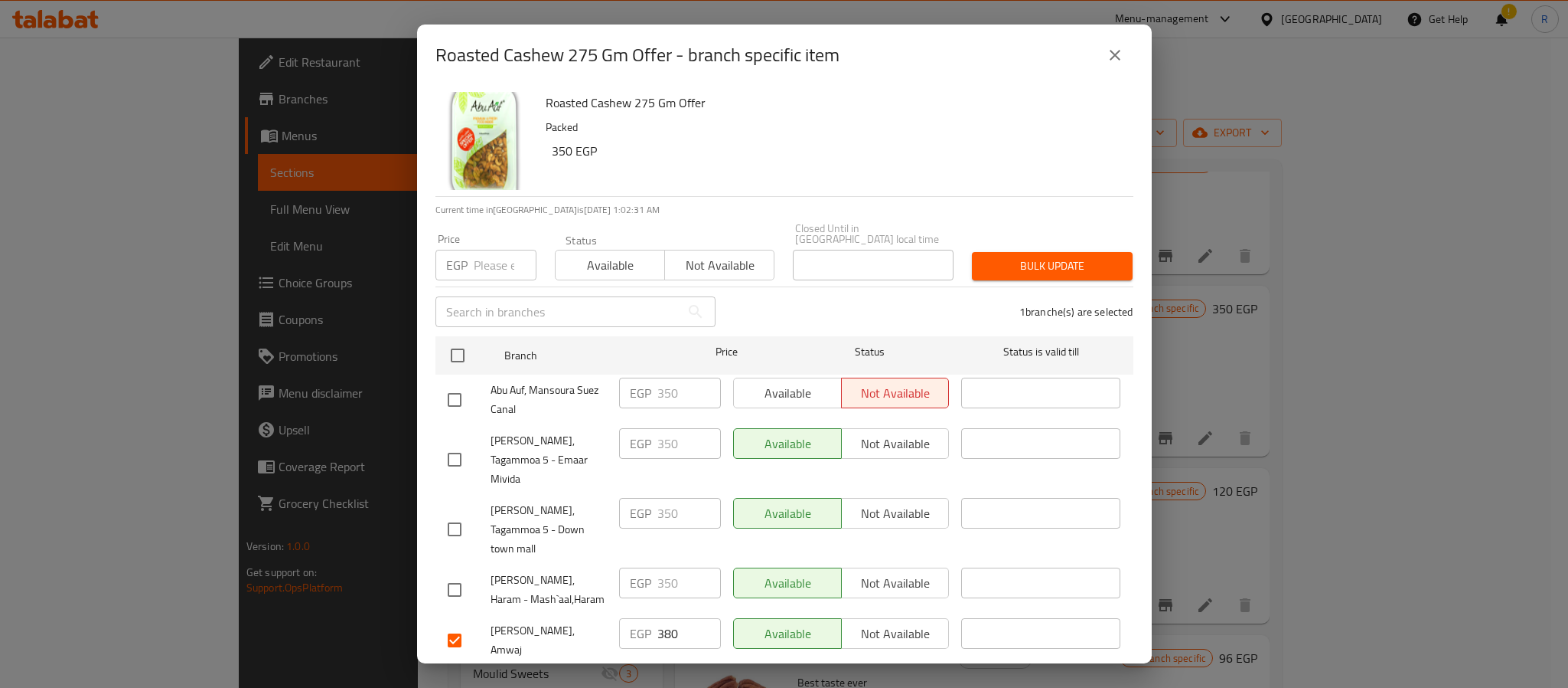
checkbox input "true"
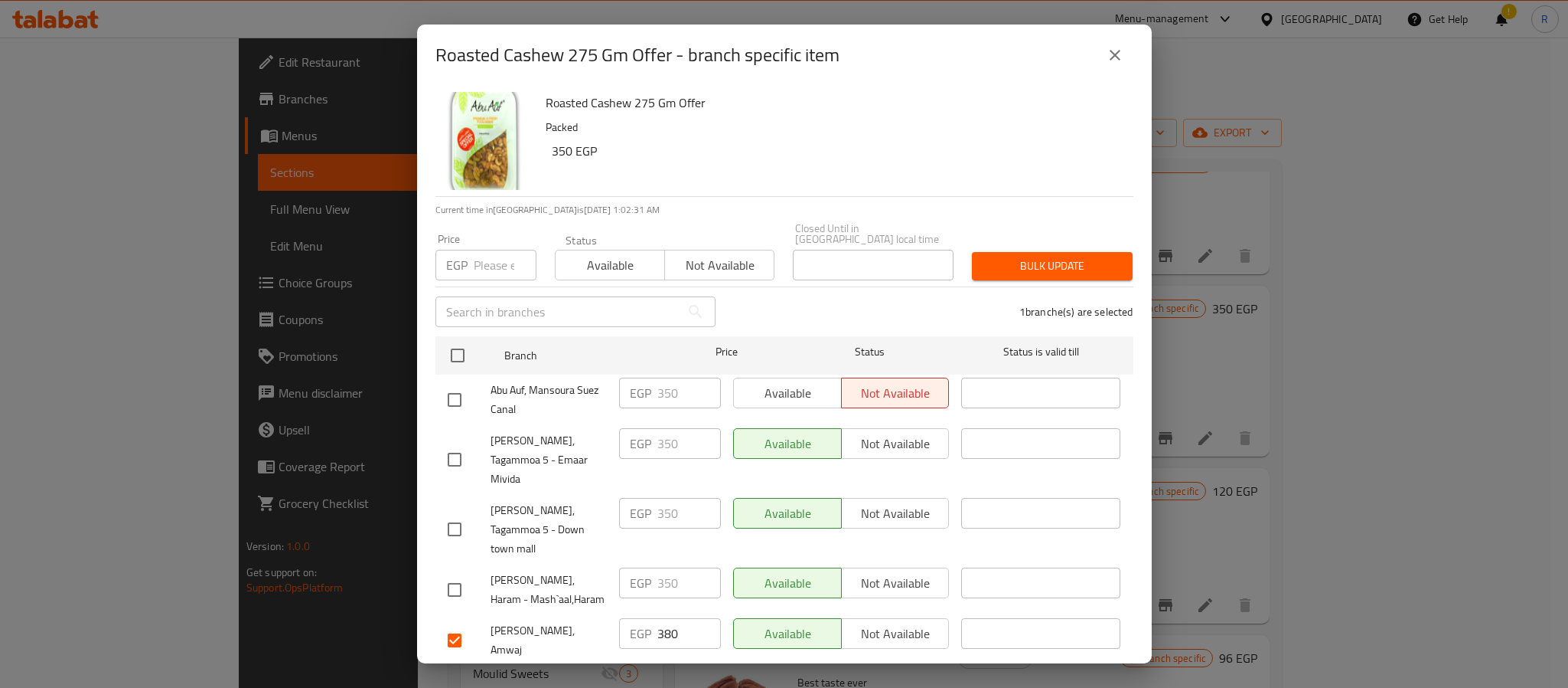
checkbox input "true"
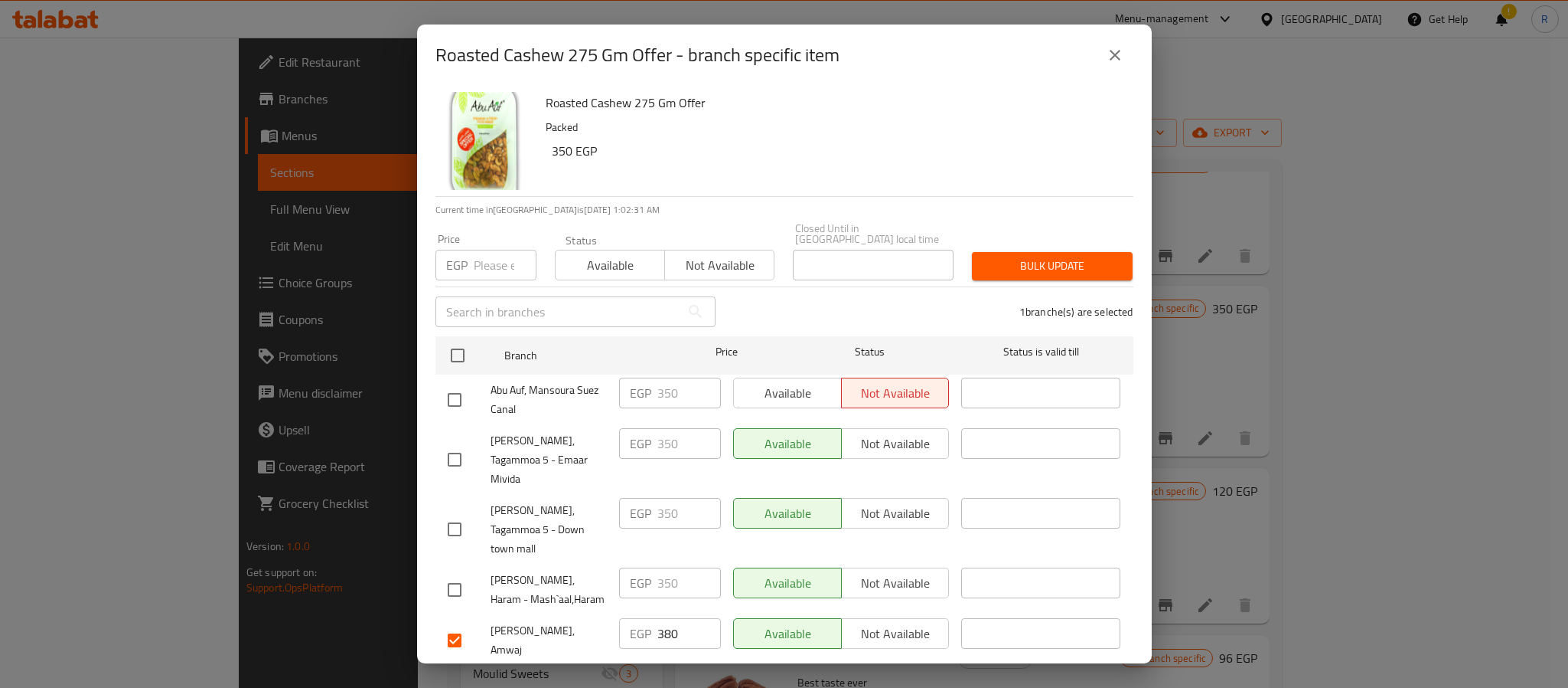
checkbox input "true"
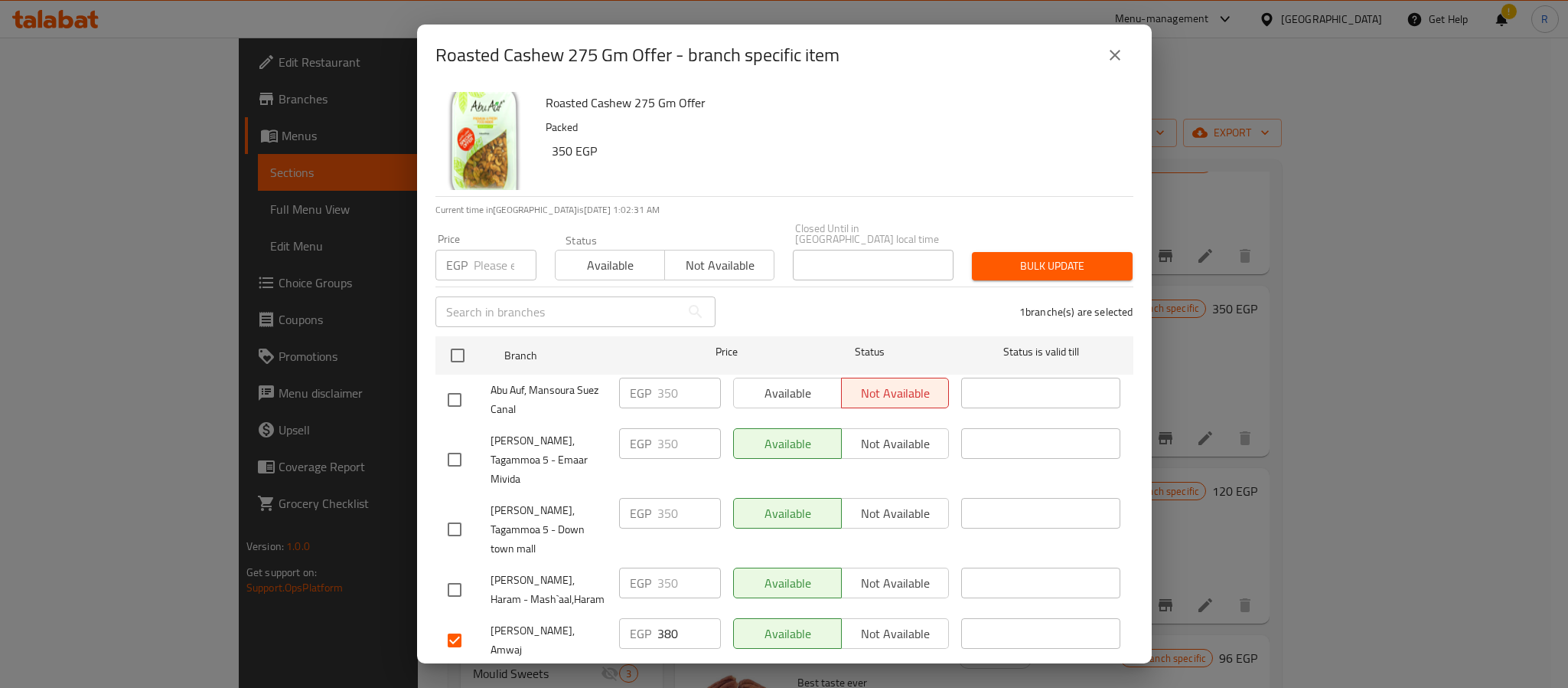
checkbox input "true"
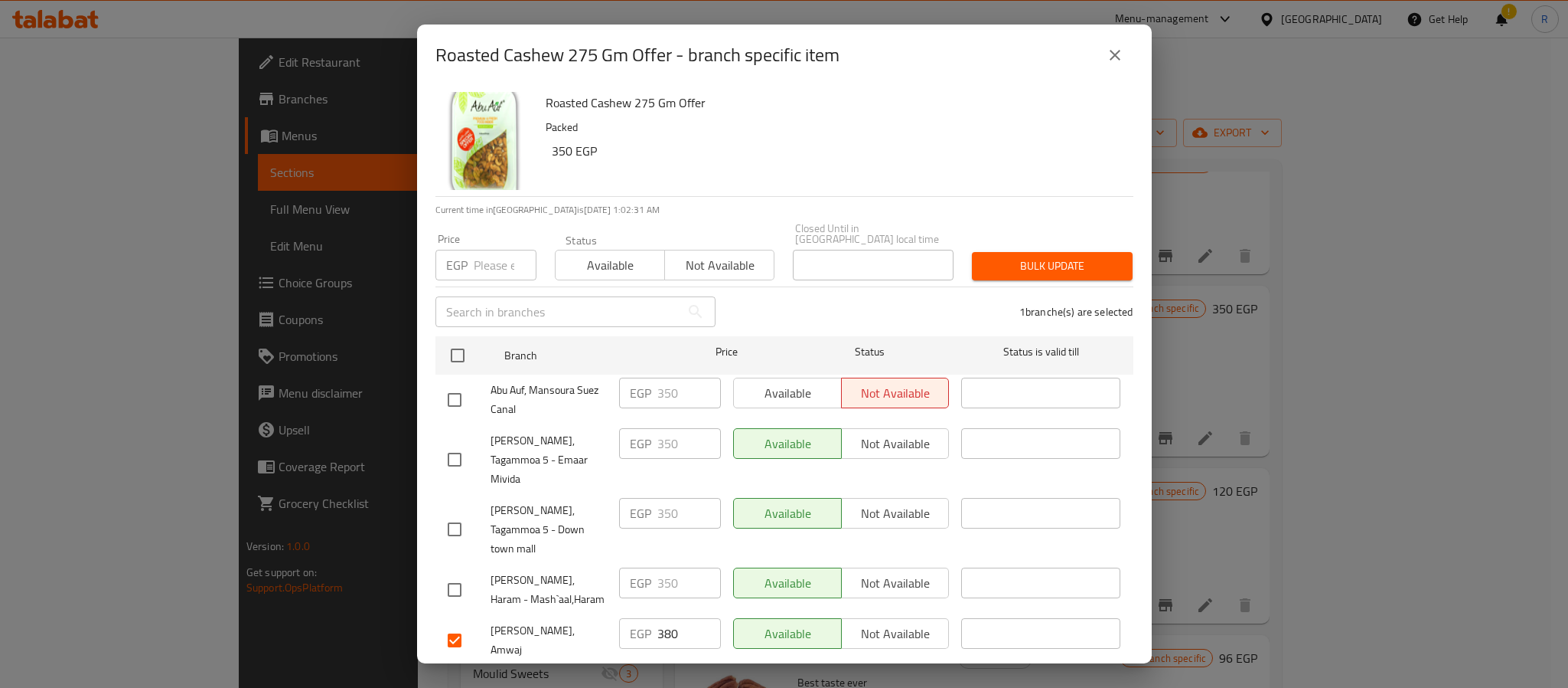
checkbox input "true"
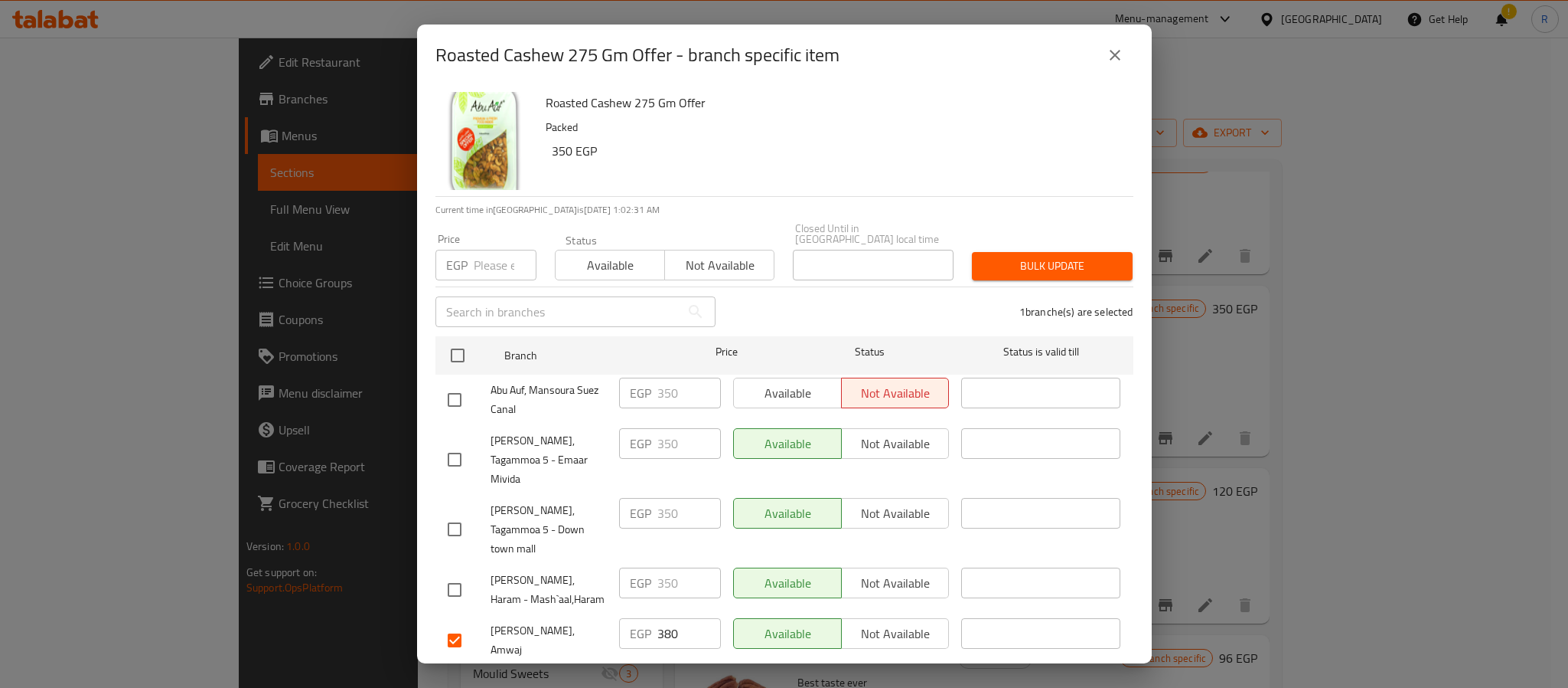
checkbox input "true"
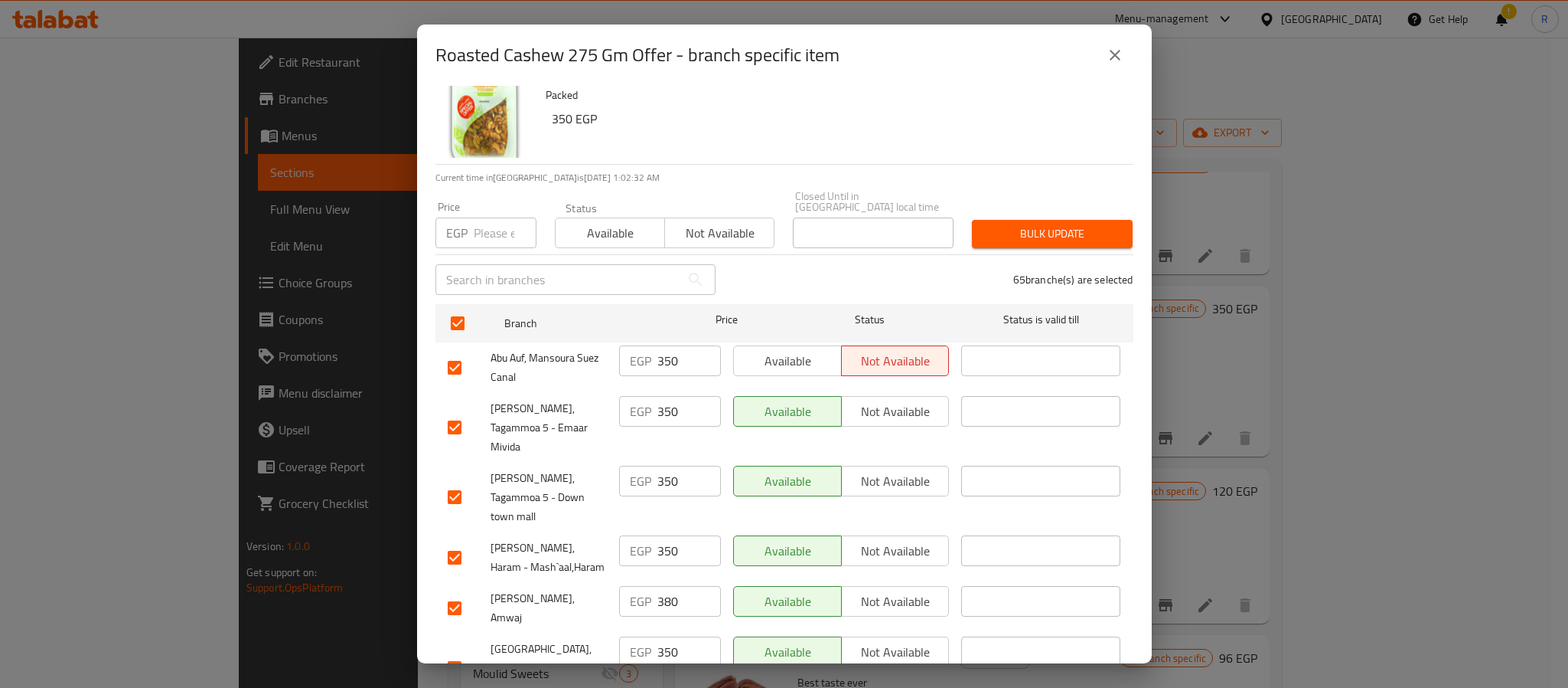
scroll to position [115, 0]
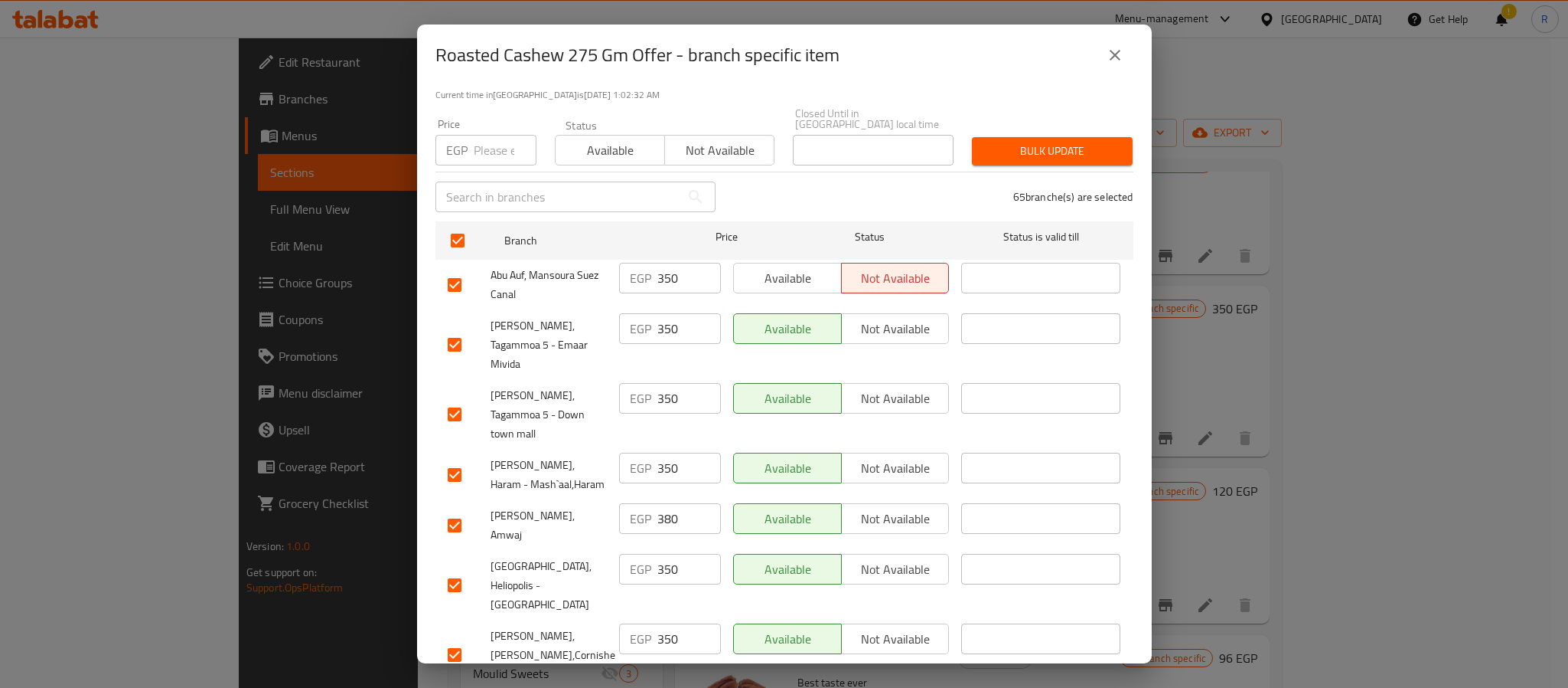
click at [455, 509] on input "checkbox" at bounding box center [454, 525] width 32 height 32
checkbox input "false"
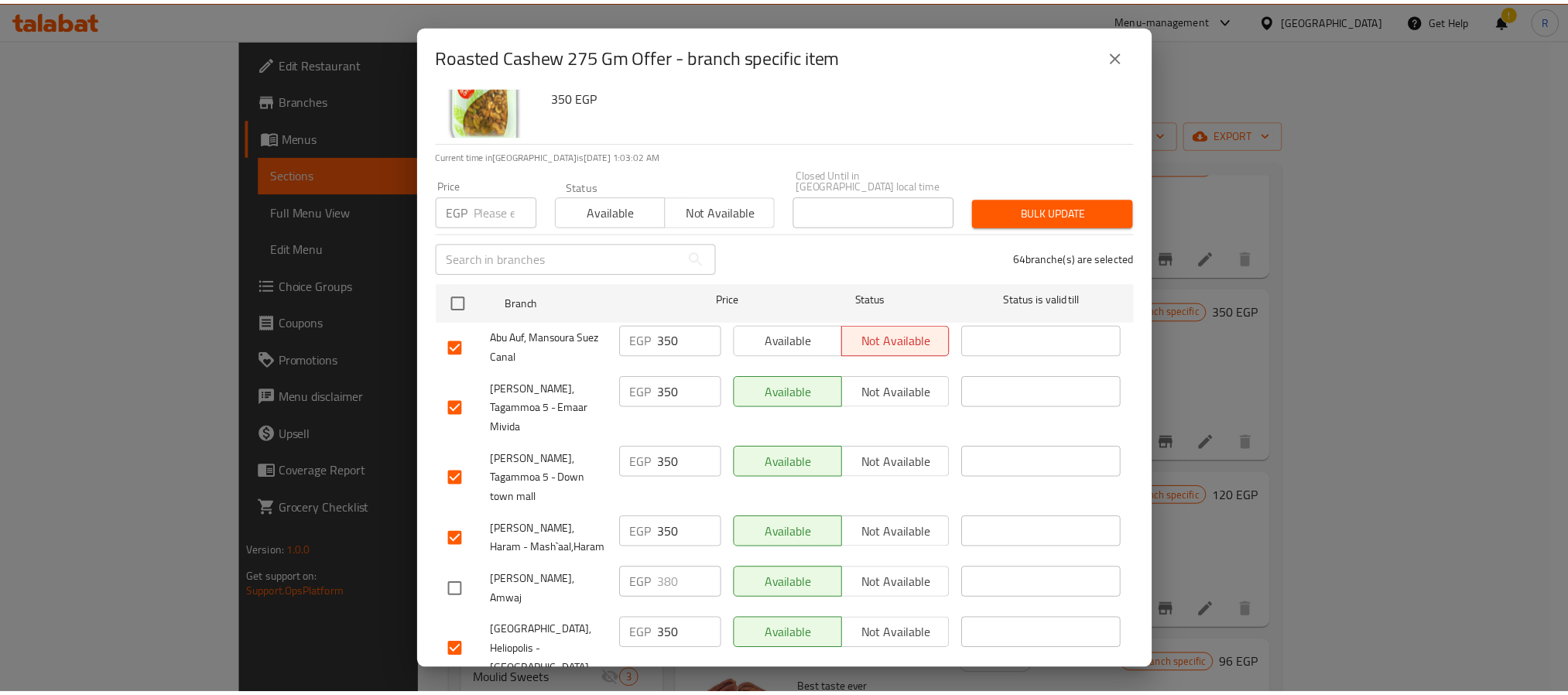
scroll to position [0, 0]
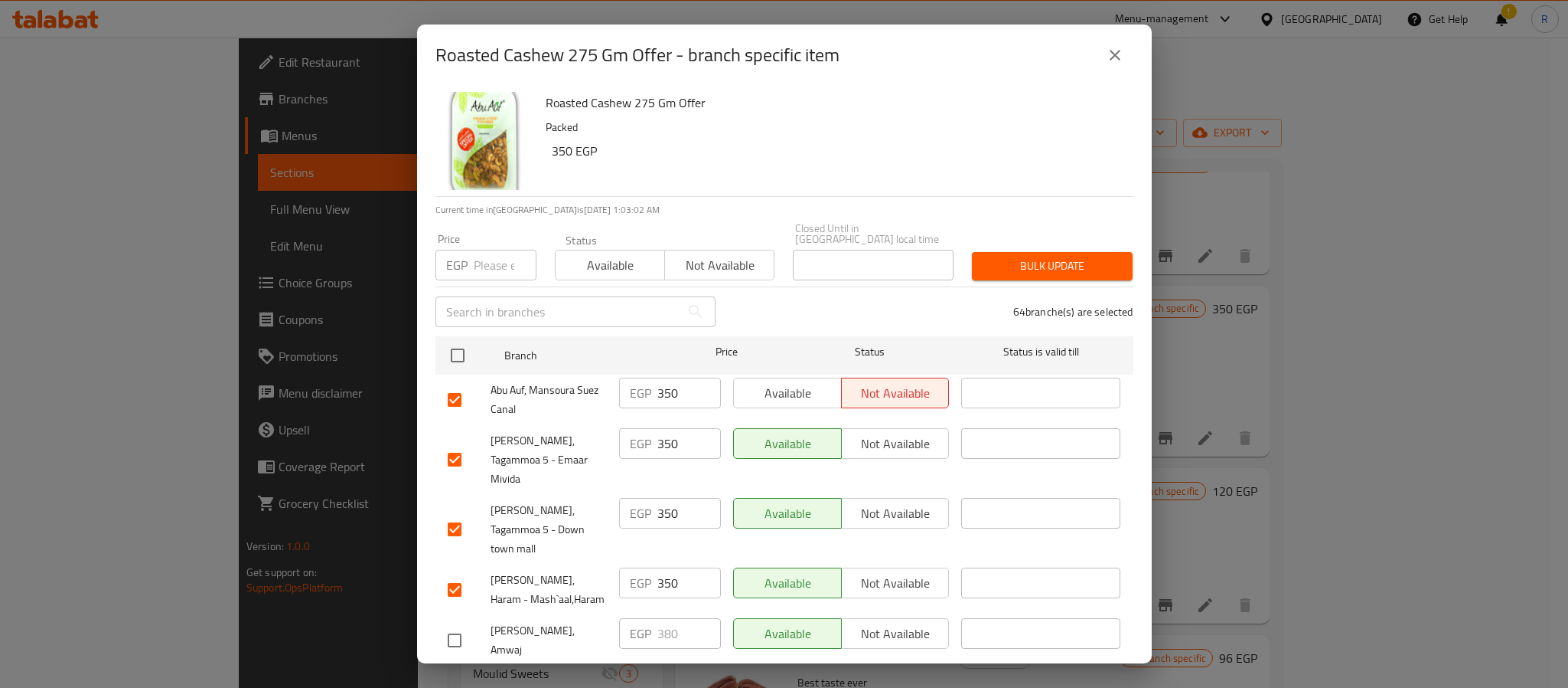
click at [1118, 56] on icon "close" at bounding box center [1115, 55] width 19 height 19
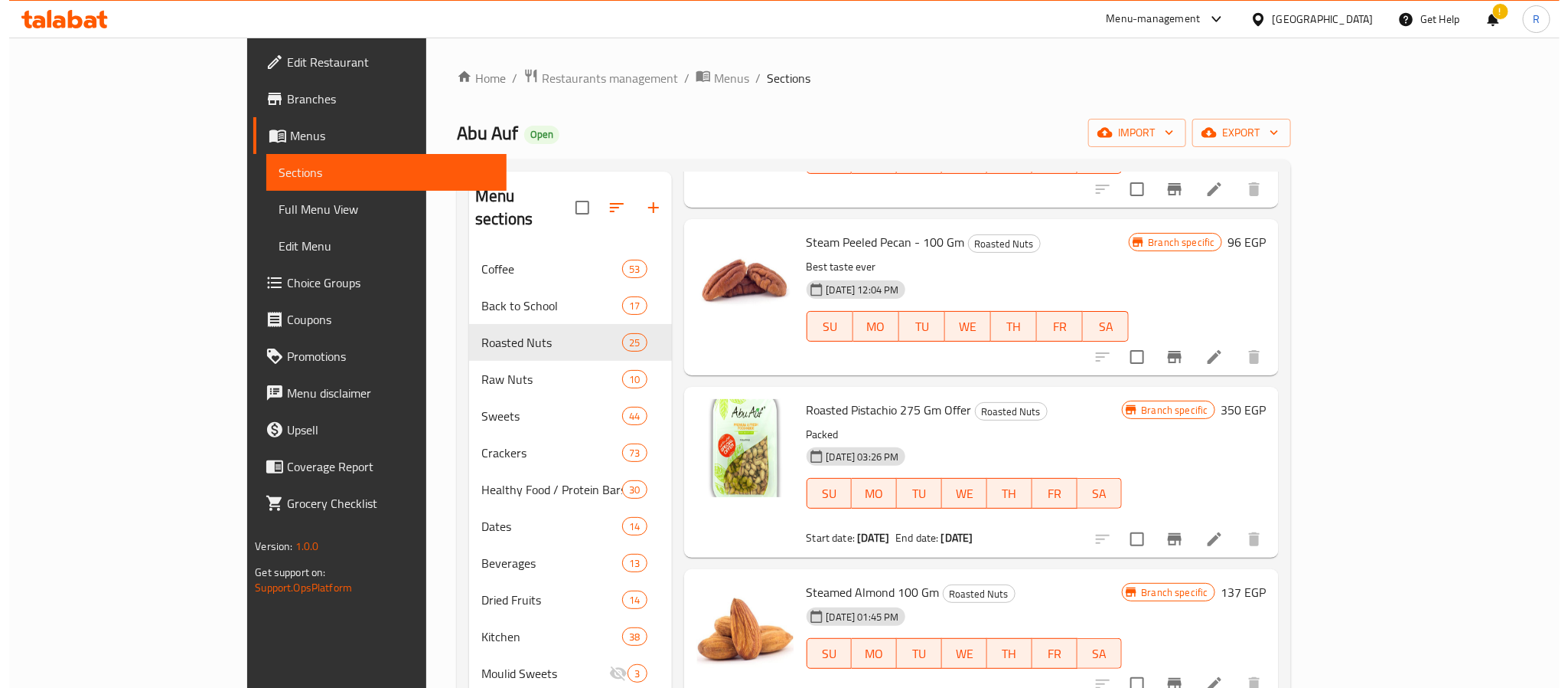
scroll to position [1592, 0]
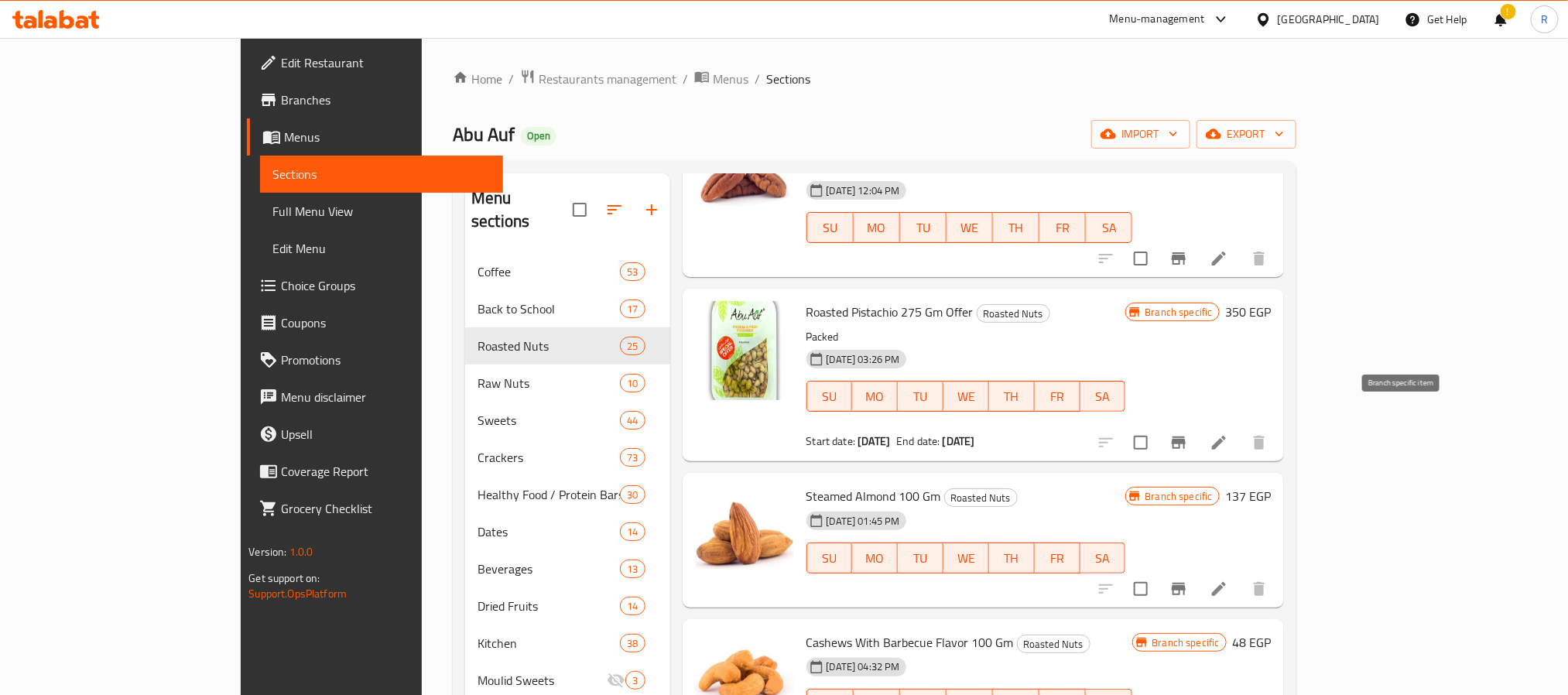
click at [1197, 425] on button "Branch-specific-item" at bounding box center [1179, 442] width 37 height 37
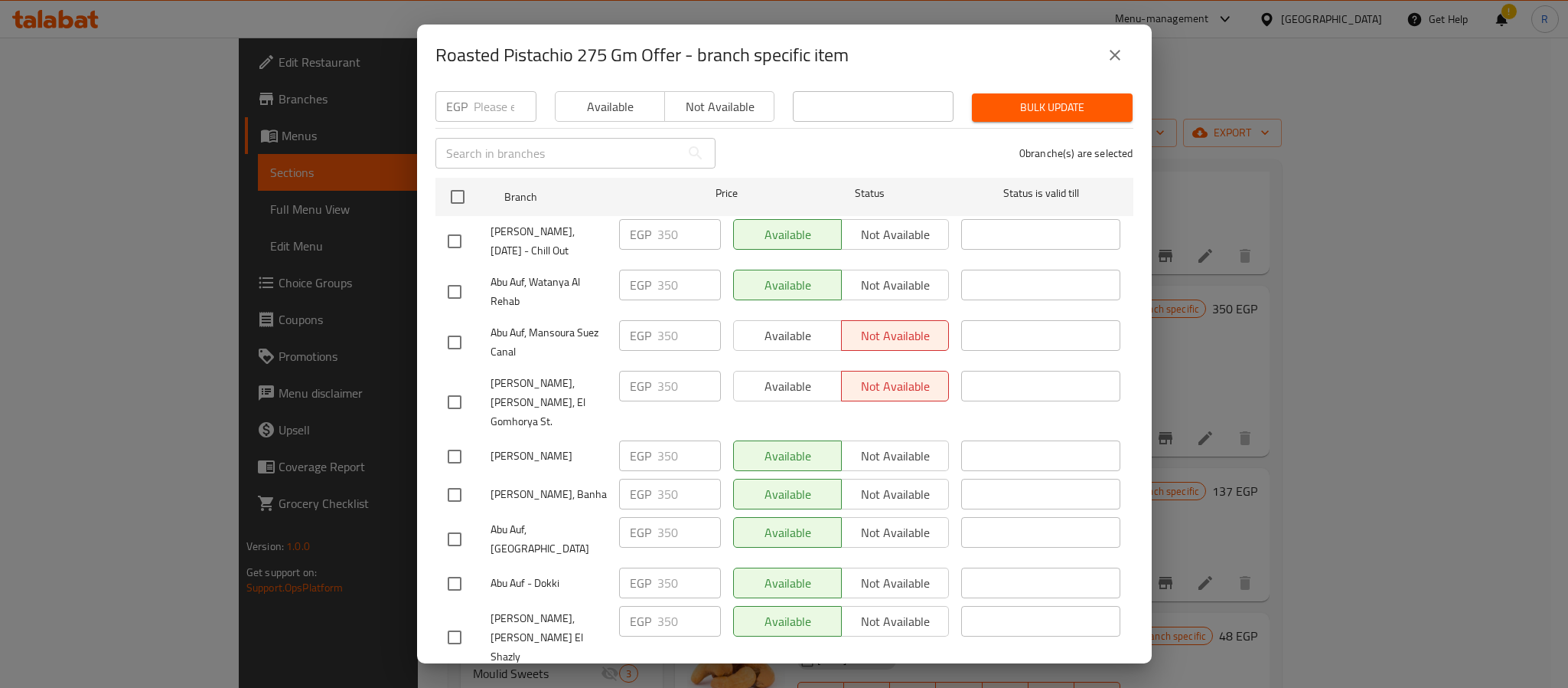
scroll to position [0, 0]
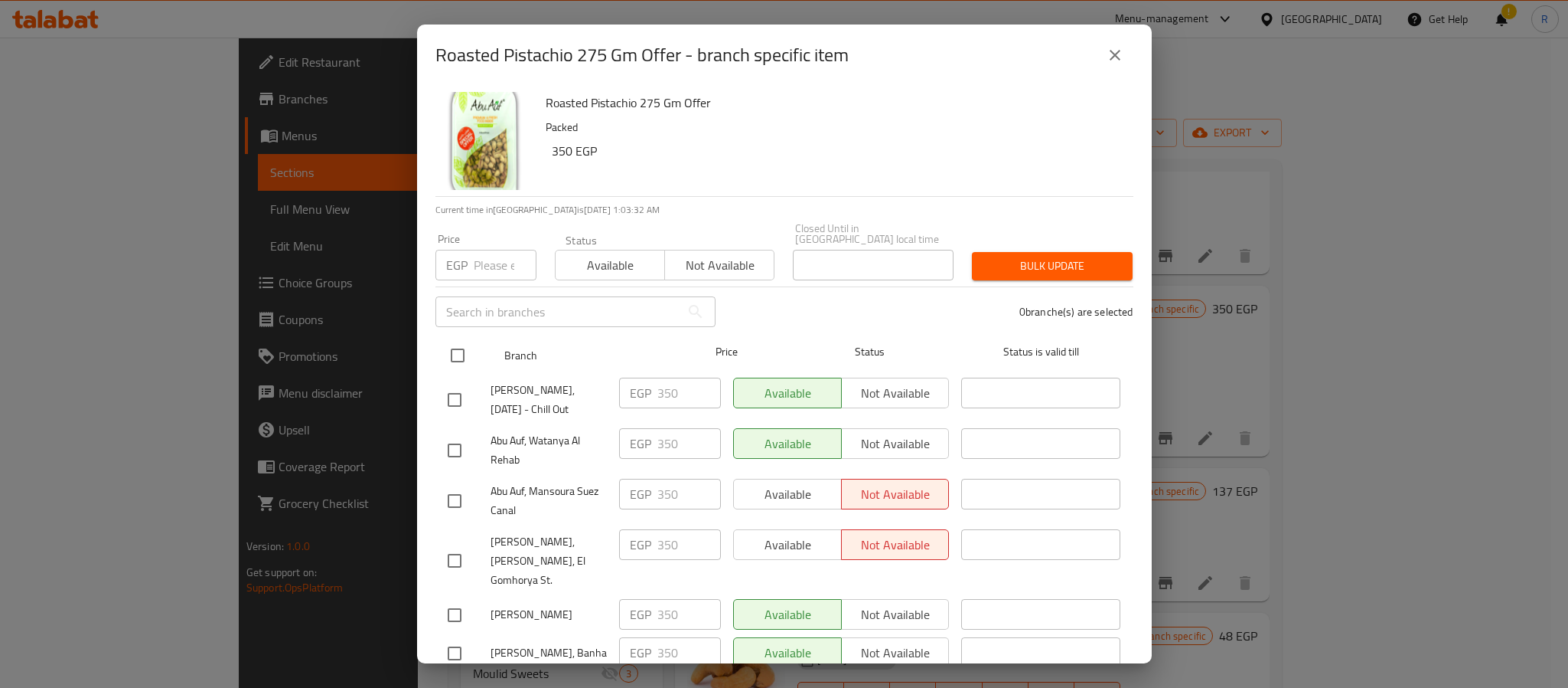
click at [457, 347] on input "checkbox" at bounding box center [457, 355] width 32 height 32
checkbox input "true"
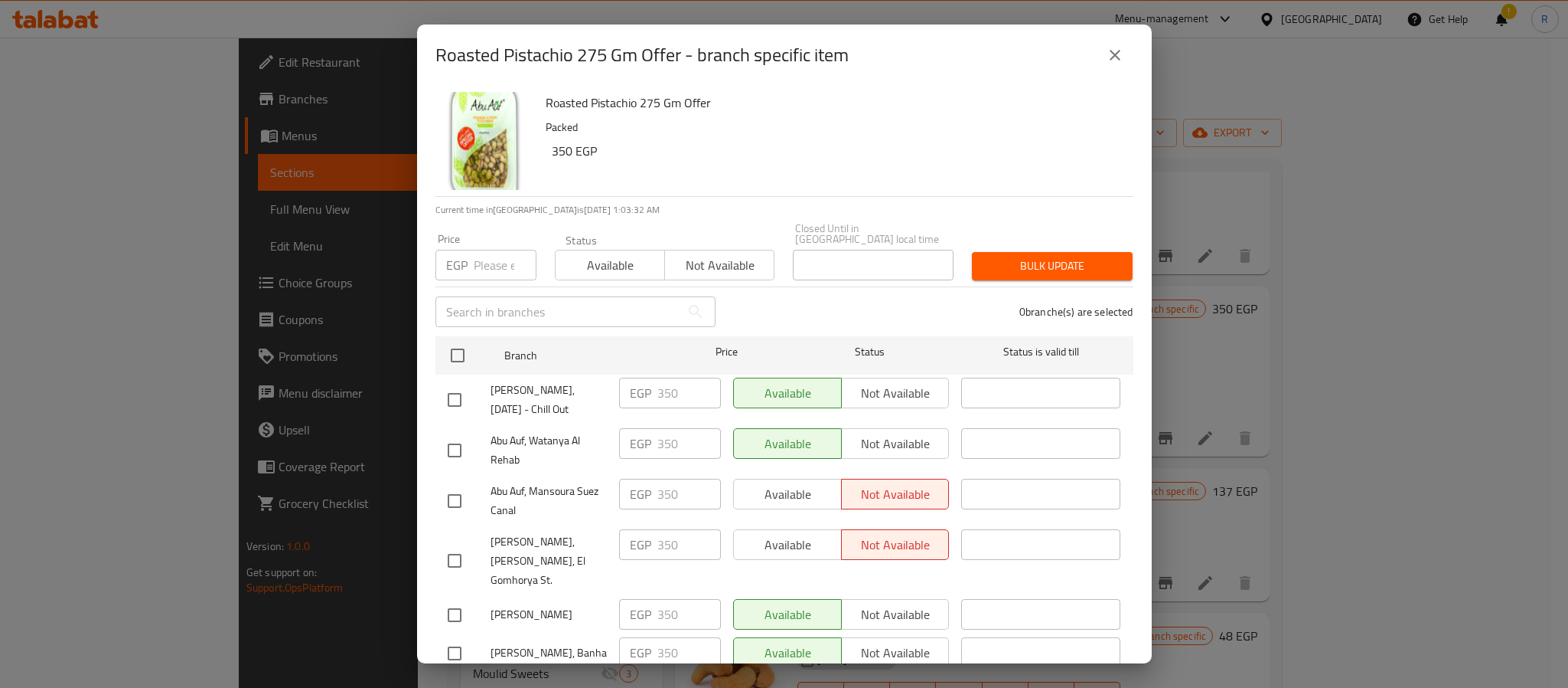
checkbox input "true"
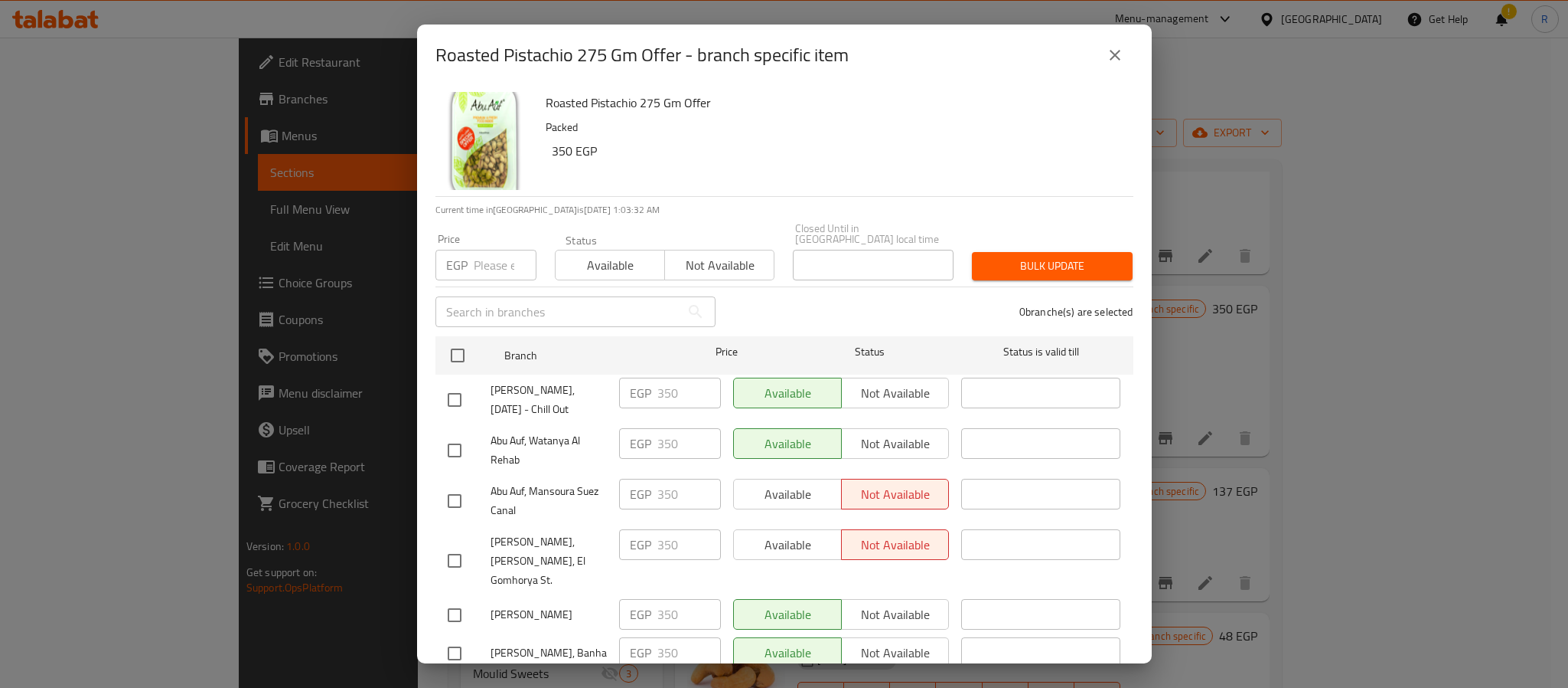
checkbox input "true"
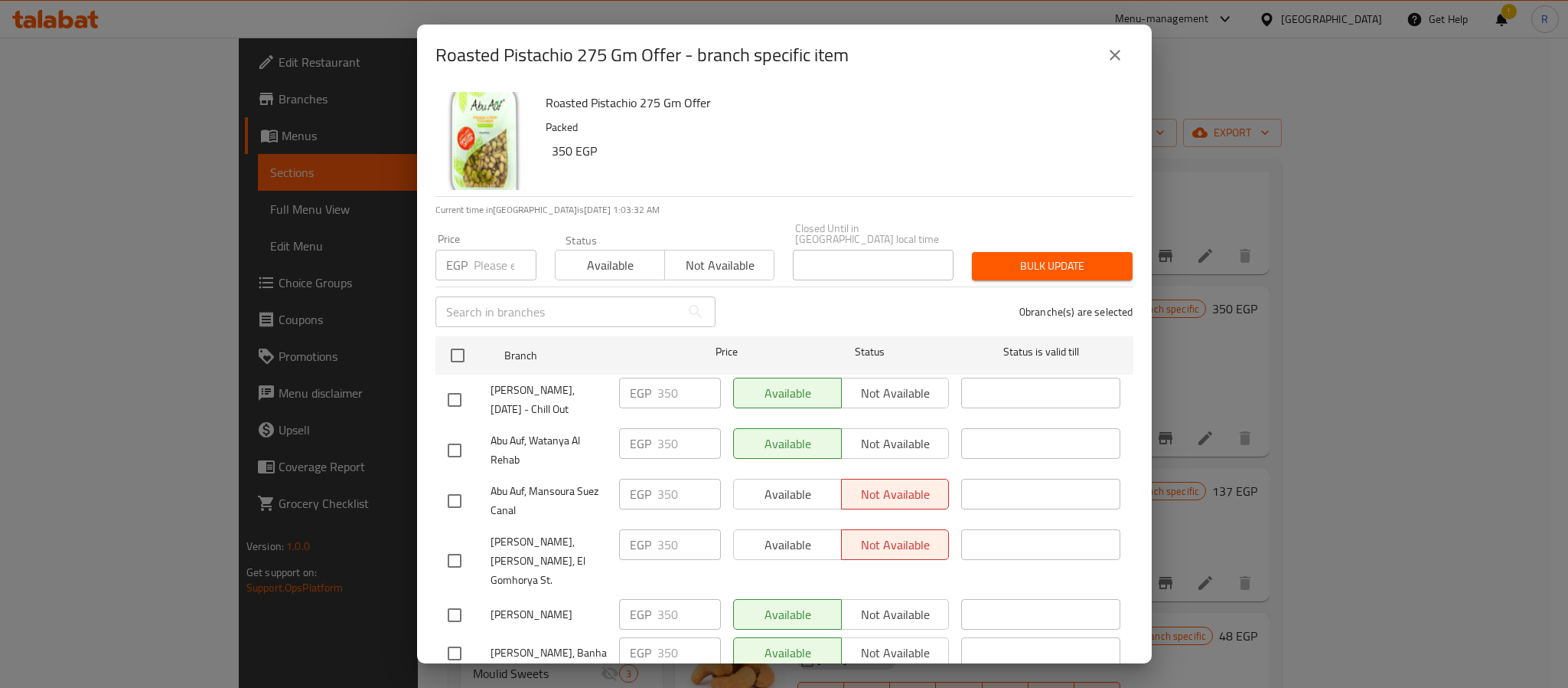
checkbox input "true"
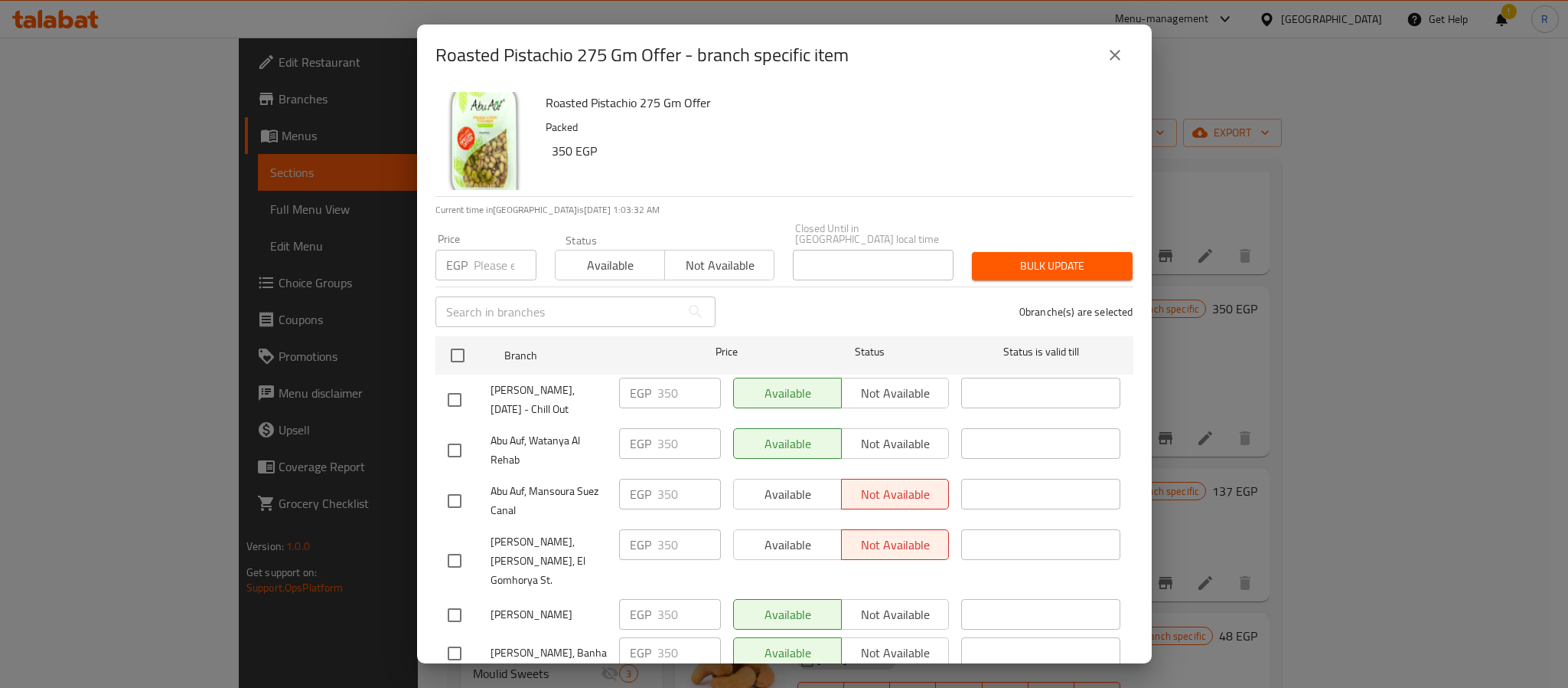
checkbox input "true"
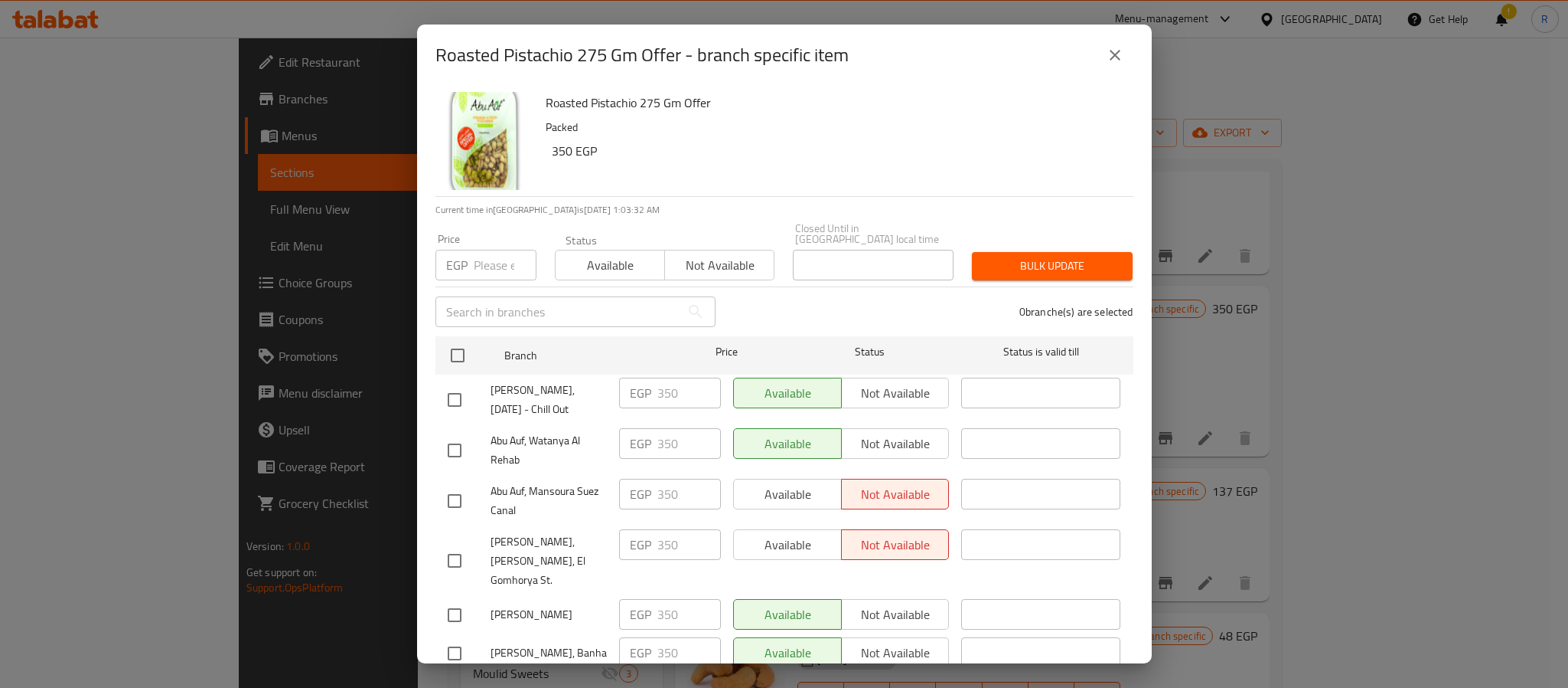
checkbox input "true"
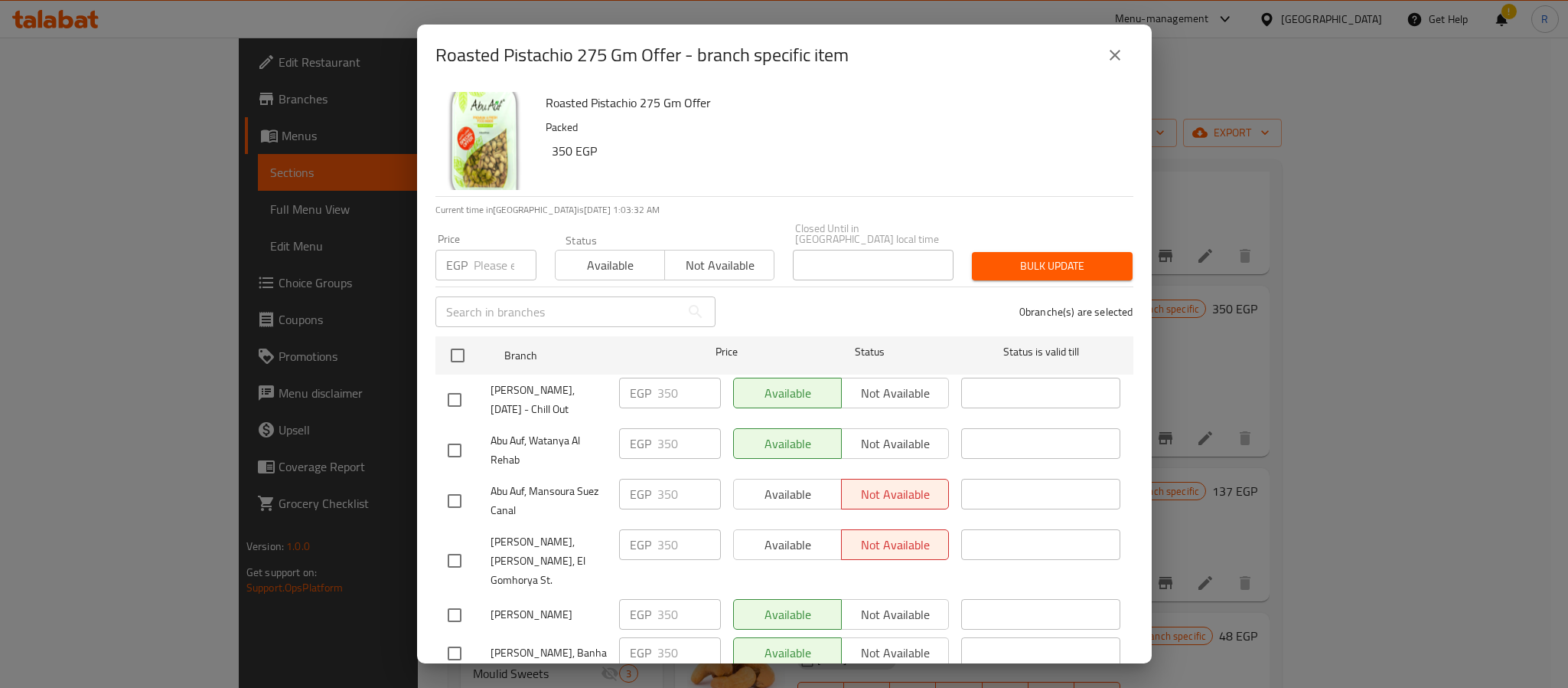
checkbox input "true"
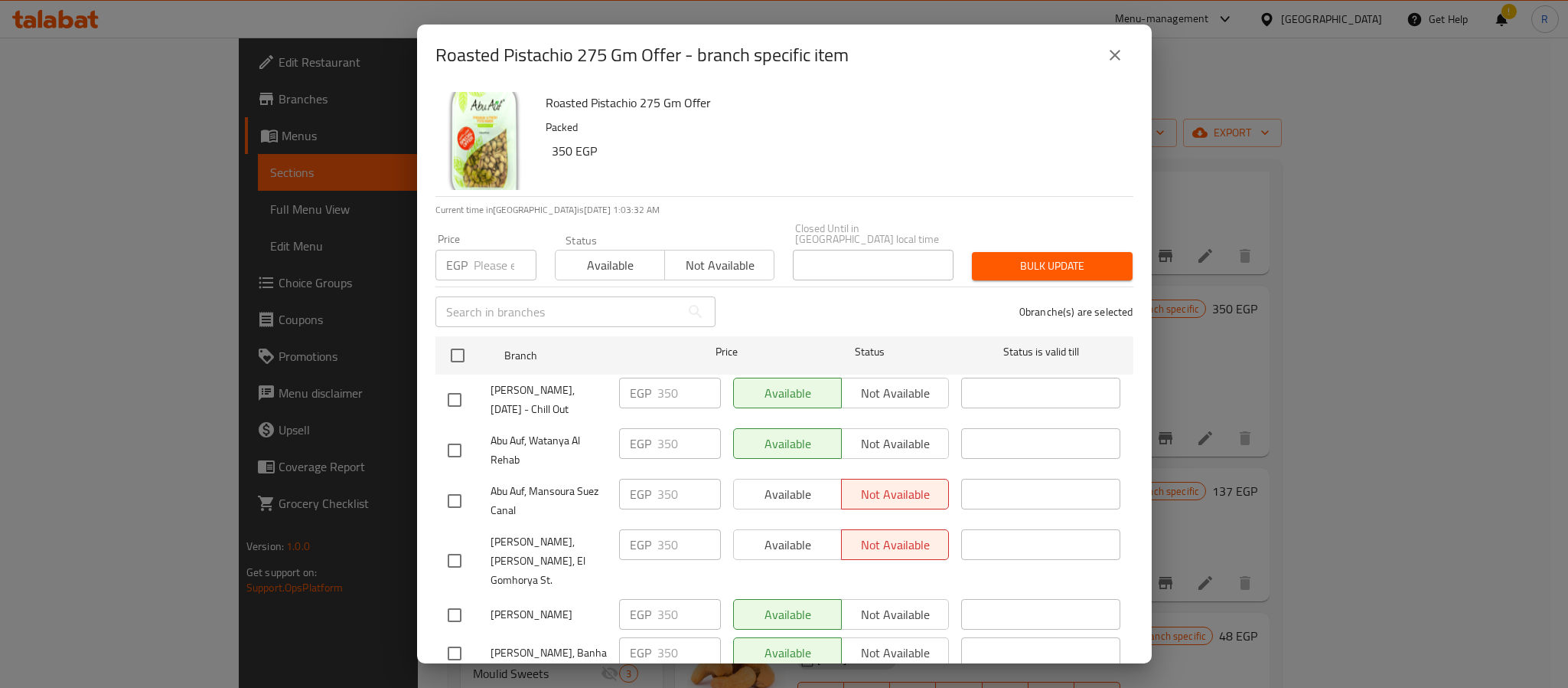
checkbox input "true"
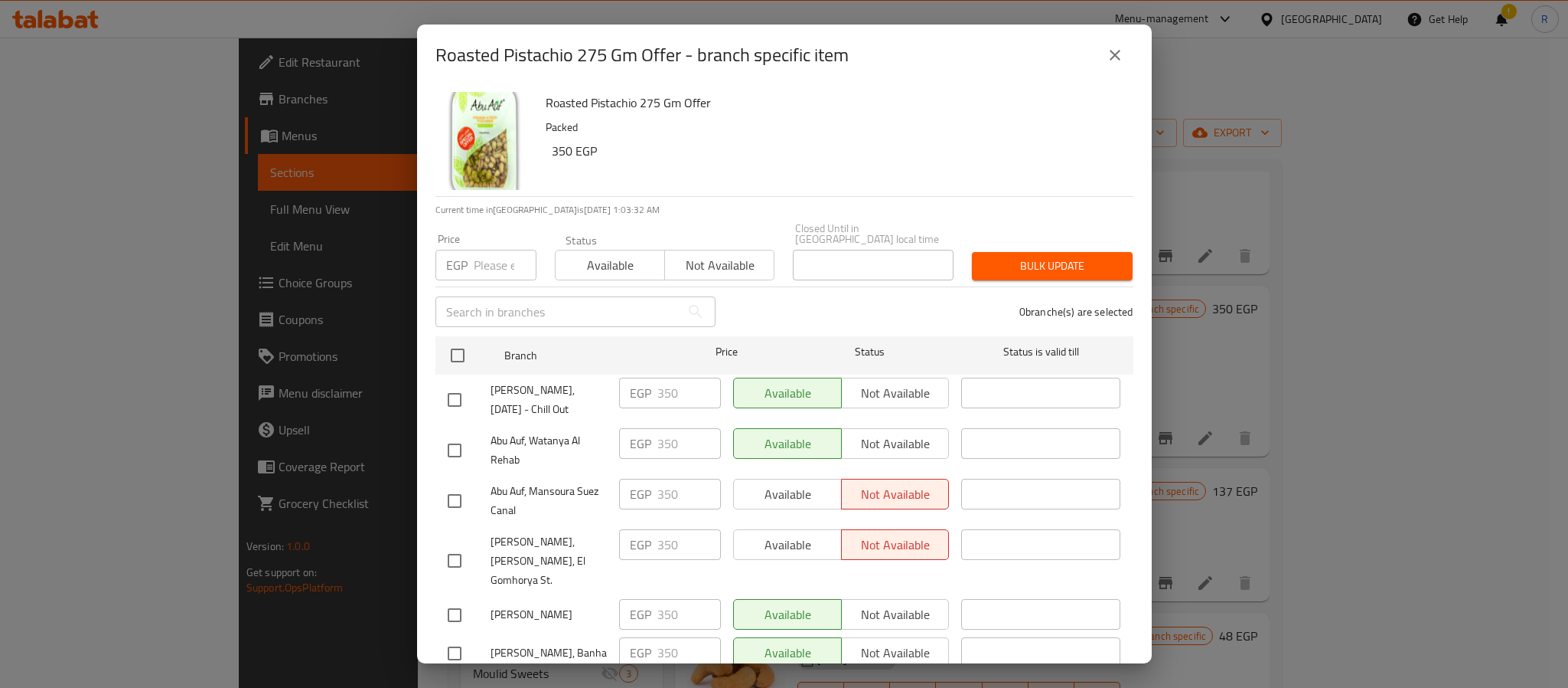
checkbox input "true"
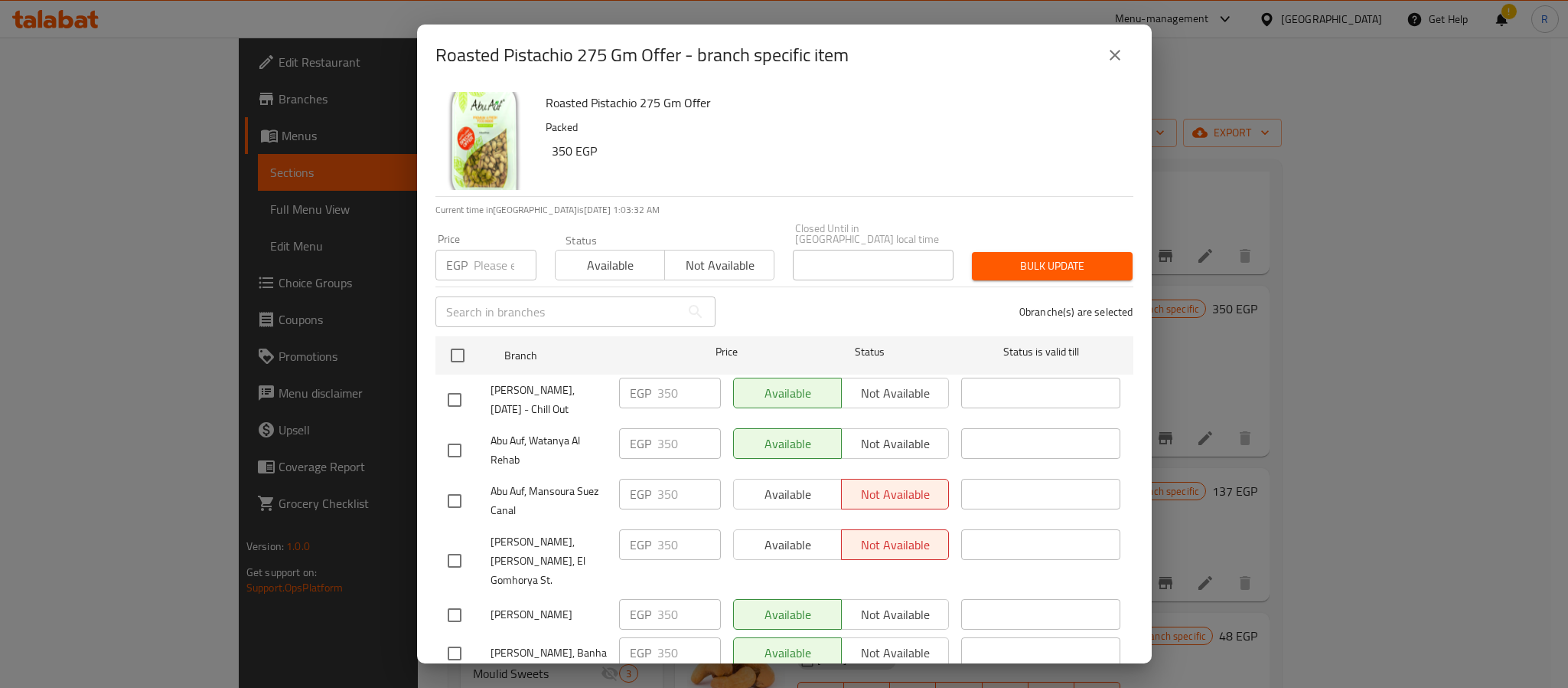
checkbox input "true"
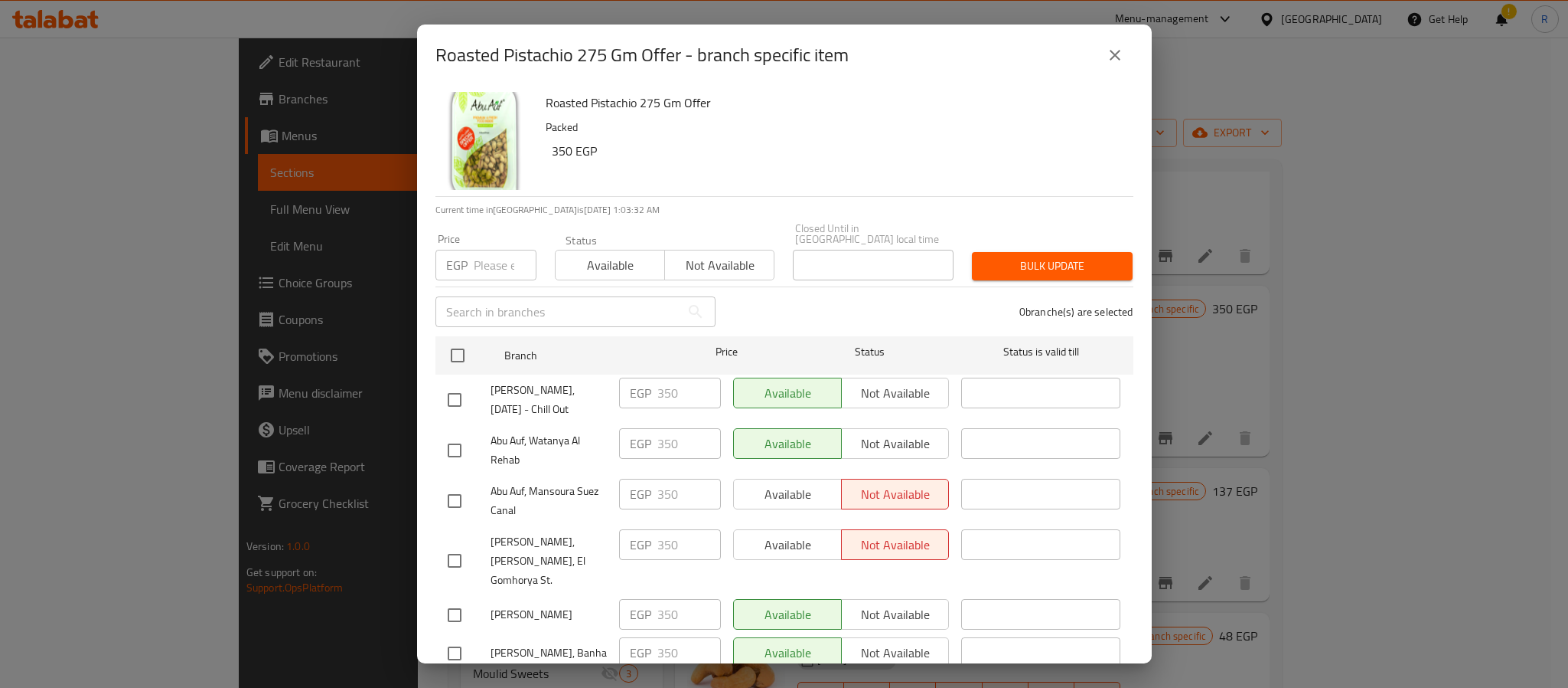
checkbox input "true"
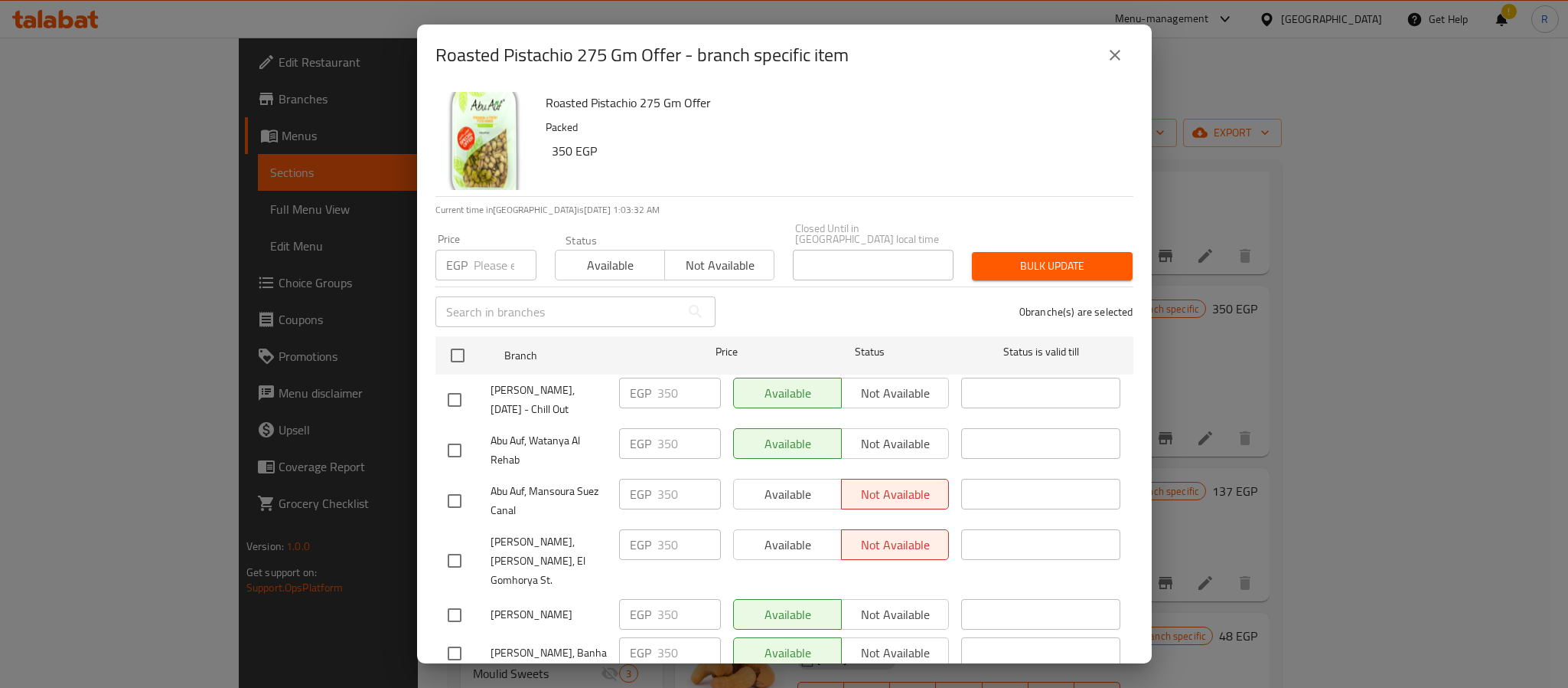
checkbox input "true"
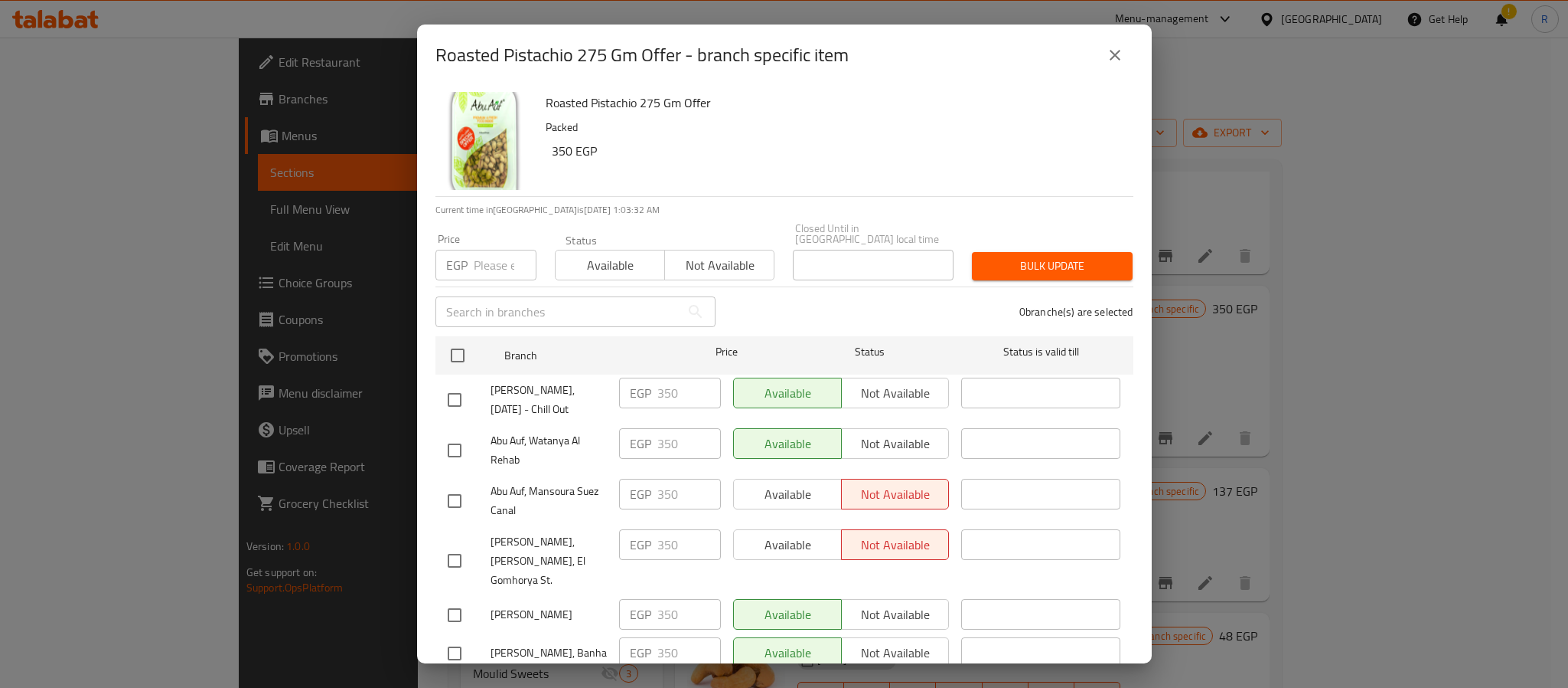
checkbox input "true"
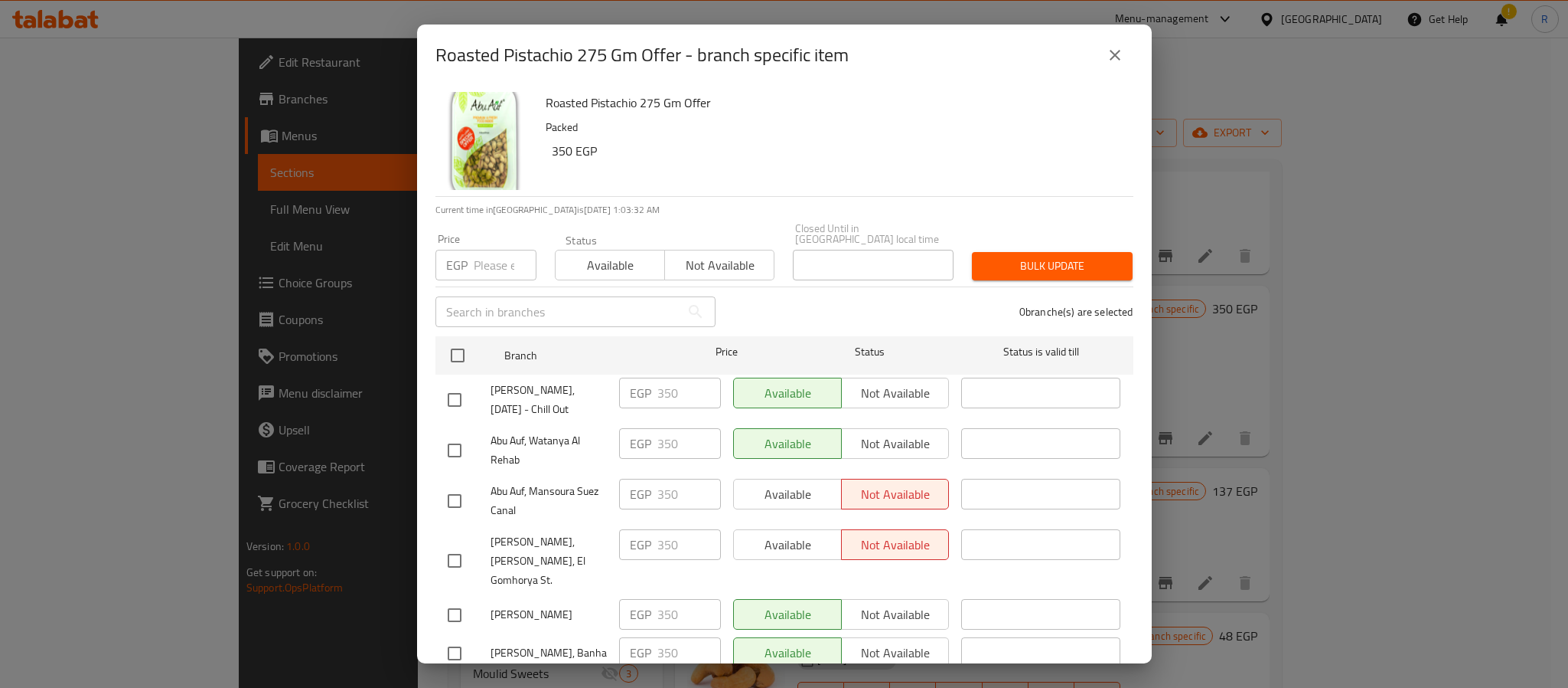
checkbox input "true"
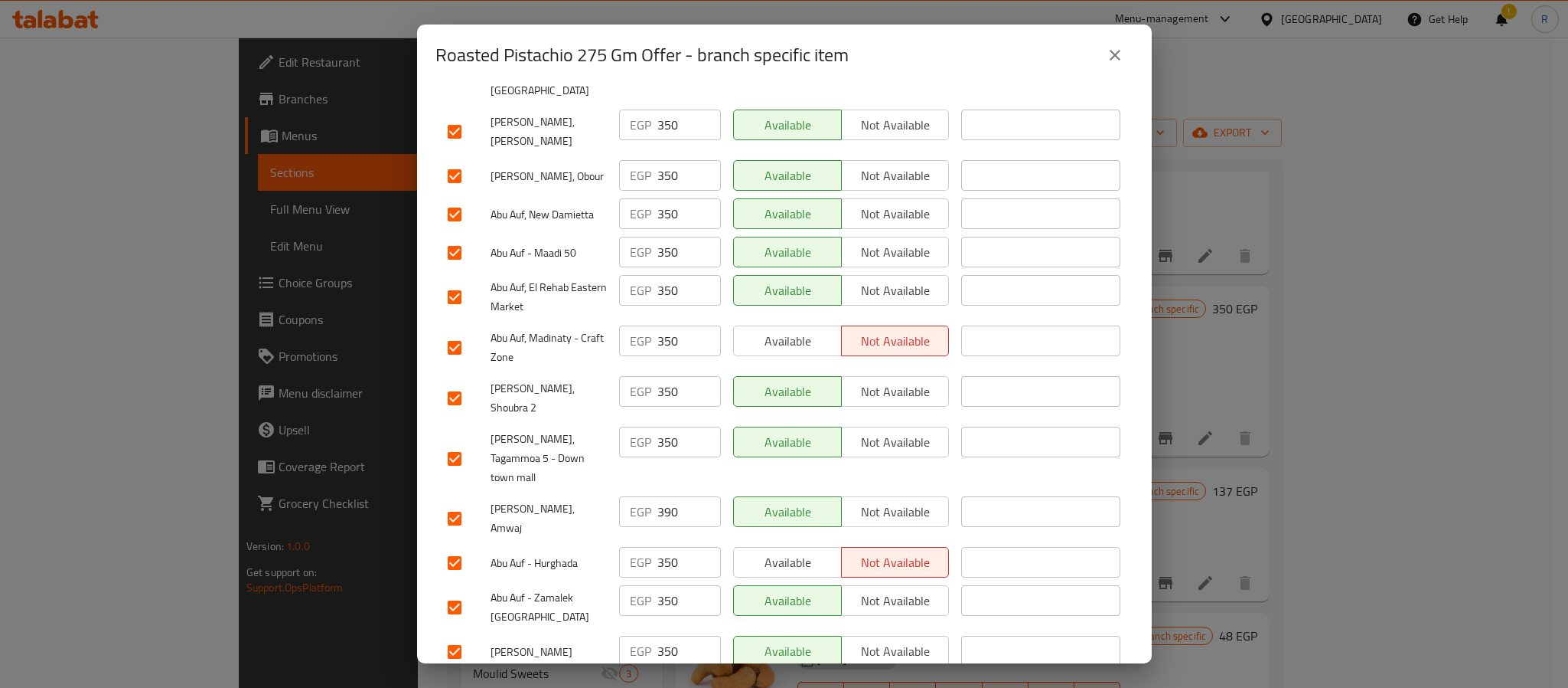
scroll to position [1494, 0]
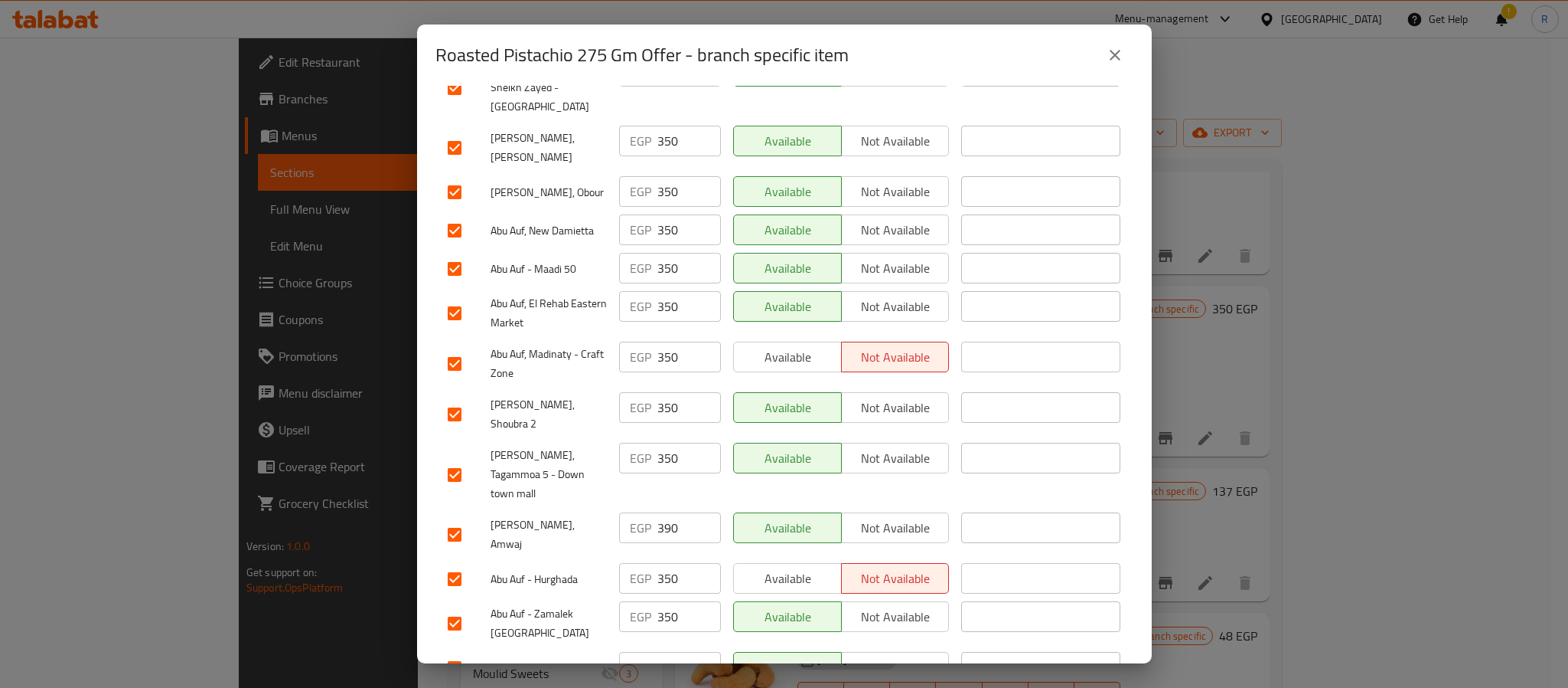
click at [452, 518] on input "checkbox" at bounding box center [454, 534] width 32 height 32
checkbox input "false"
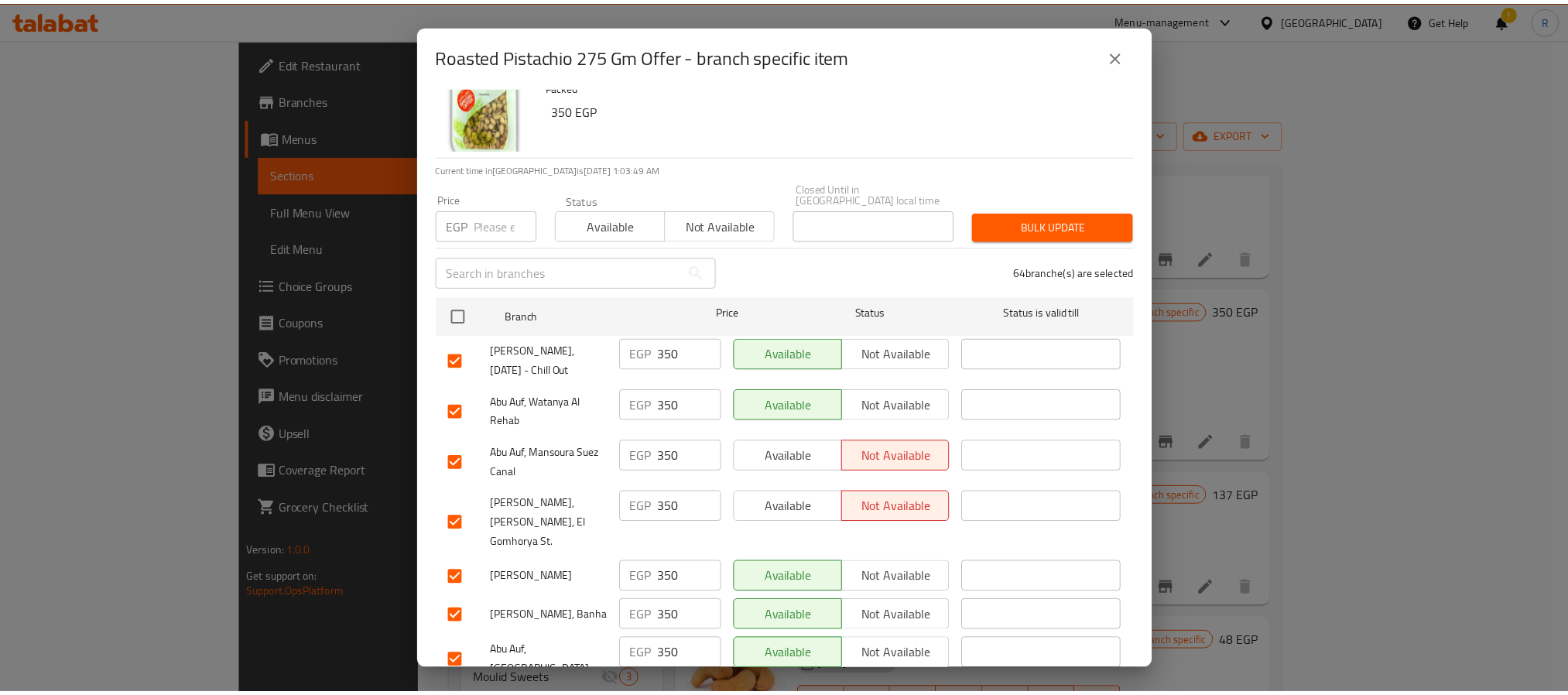
scroll to position [0, 0]
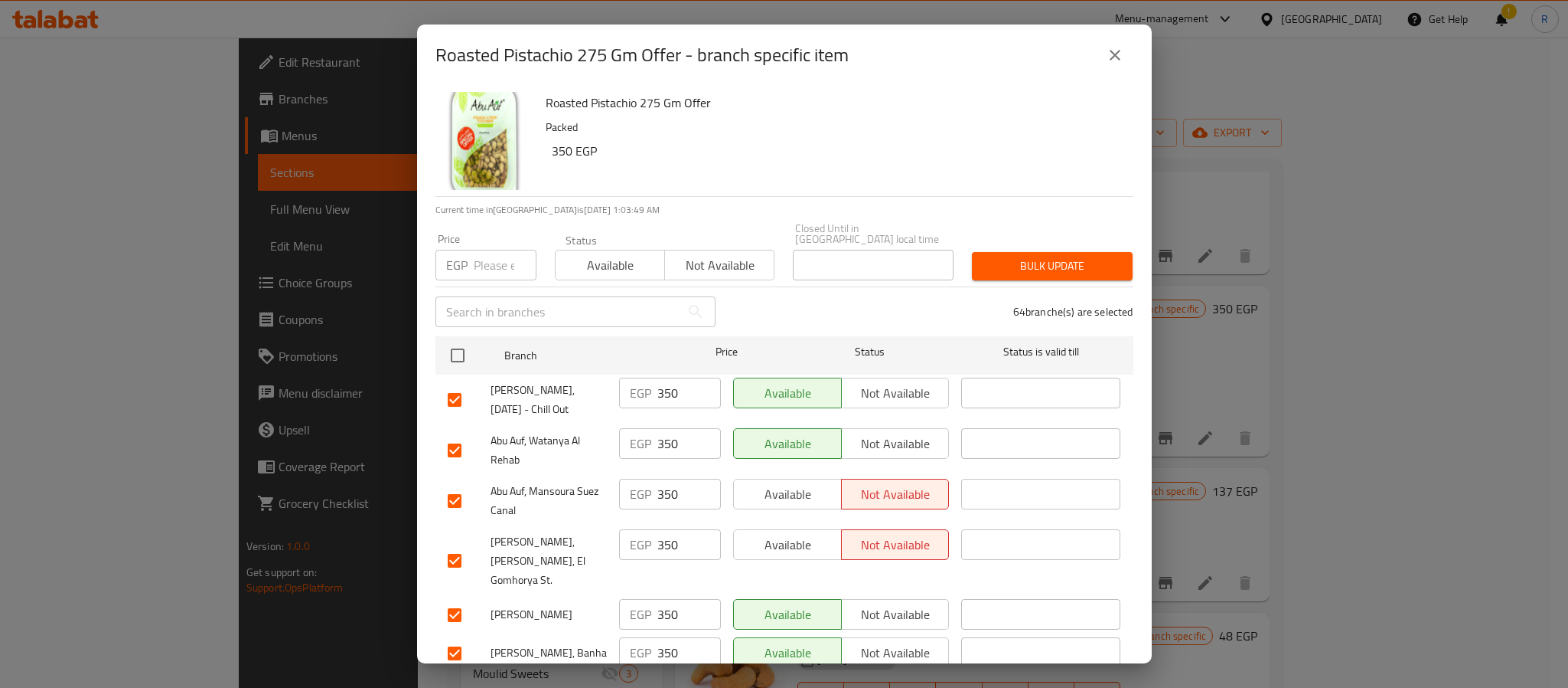
click at [1117, 72] on button "close" at bounding box center [1115, 54] width 37 height 37
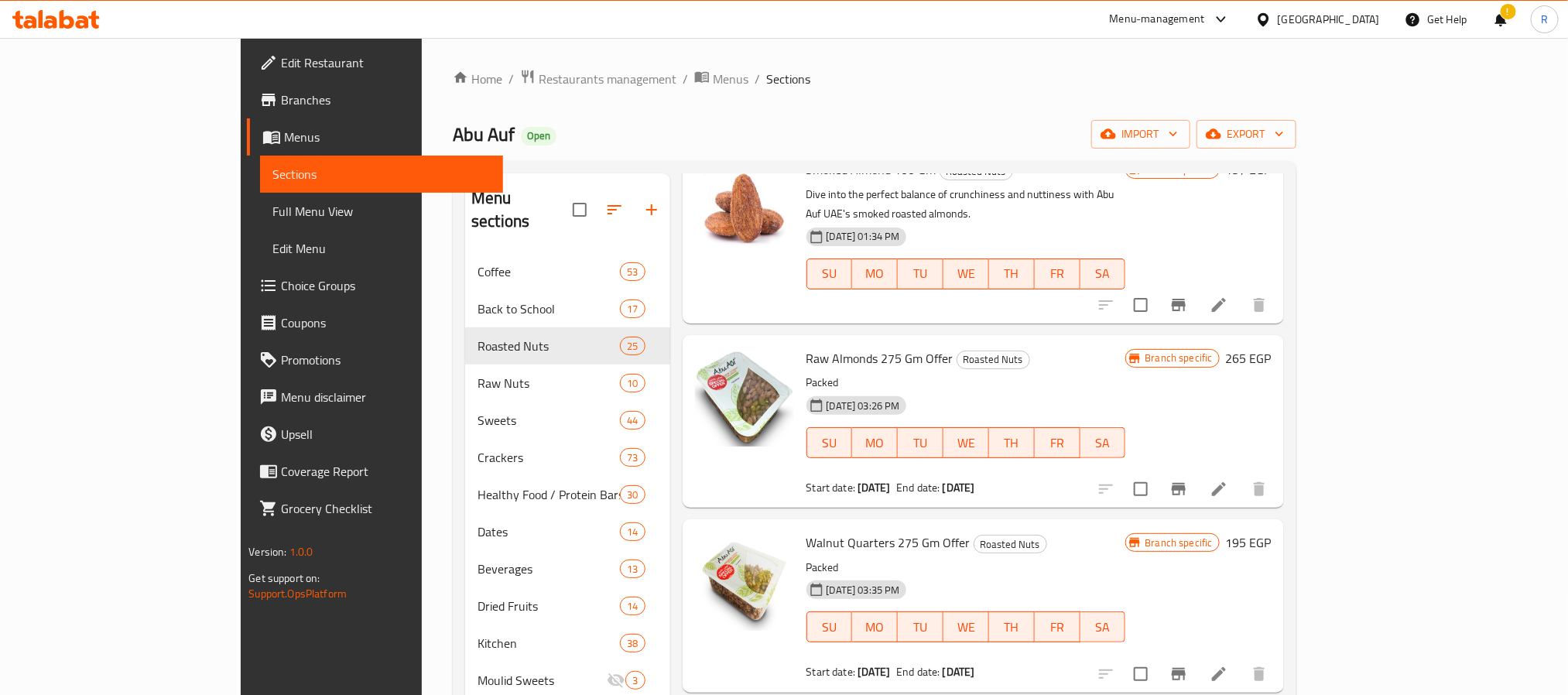
scroll to position [2421, 0]
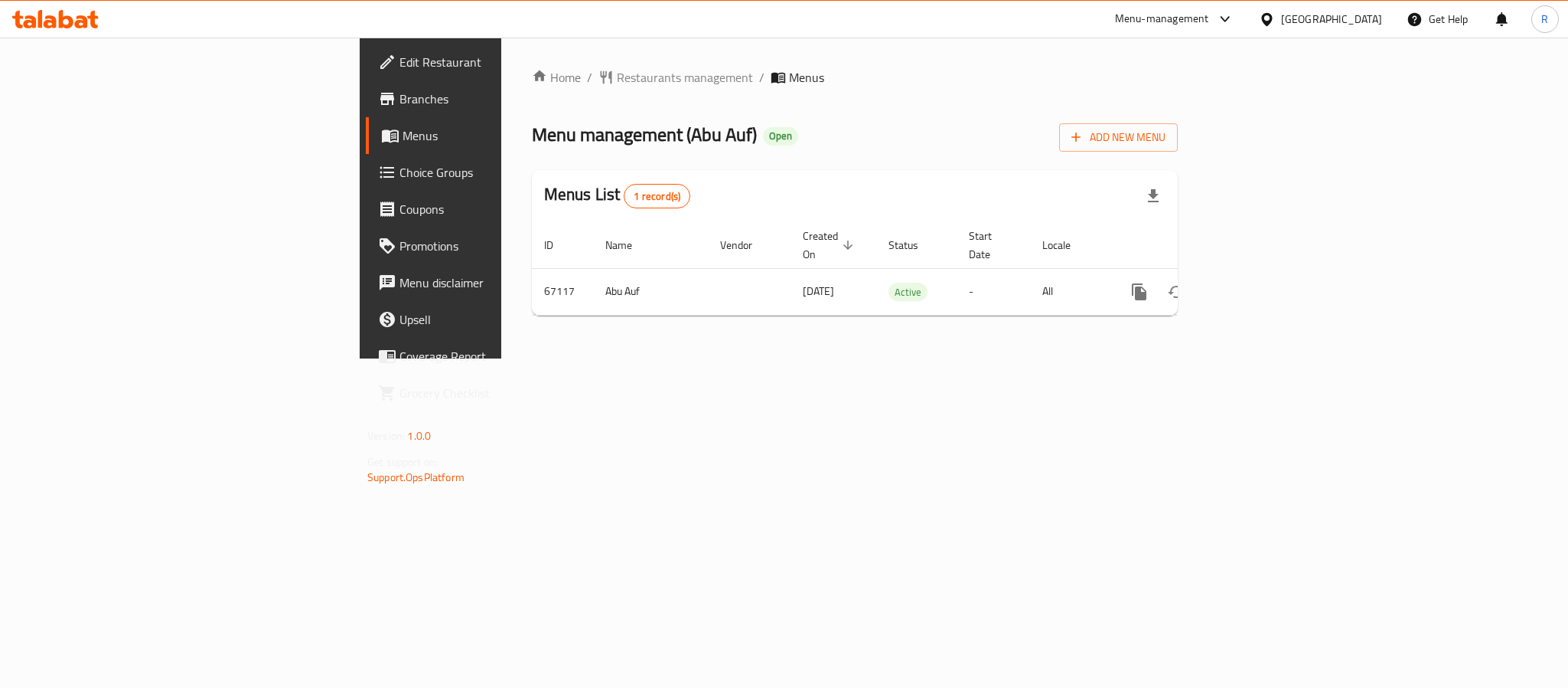
click at [400, 104] on span "Branches" at bounding box center [505, 99] width 210 height 19
click at [400, 102] on span "Branches" at bounding box center [505, 99] width 210 height 19
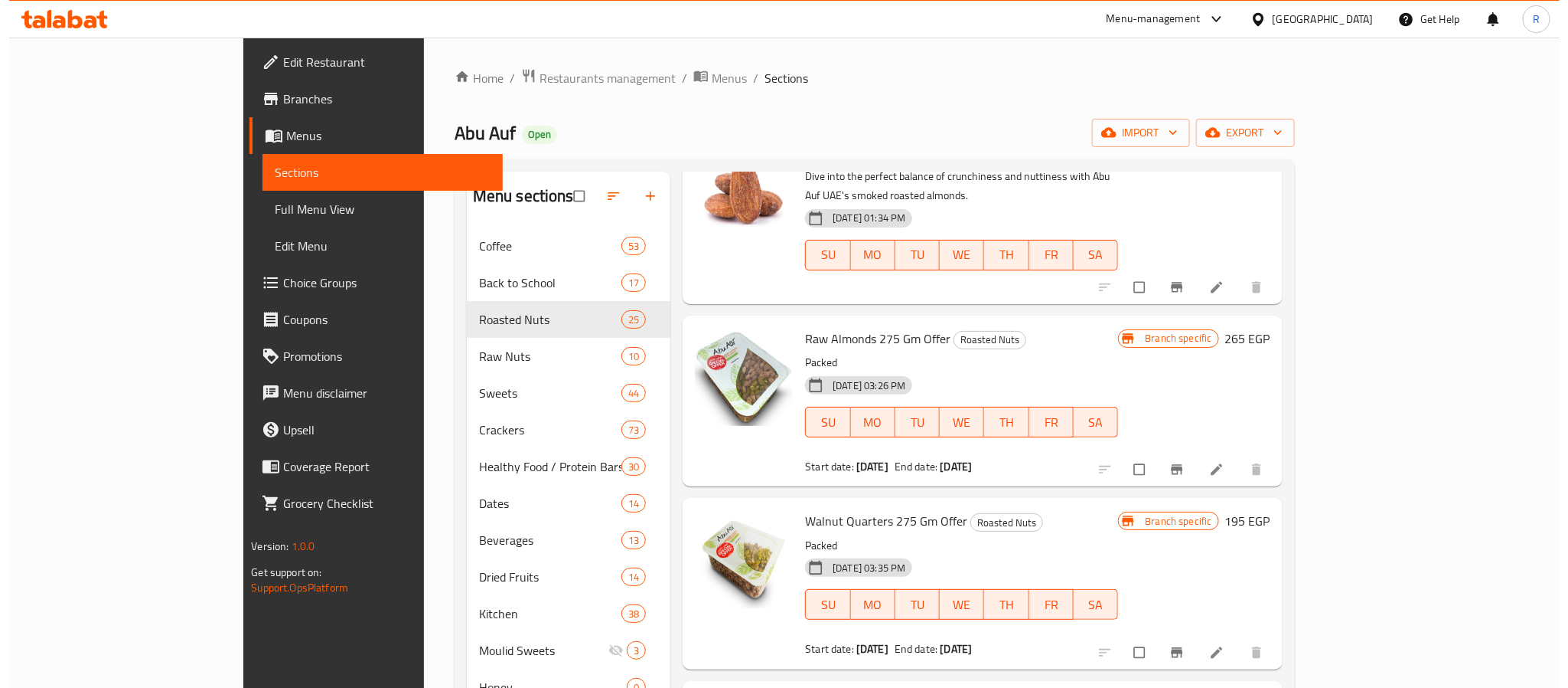
scroll to position [2397, 0]
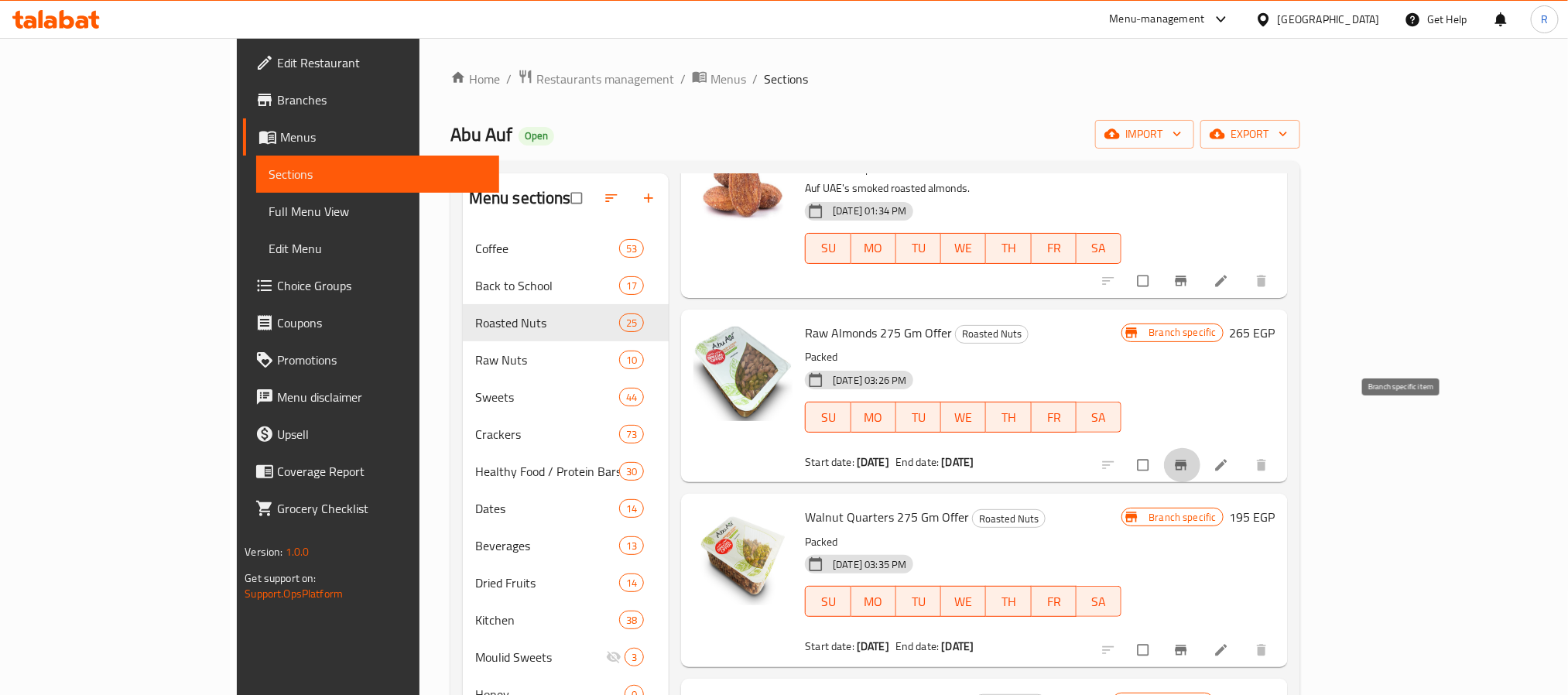
click at [1189, 457] on icon "Branch-specific-item" at bounding box center [1182, 465] width 16 height 16
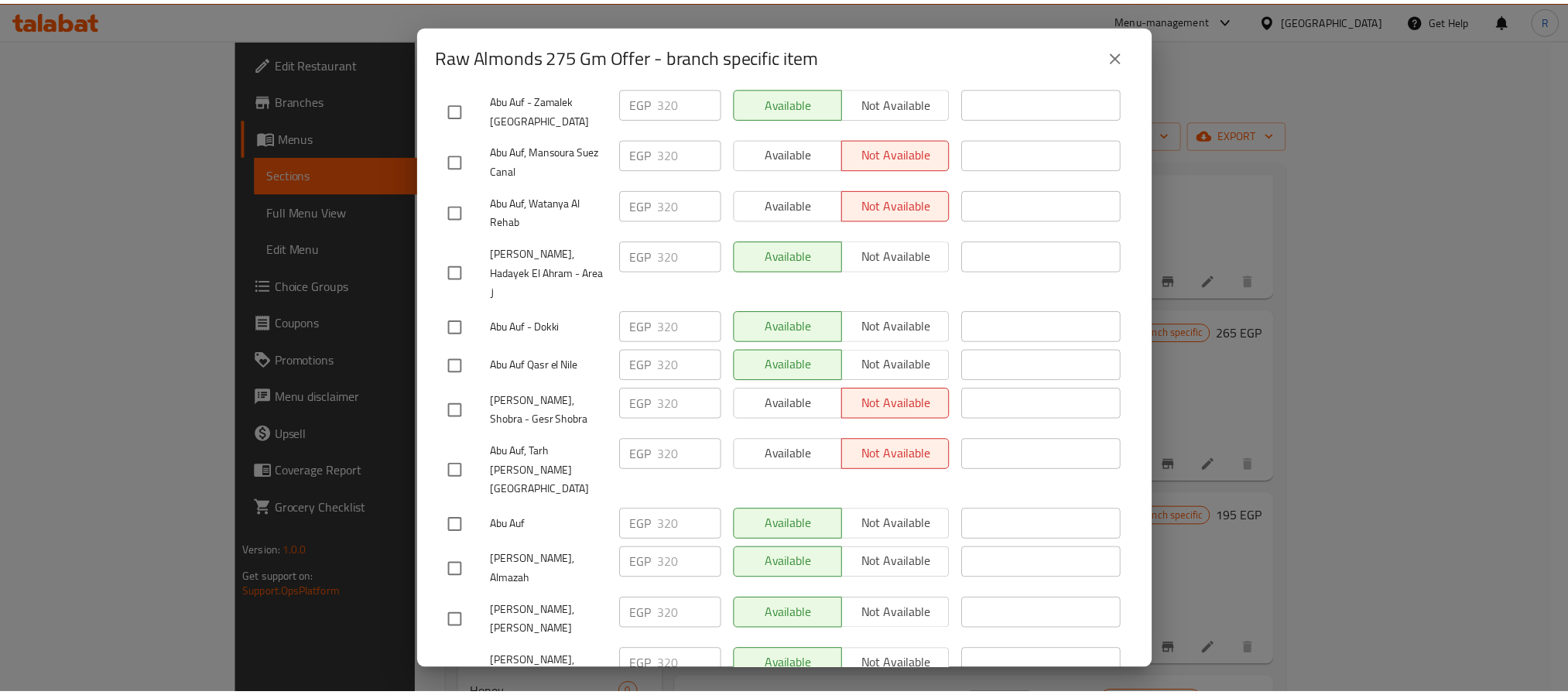
scroll to position [2725, 0]
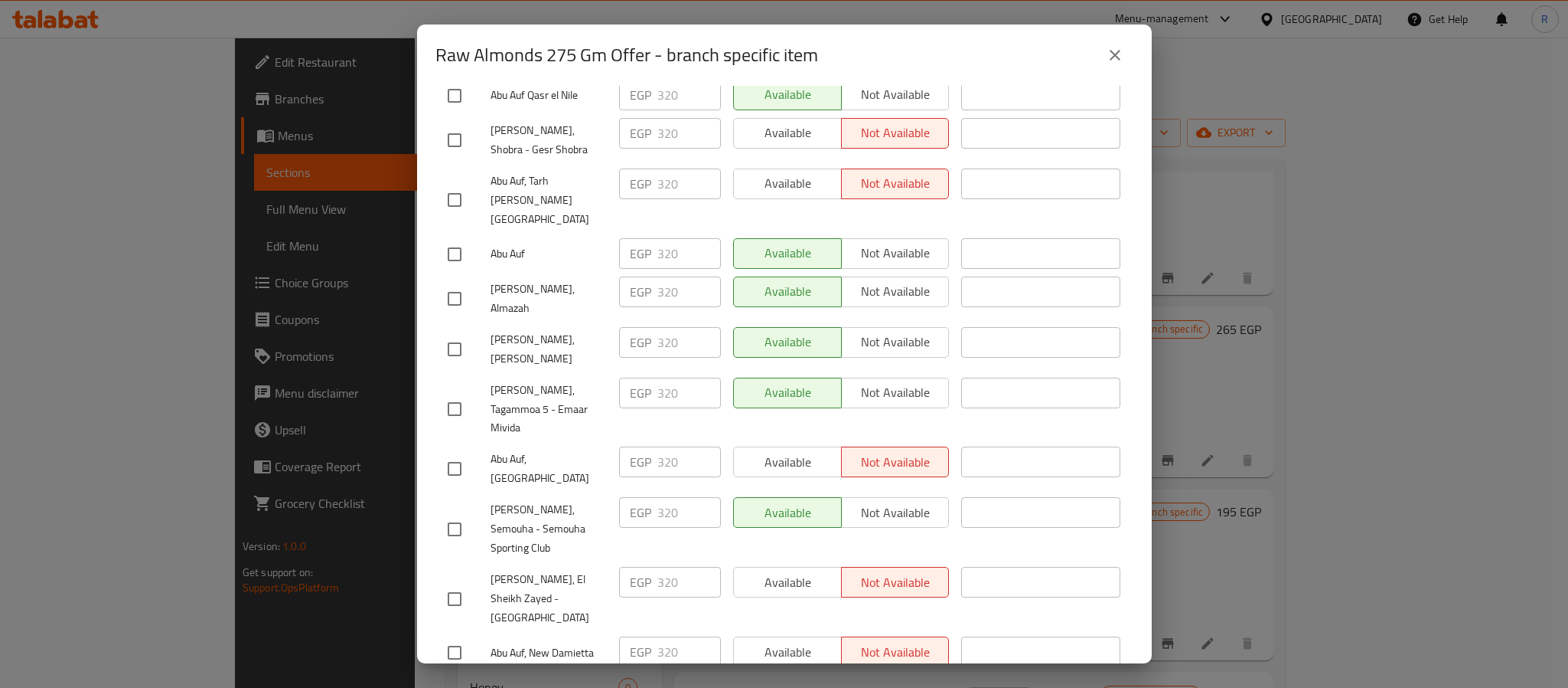
click at [1120, 58] on icon "close" at bounding box center [1115, 55] width 19 height 19
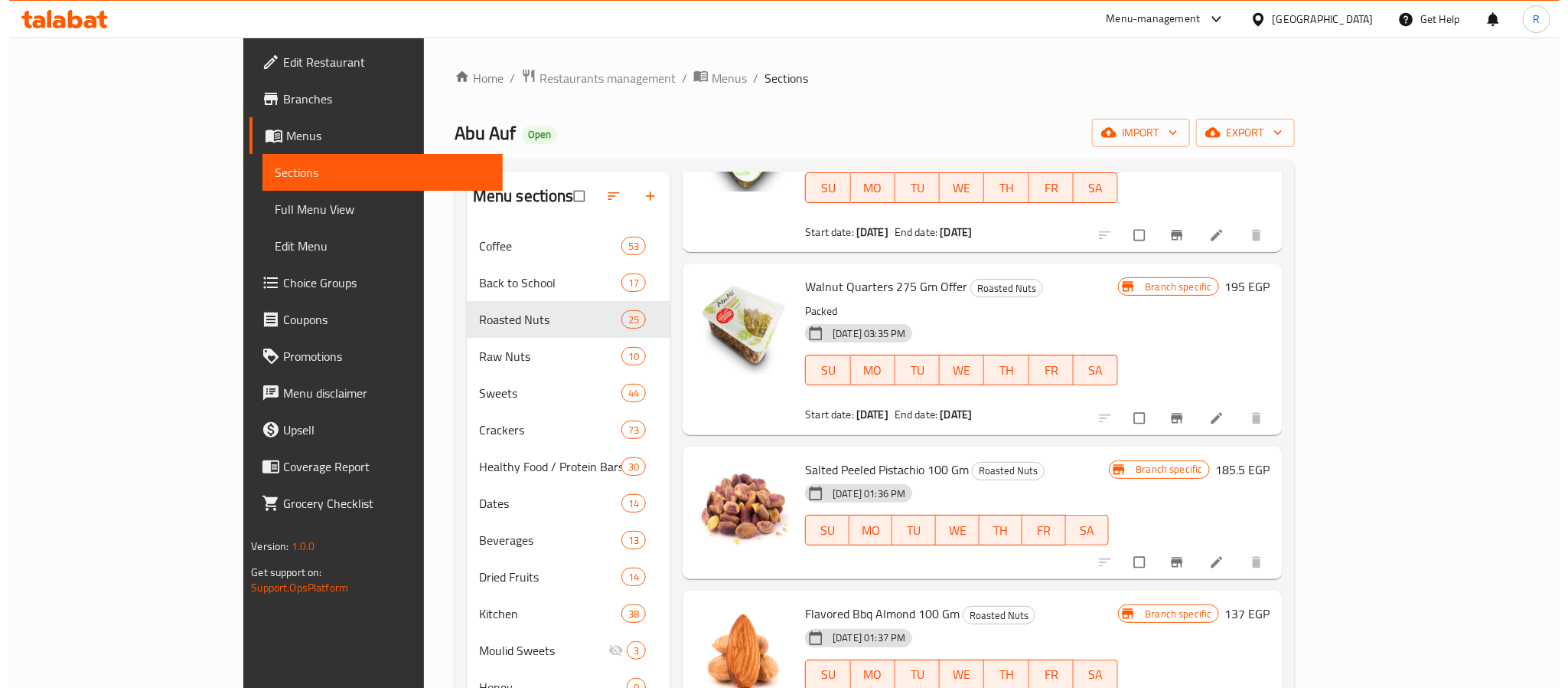
scroll to position [2627, 0]
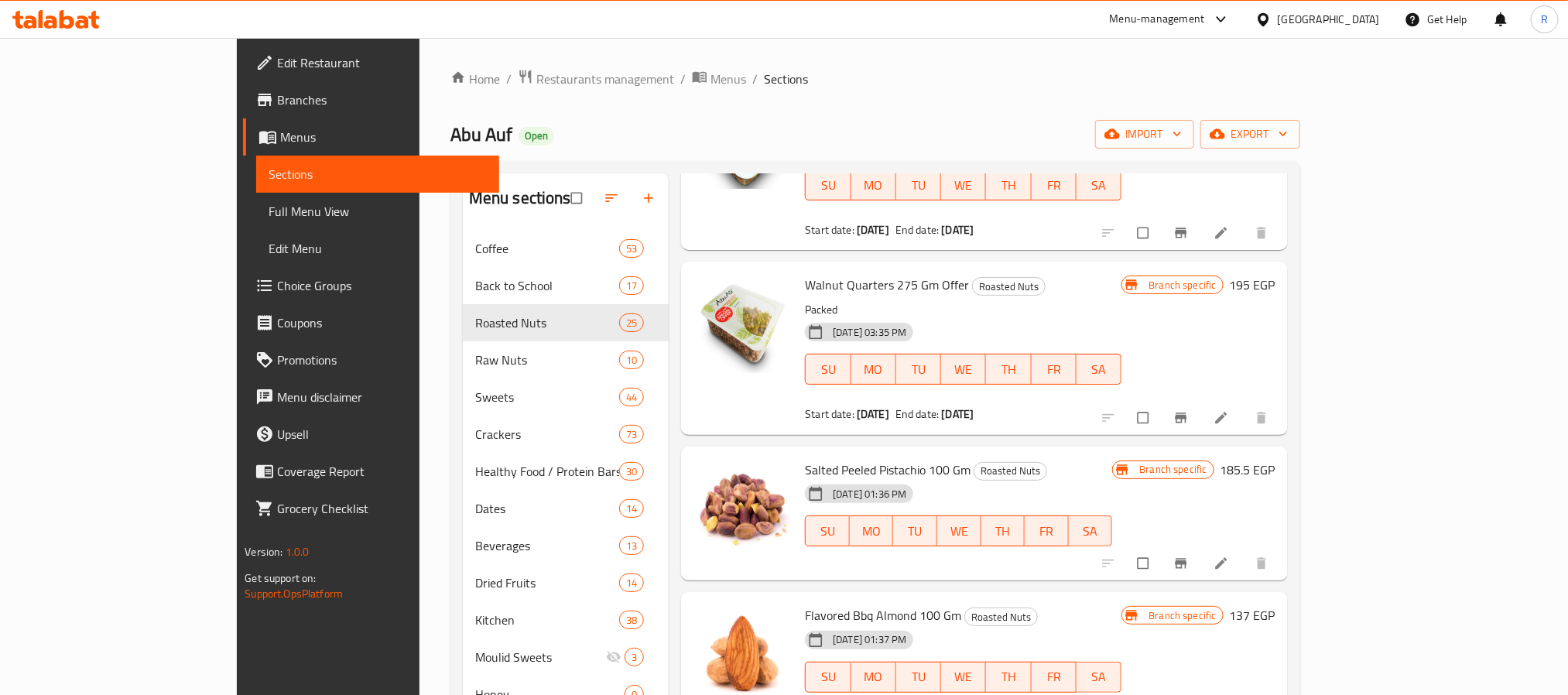
click at [1189, 410] on icon "Branch-specific-item" at bounding box center [1182, 417] width 16 height 16
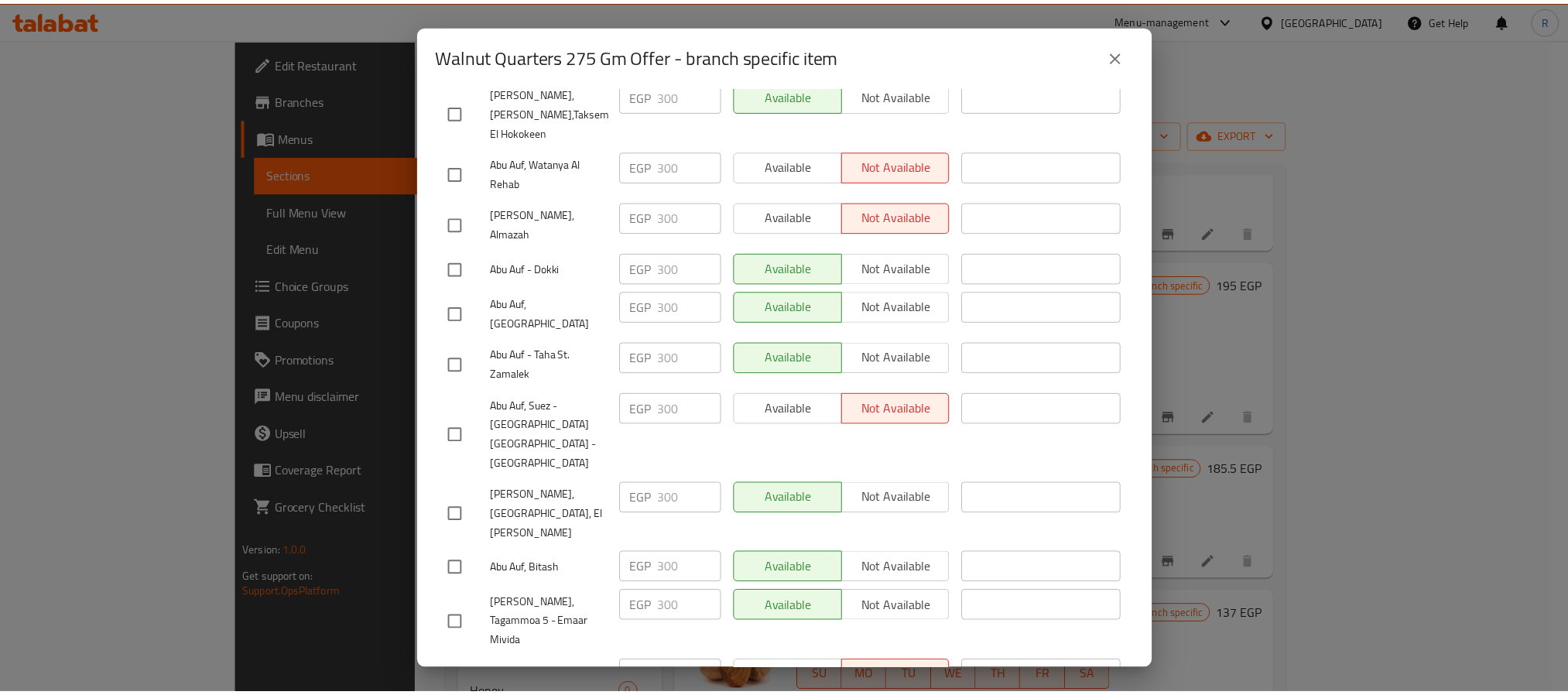
scroll to position [2725, 0]
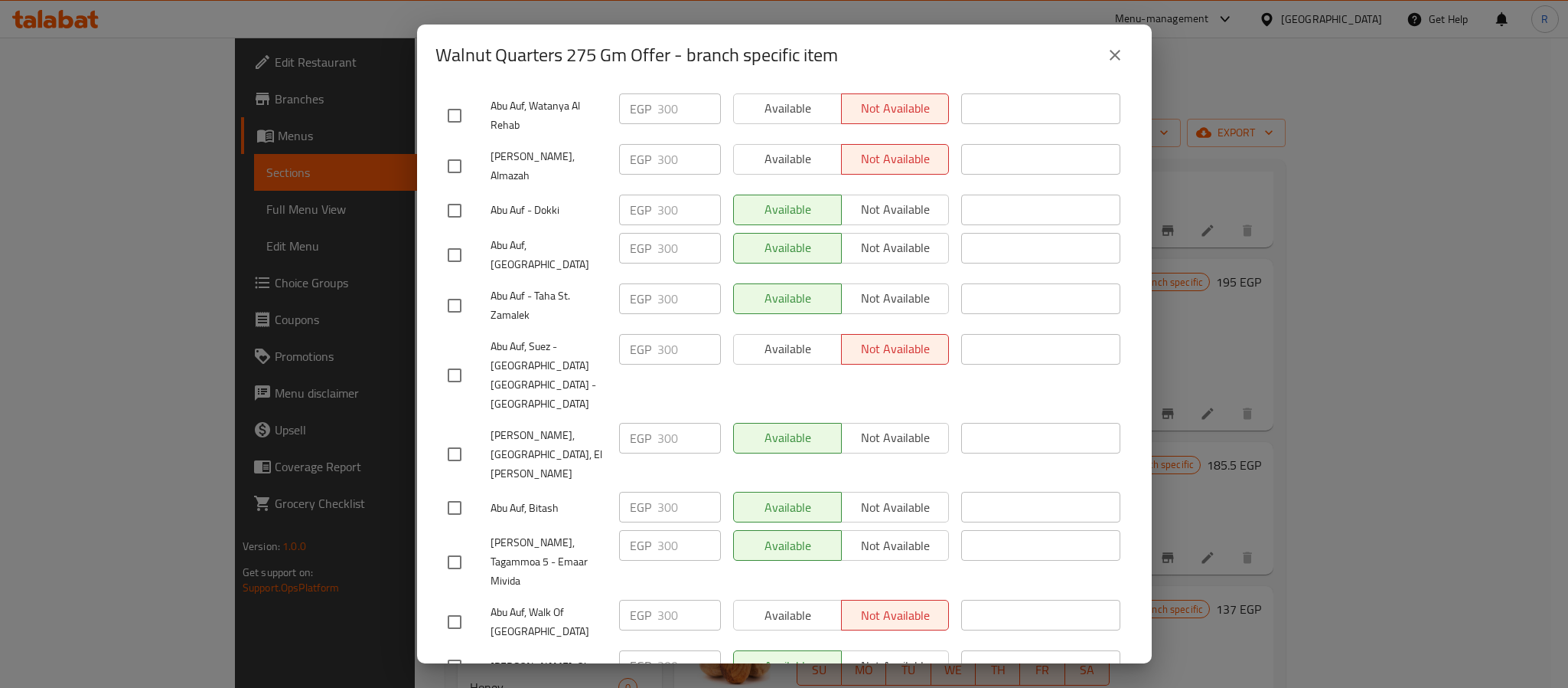
click at [1110, 68] on button "close" at bounding box center [1115, 54] width 37 height 37
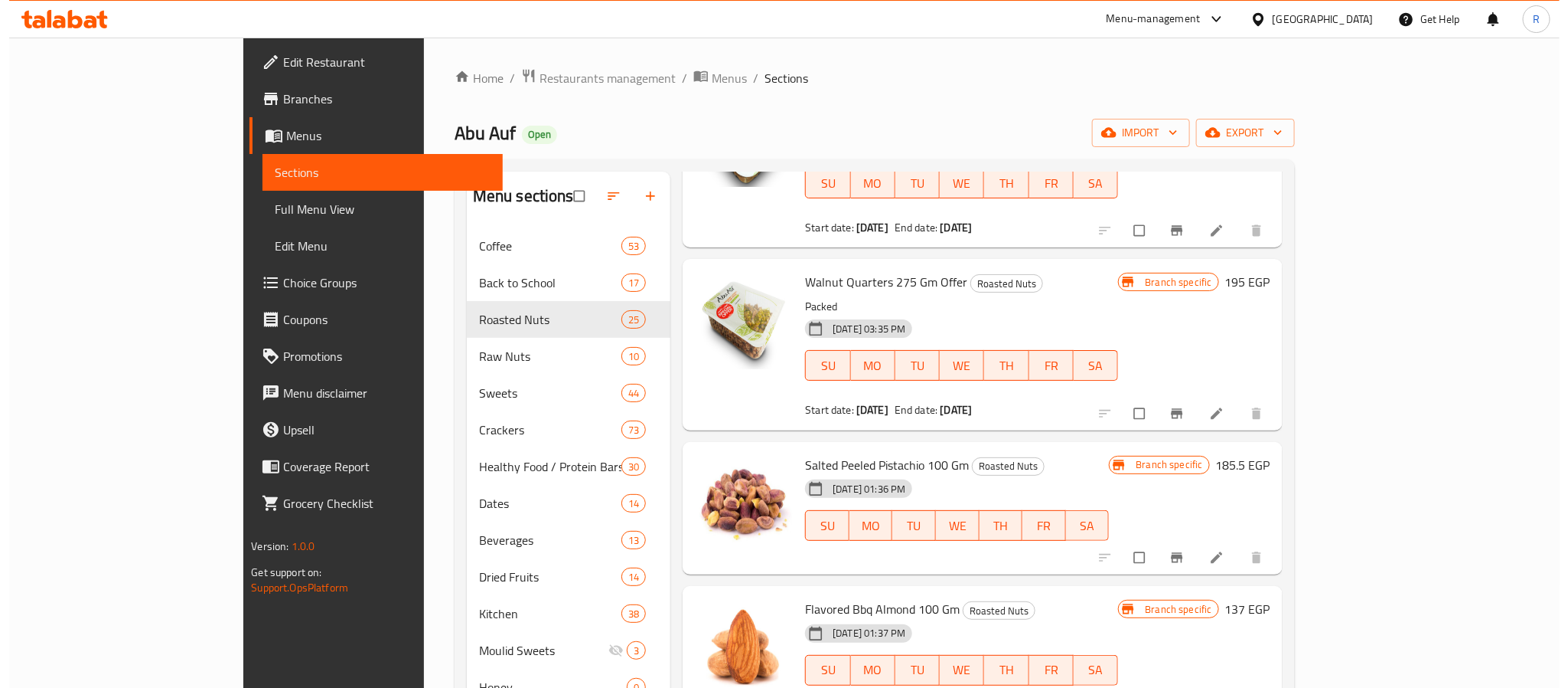
scroll to position [214, 0]
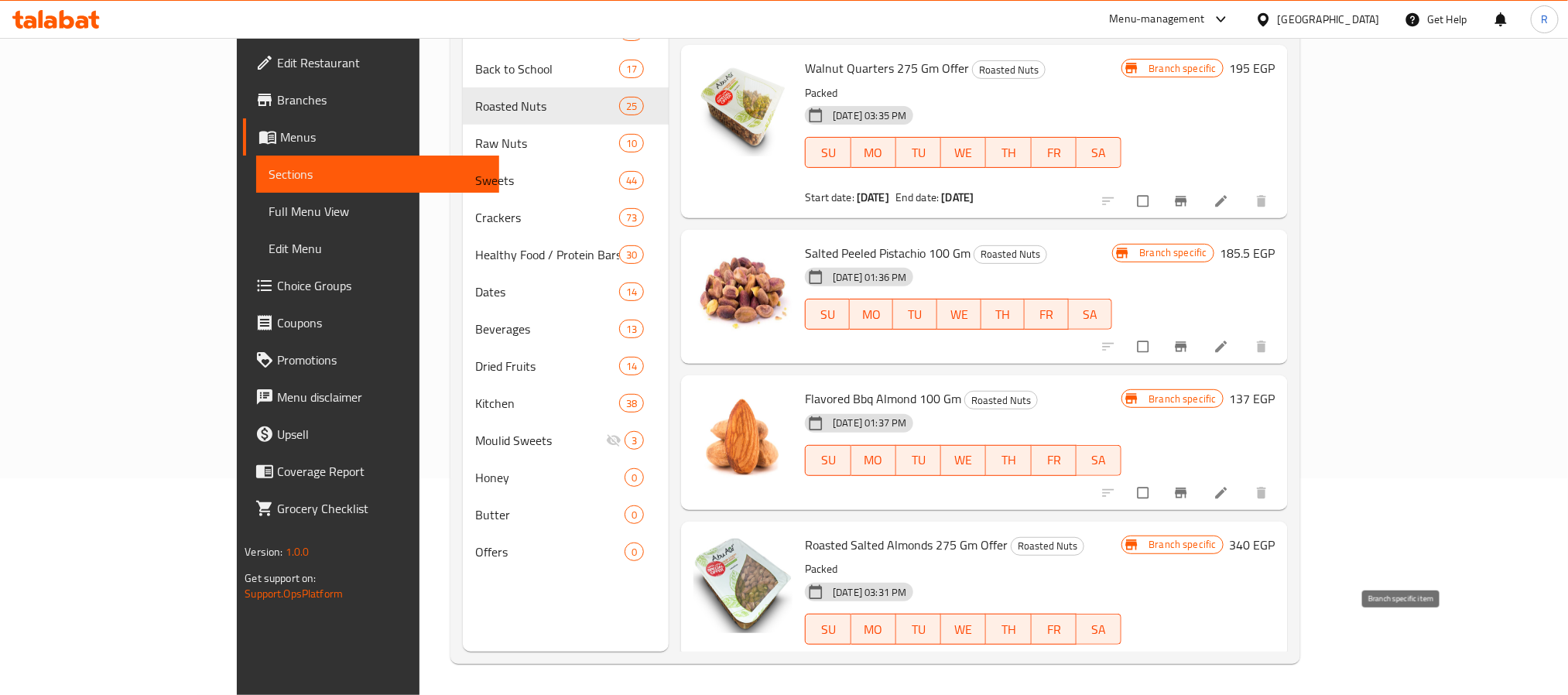
click at [1189, 669] on icon "Branch-specific-item" at bounding box center [1182, 677] width 16 height 16
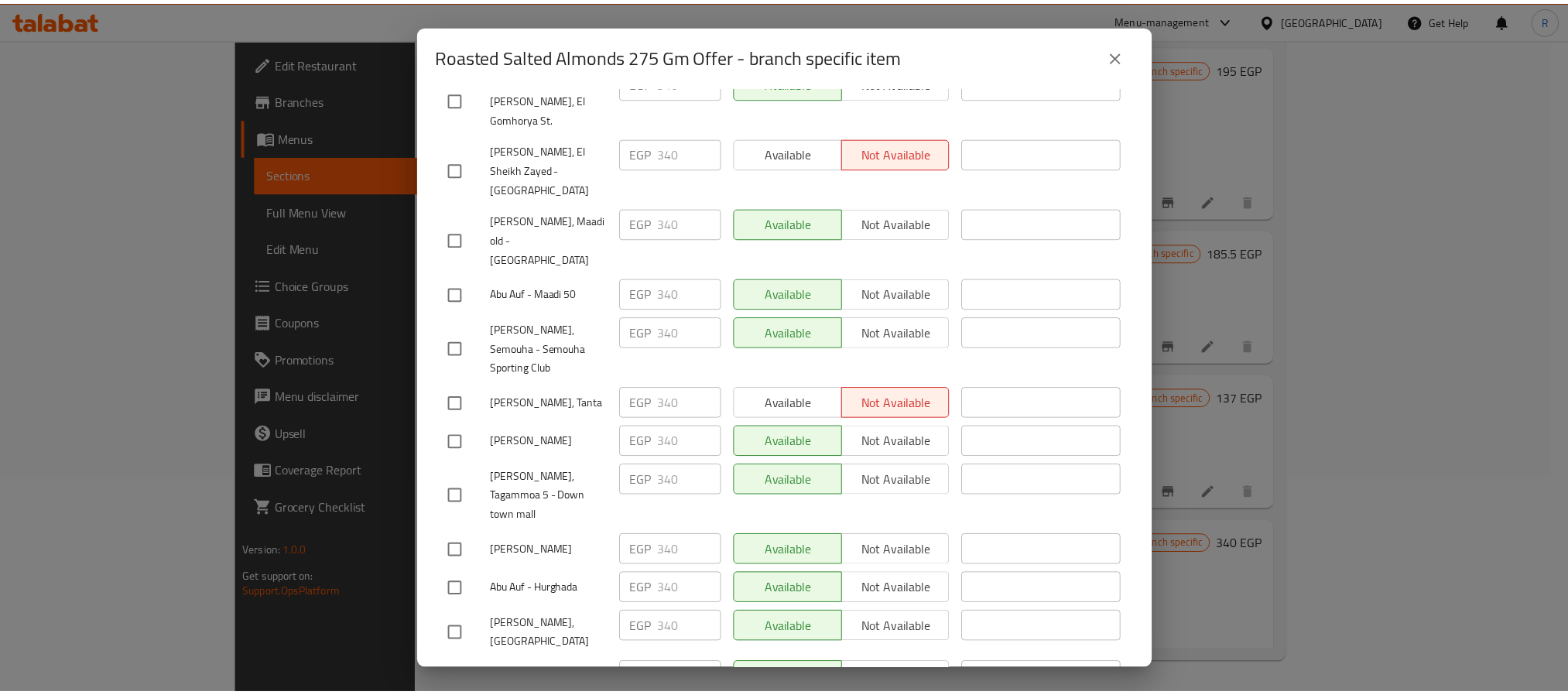
scroll to position [0, 0]
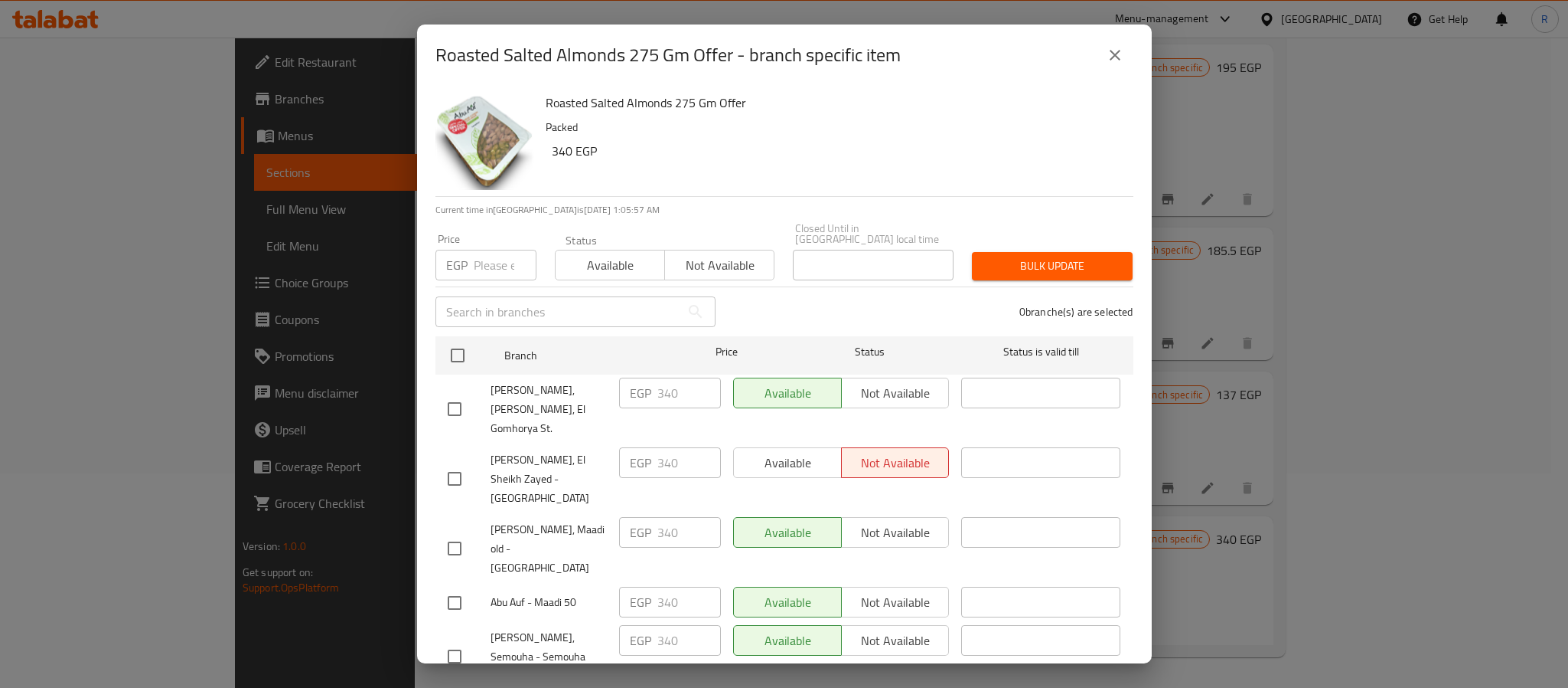
click at [1109, 51] on icon "close" at bounding box center [1115, 55] width 19 height 19
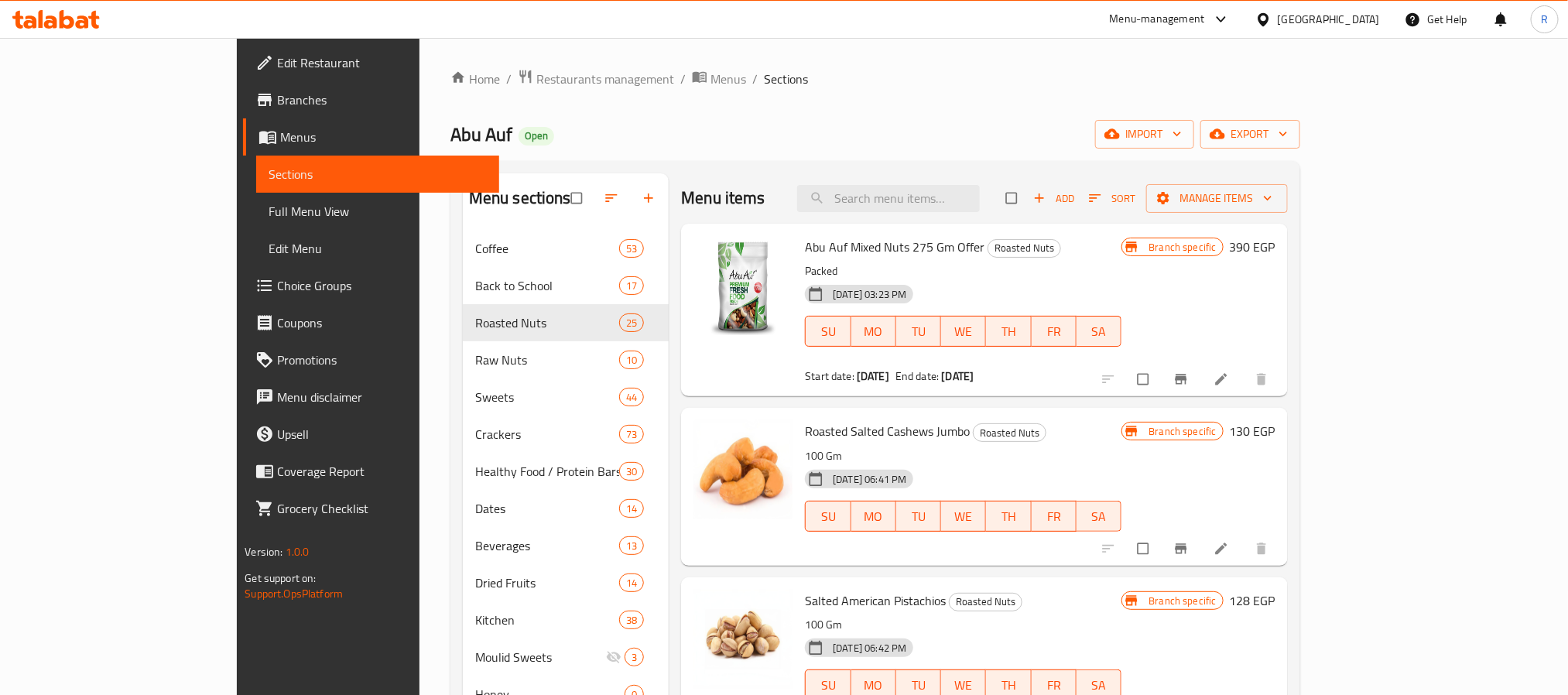
click at [1186, 377] on icon "Branch-specific-item" at bounding box center [1181, 379] width 12 height 10
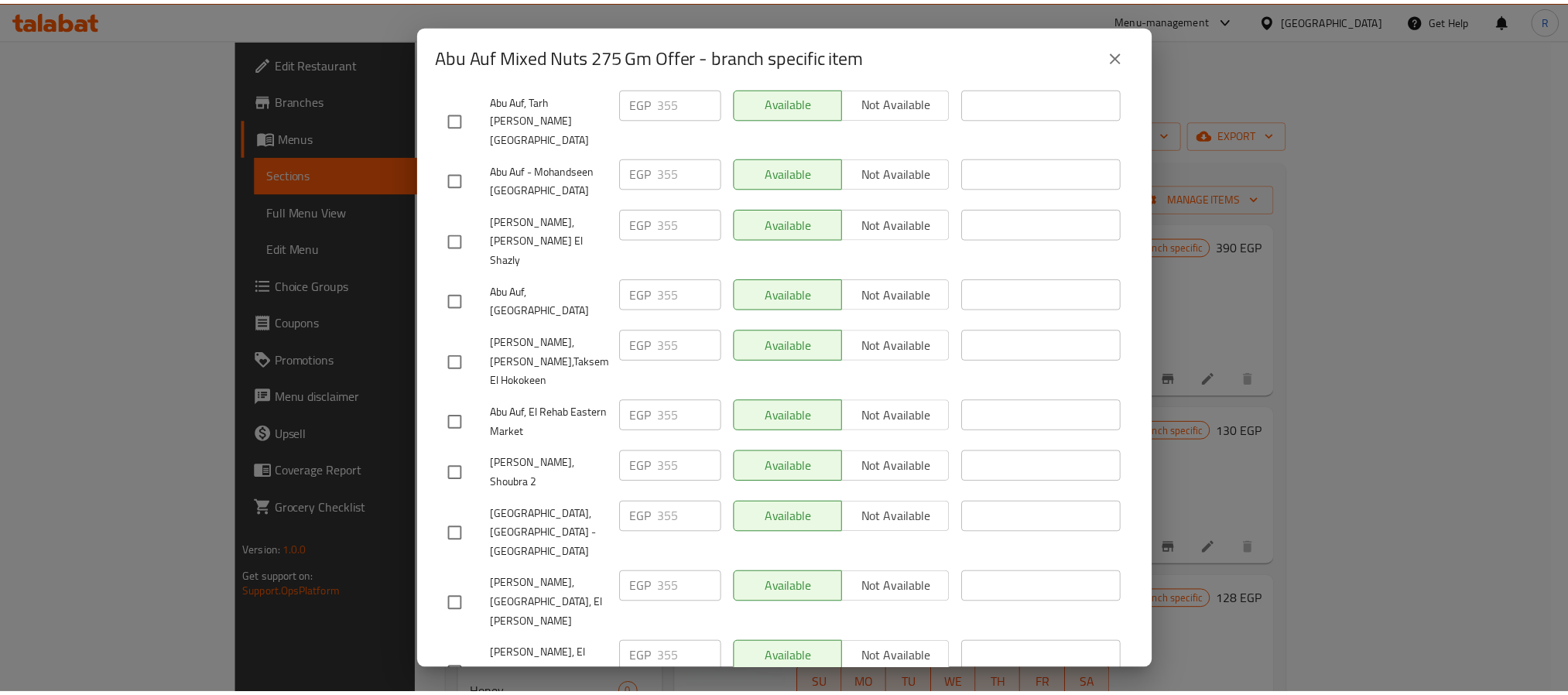
scroll to position [1449, 0]
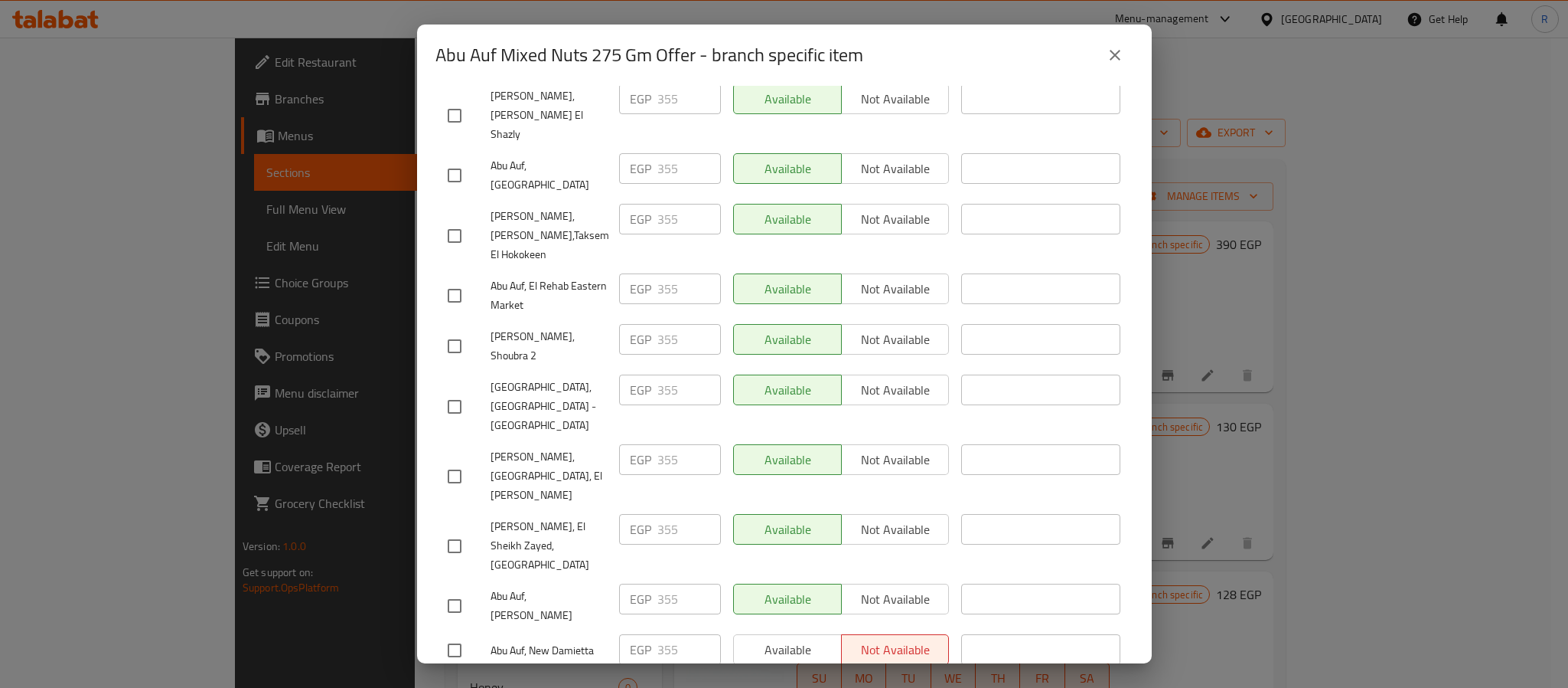
click at [1109, 61] on icon "close" at bounding box center [1115, 55] width 19 height 19
